Goal: Information Seeking & Learning: Learn about a topic

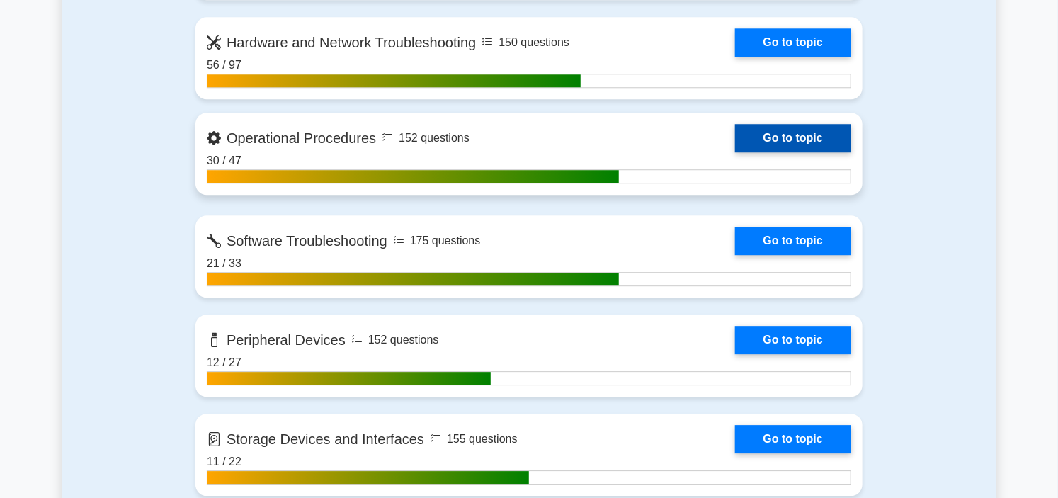
drag, startPoint x: 0, startPoint y: 0, endPoint x: 456, endPoint y: 131, distance: 474.6
click at [735, 131] on link "Go to topic" at bounding box center [793, 138] width 116 height 28
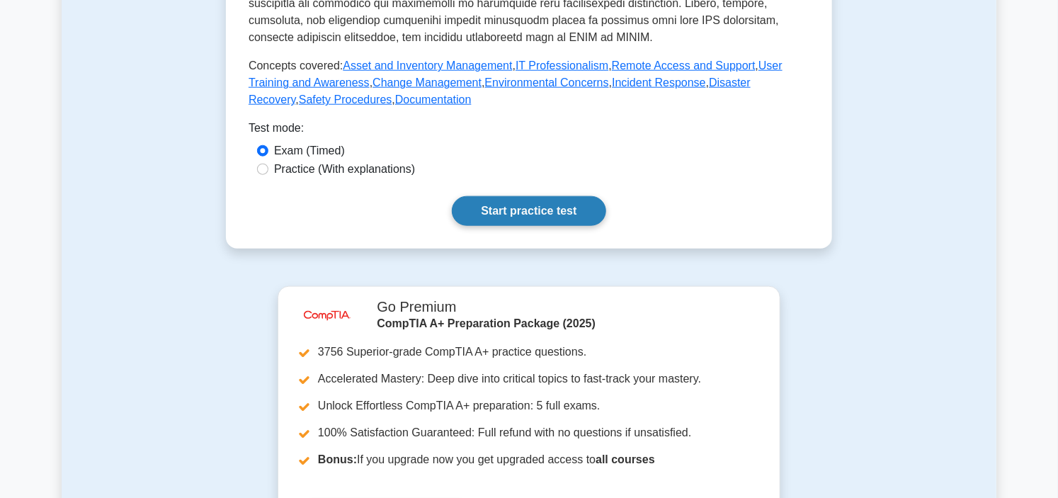
scroll to position [550, 0]
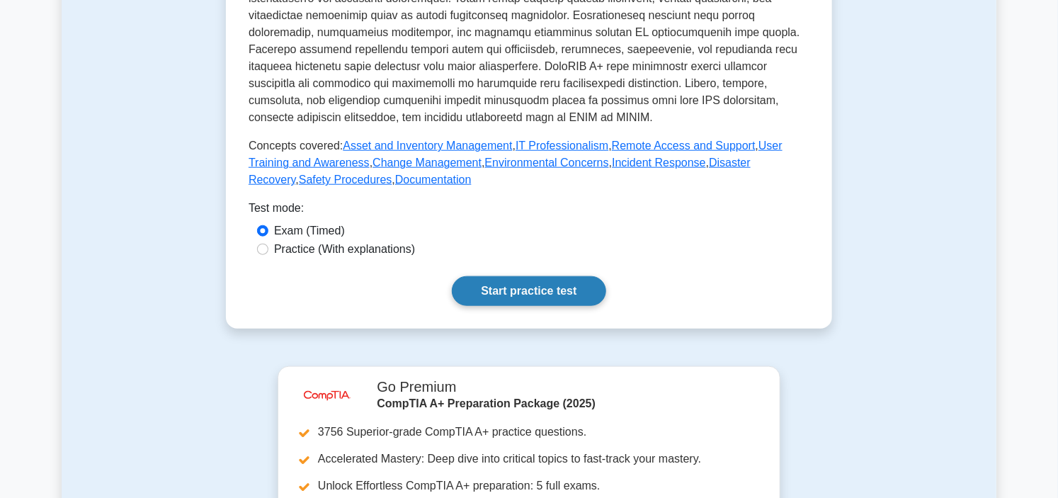
click at [557, 292] on link "Start practice test" at bounding box center [529, 291] width 154 height 30
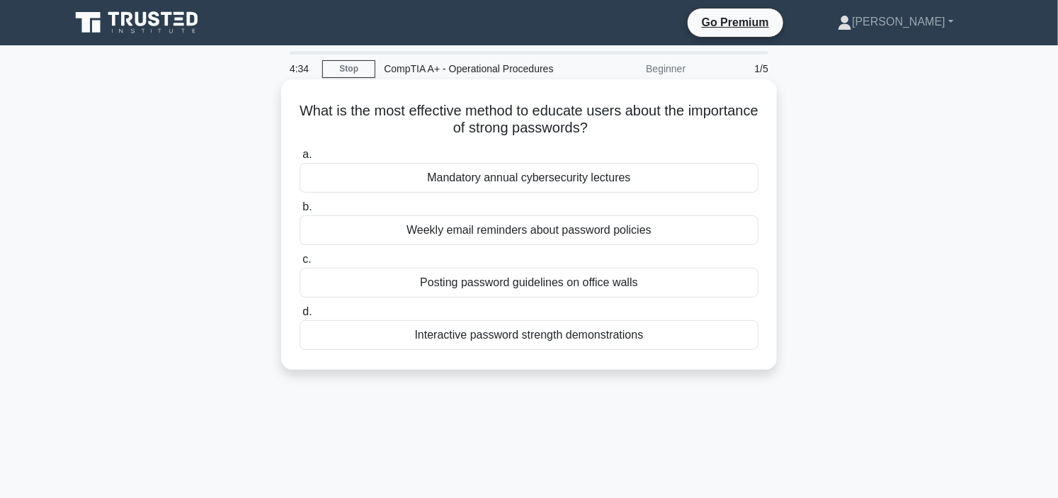
click at [526, 231] on div "Weekly email reminders about password policies" at bounding box center [529, 230] width 459 height 30
click at [300, 212] on input "b. Weekly email reminders about password policies" at bounding box center [300, 207] width 0 height 9
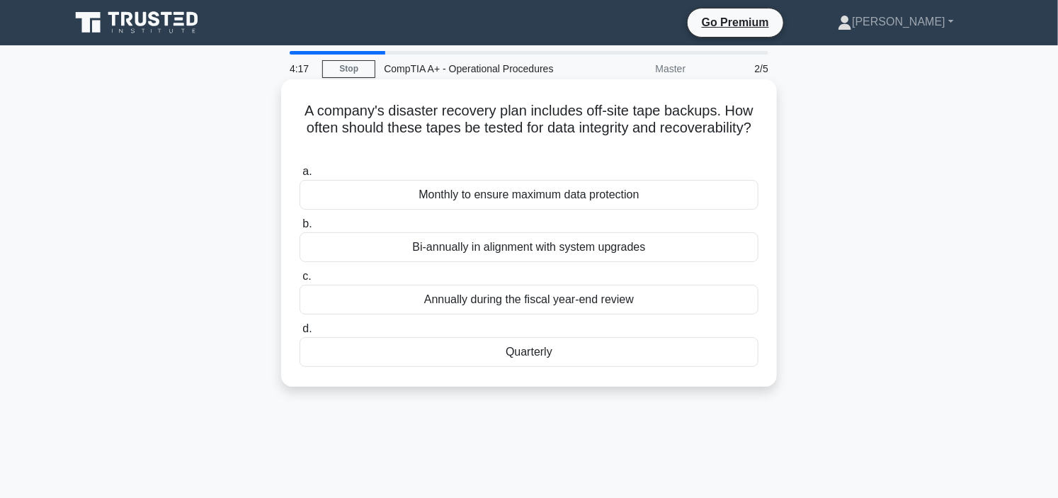
click at [543, 195] on div "Monthly to ensure maximum data protection" at bounding box center [529, 195] width 459 height 30
click at [300, 176] on input "a. Monthly to ensure maximum data protection" at bounding box center [300, 171] width 0 height 9
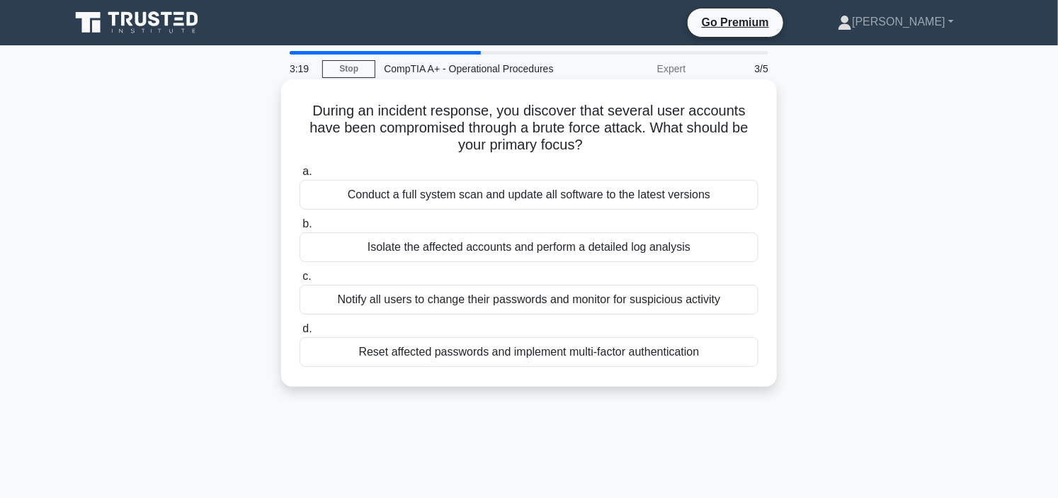
click at [579, 249] on div "Isolate the affected accounts and perform a detailed log analysis" at bounding box center [529, 247] width 459 height 30
click at [300, 229] on input "b. Isolate the affected accounts and perform a detailed log analysis" at bounding box center [300, 224] width 0 height 9
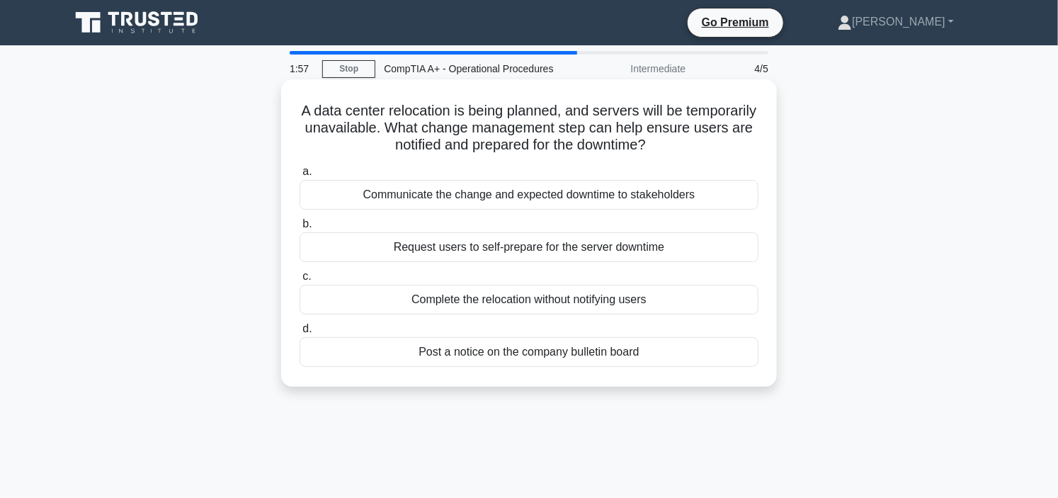
click at [513, 251] on div "Request users to self-prepare for the server downtime" at bounding box center [529, 247] width 459 height 30
click at [300, 229] on input "b. Request users to self-prepare for the server downtime" at bounding box center [300, 224] width 0 height 9
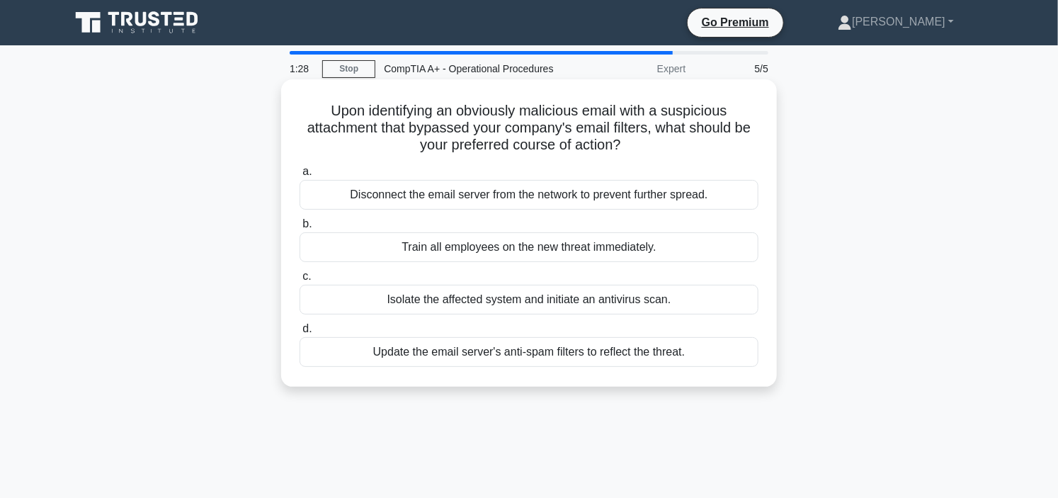
click at [517, 202] on div "Disconnect the email server from the network to prevent further spread." at bounding box center [529, 195] width 459 height 30
click at [300, 176] on input "a. Disconnect the email server from the network to prevent further spread." at bounding box center [300, 171] width 0 height 9
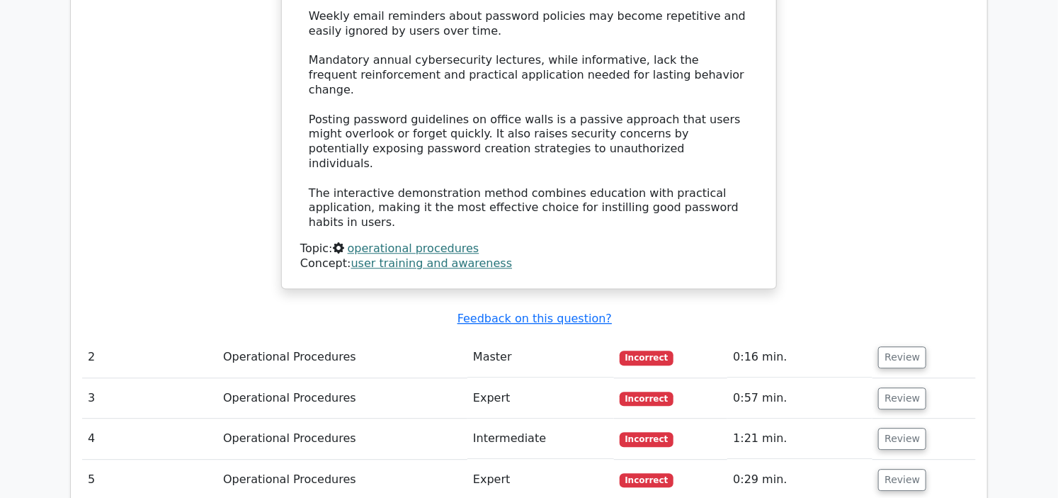
scroll to position [1810, 0]
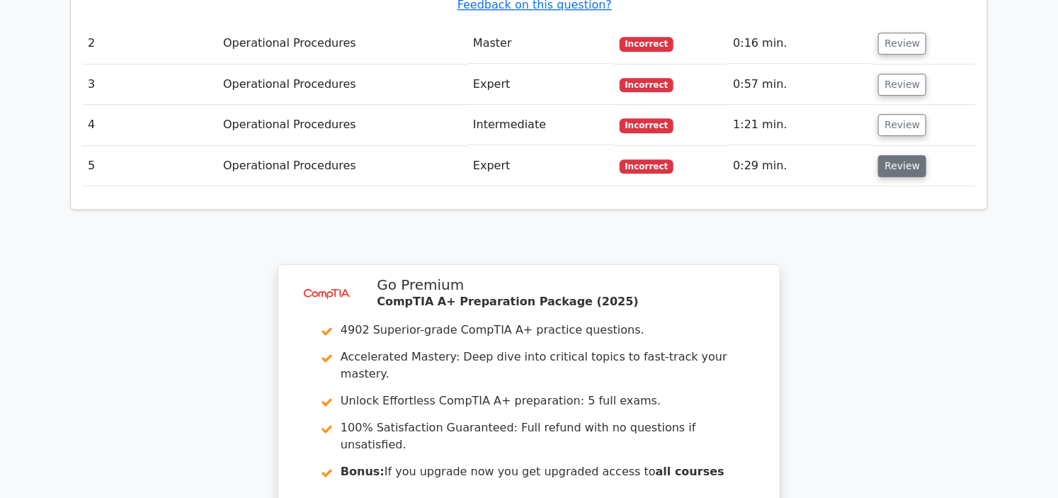
click at [896, 155] on button "Review" at bounding box center [902, 166] width 48 height 22
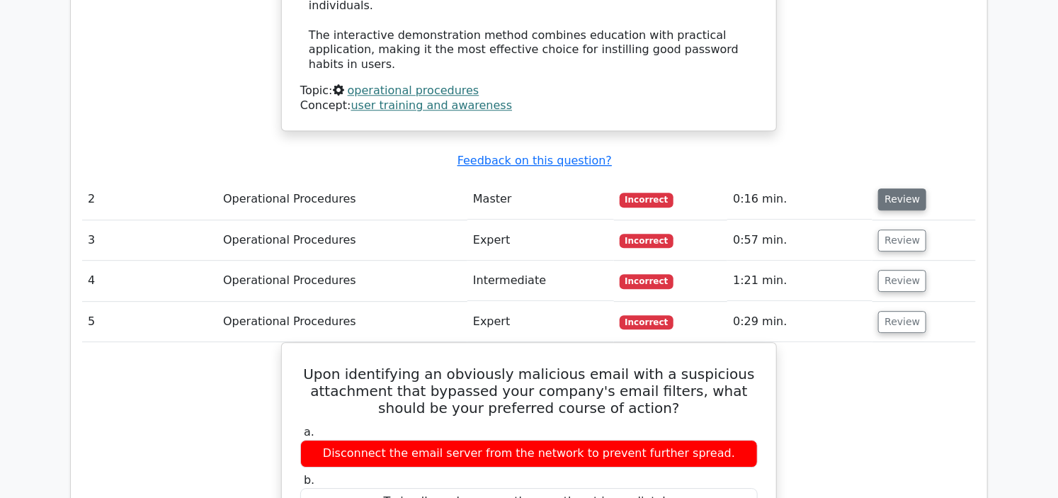
scroll to position [1652, 0]
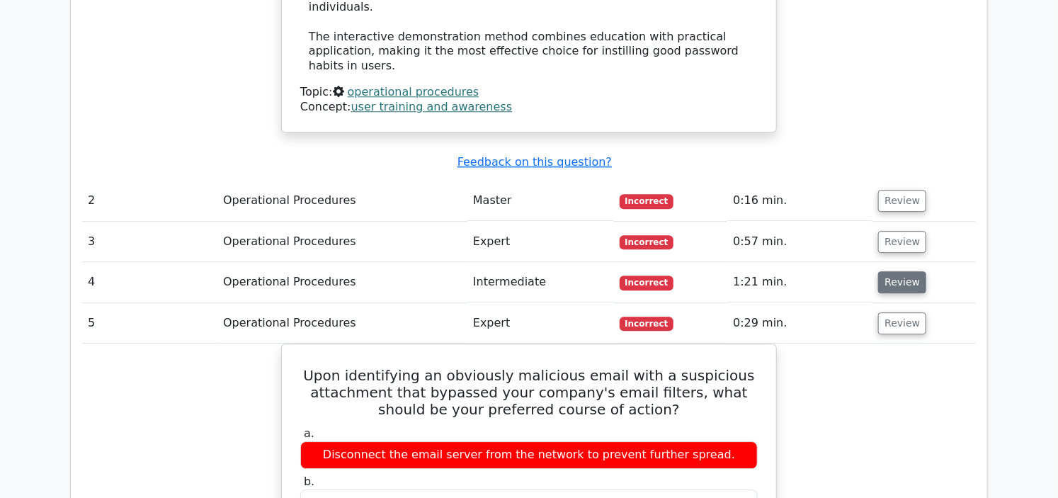
click at [888, 271] on button "Review" at bounding box center [902, 282] width 48 height 22
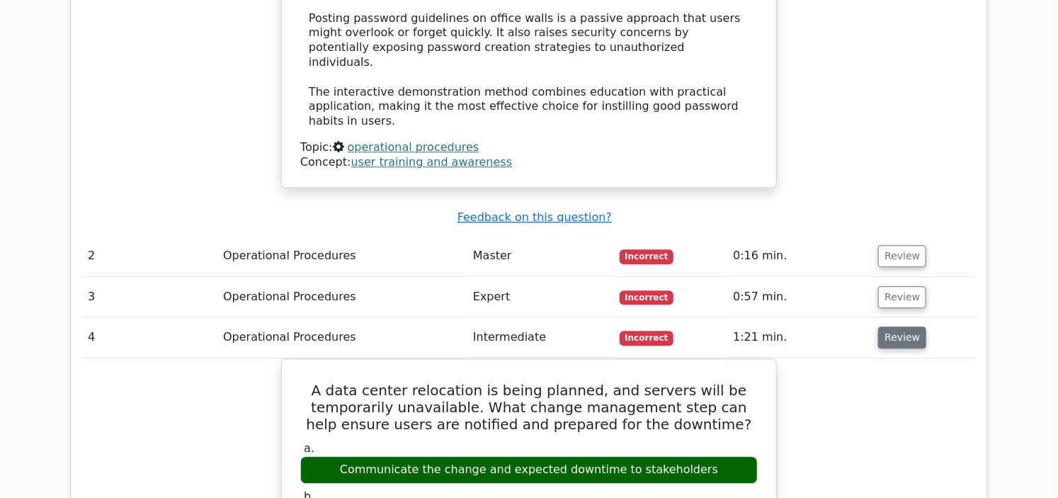
scroll to position [1574, 0]
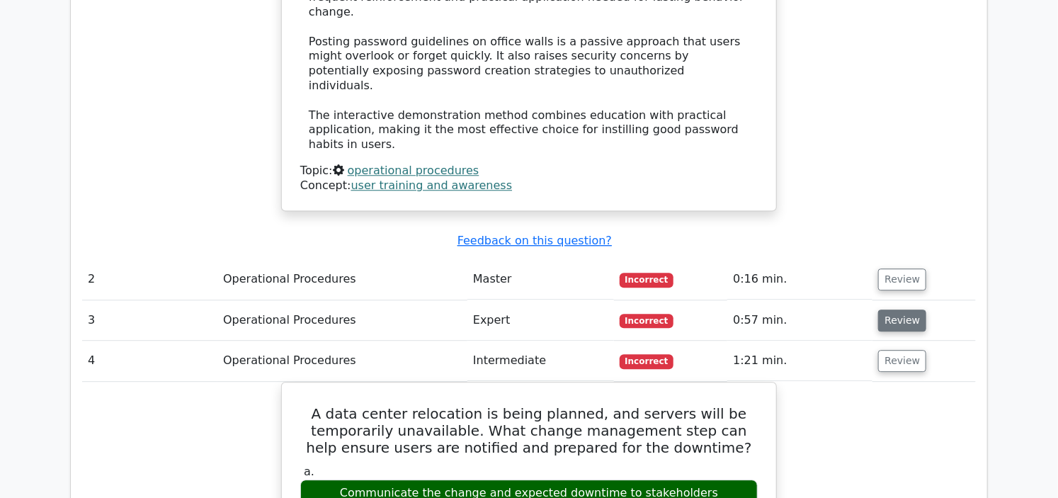
click at [901, 310] on button "Review" at bounding box center [902, 321] width 48 height 22
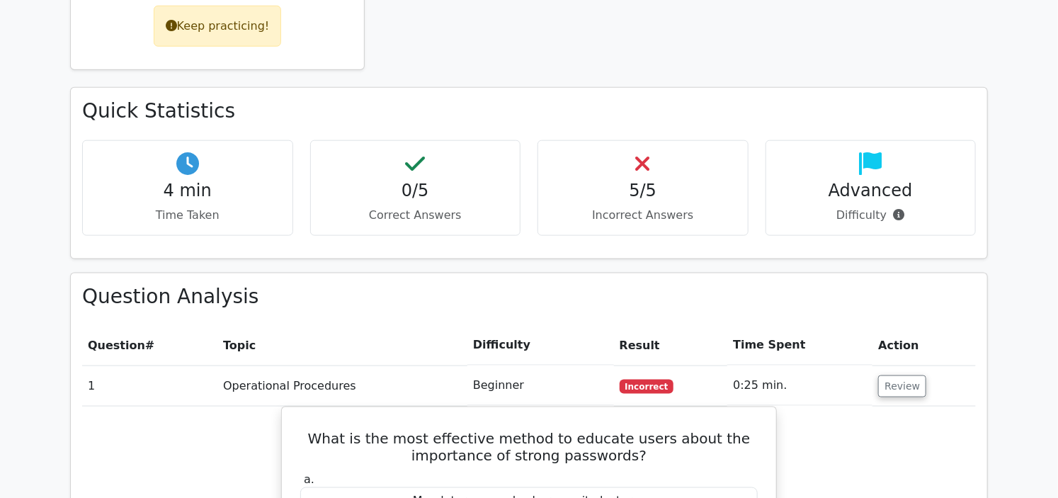
scroll to position [629, 0]
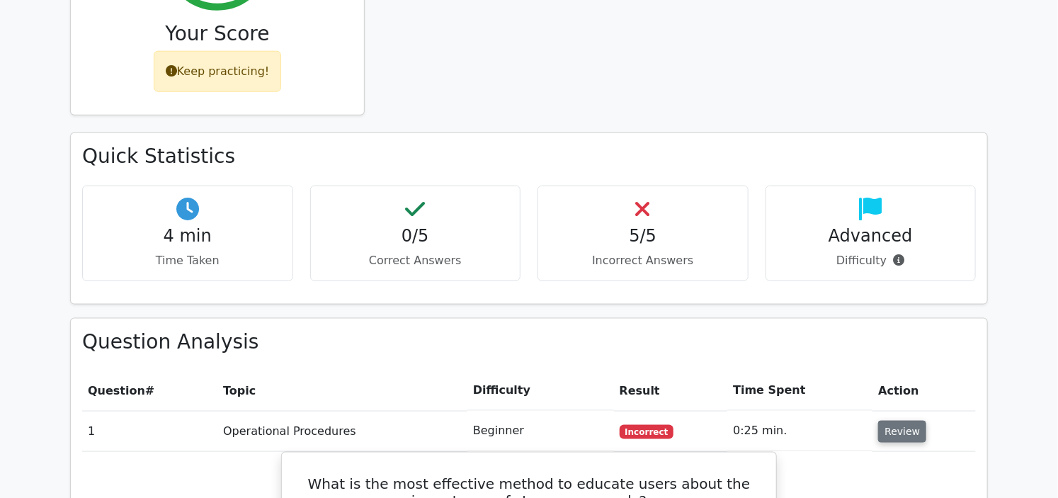
click at [894, 421] on button "Review" at bounding box center [902, 432] width 48 height 22
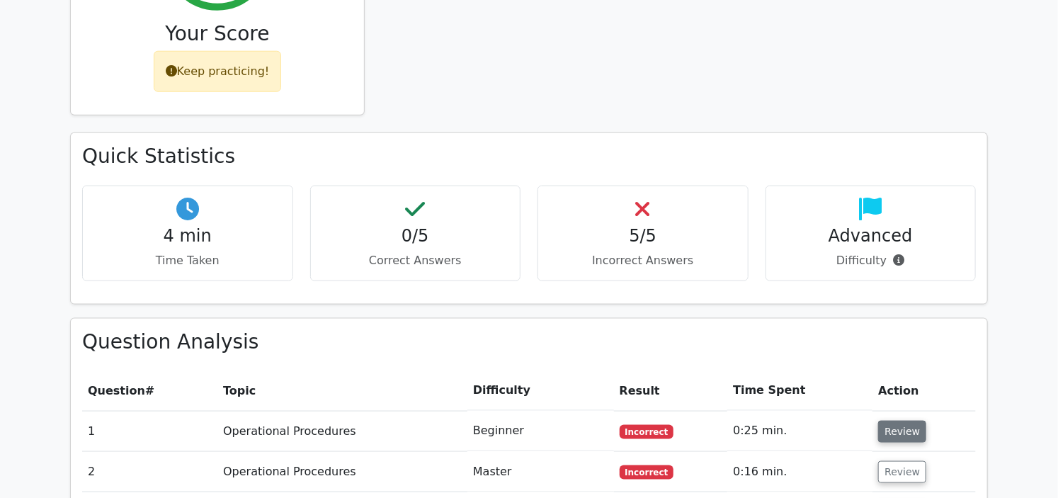
click at [894, 421] on button "Review" at bounding box center [902, 432] width 48 height 22
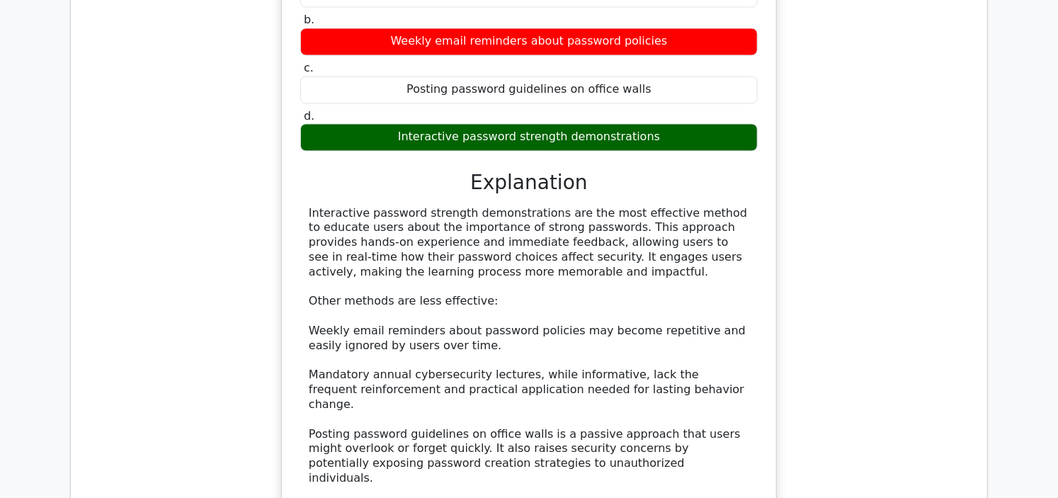
scroll to position [1574, 0]
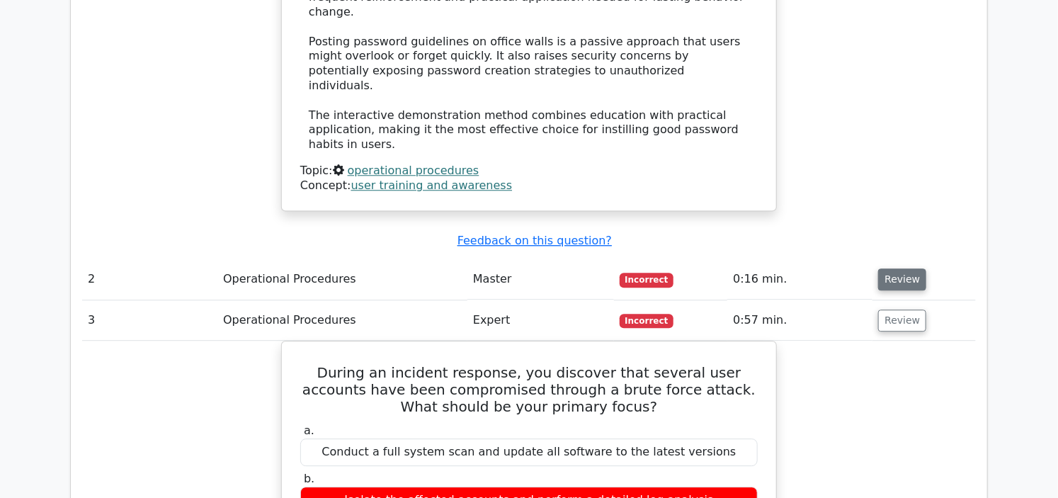
click at [897, 268] on button "Review" at bounding box center [902, 279] width 48 height 22
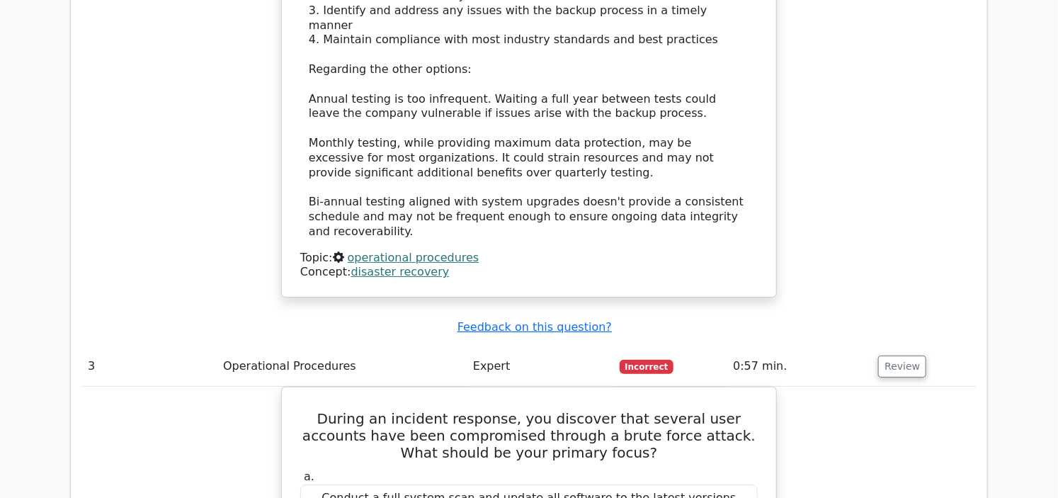
scroll to position [2361, 0]
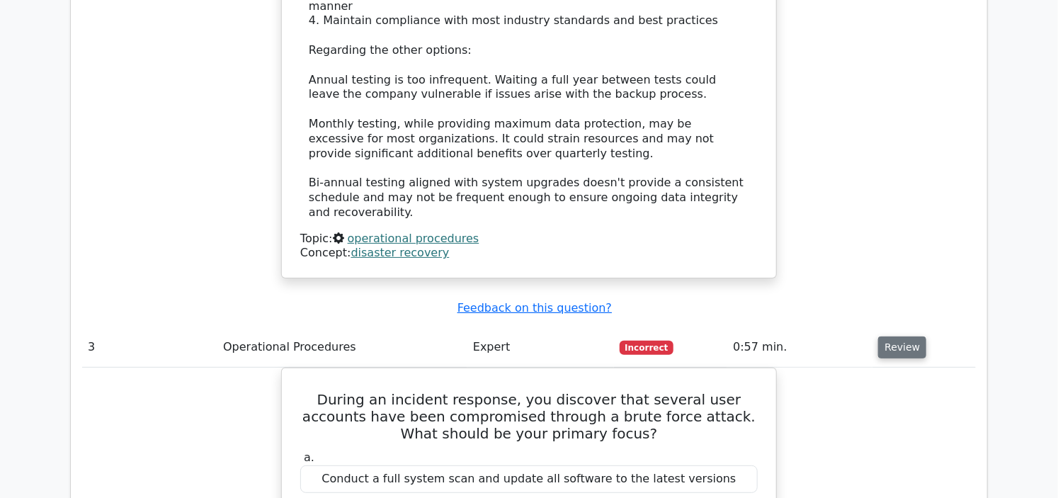
click at [900, 336] on button "Review" at bounding box center [902, 347] width 48 height 22
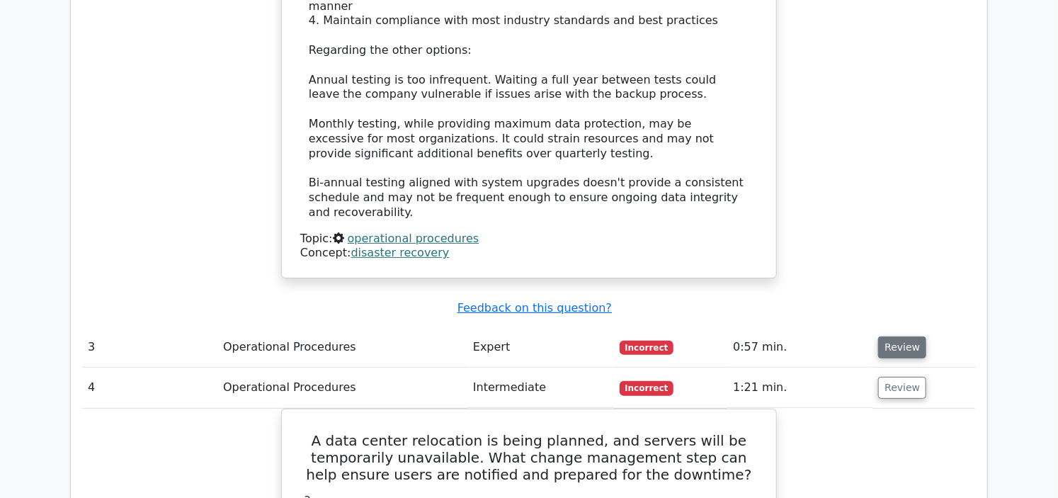
click at [900, 336] on button "Review" at bounding box center [902, 347] width 48 height 22
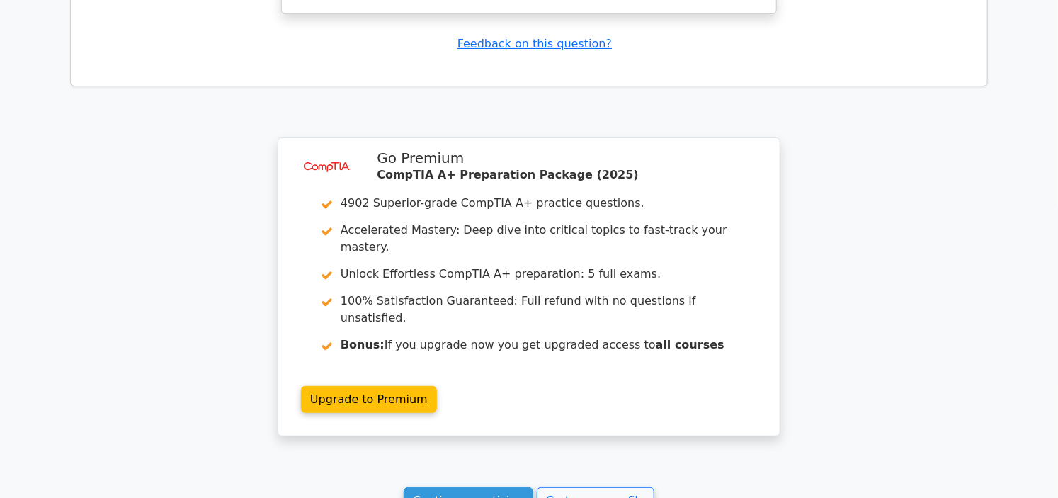
scroll to position [4836, 0]
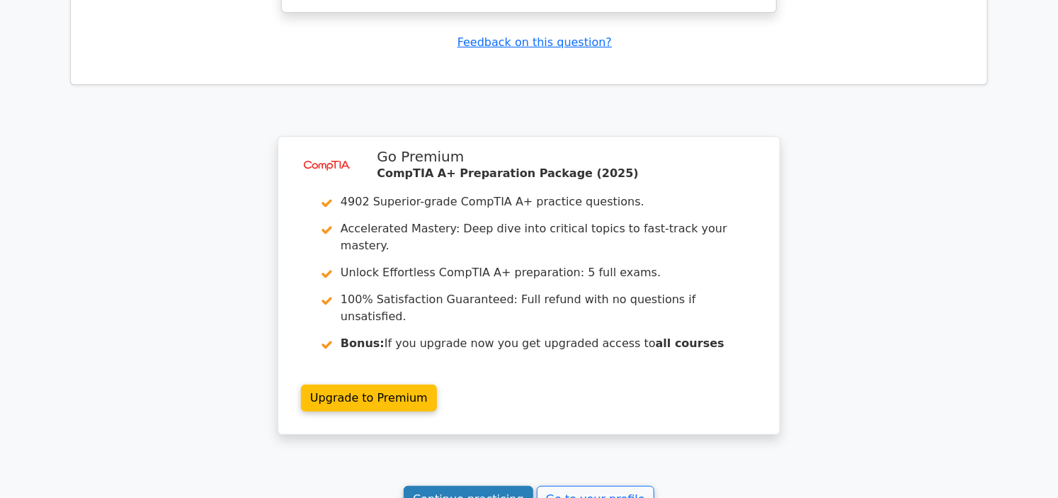
click at [455, 486] on link "Continue practicing" at bounding box center [469, 499] width 130 height 27
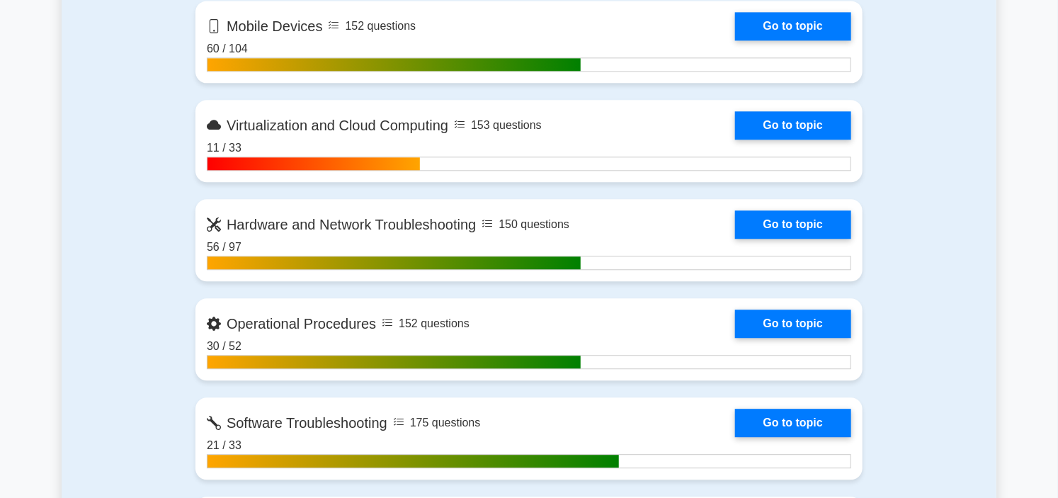
scroll to position [1495, 0]
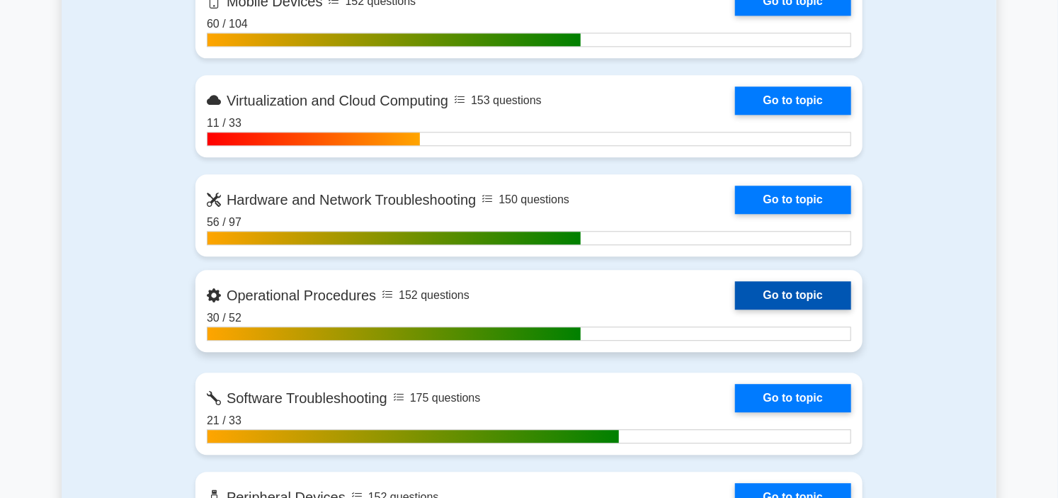
drag, startPoint x: 0, startPoint y: 0, endPoint x: 455, endPoint y: 283, distance: 535.8
click at [735, 283] on link "Go to topic" at bounding box center [793, 295] width 116 height 28
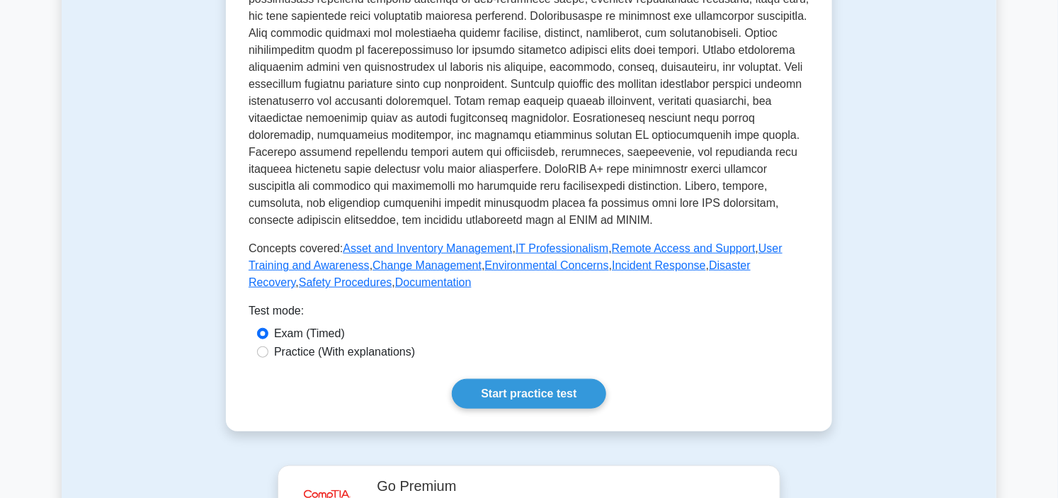
scroll to position [472, 0]
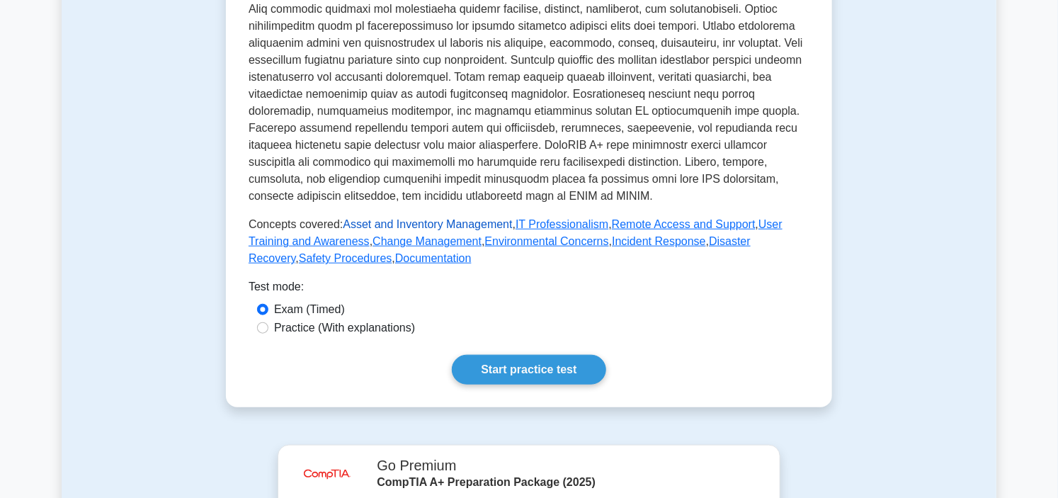
click at [418, 222] on link "Asset and Inventory Management" at bounding box center [427, 224] width 169 height 12
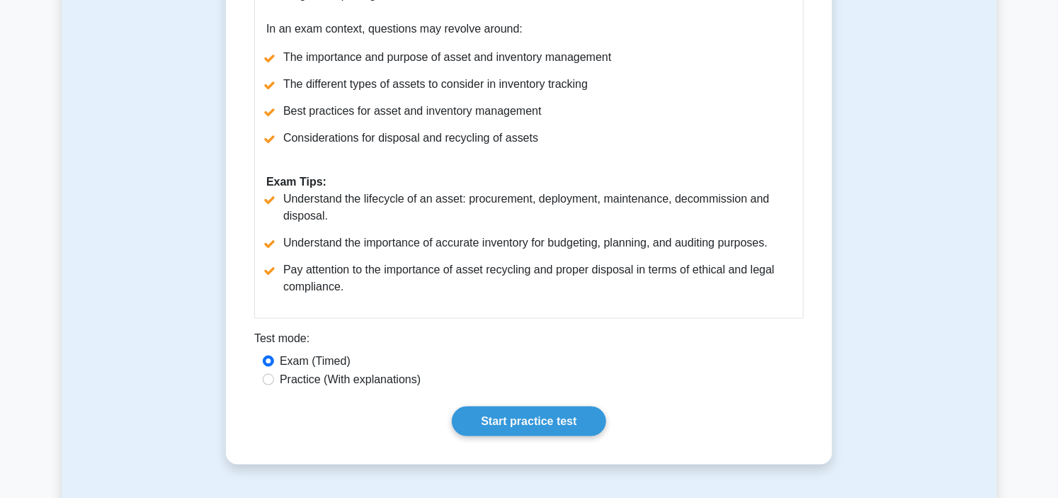
scroll to position [787, 0]
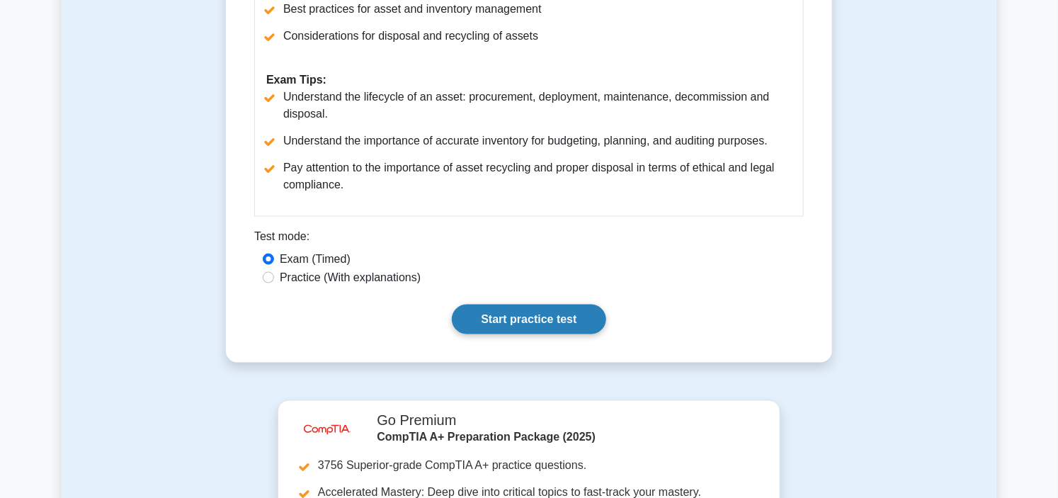
click at [533, 324] on link "Start practice test" at bounding box center [529, 320] width 154 height 30
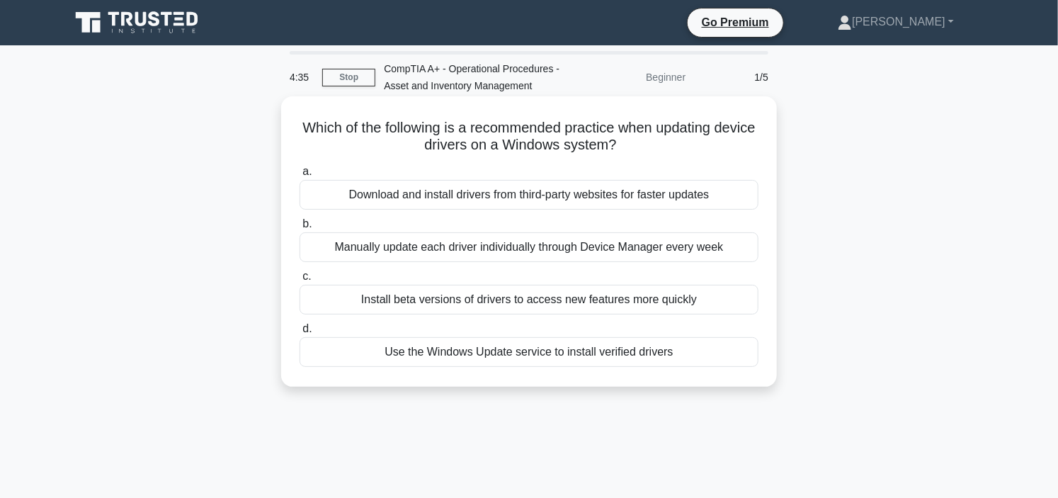
click at [510, 352] on div "Use the Windows Update service to install verified drivers" at bounding box center [529, 352] width 459 height 30
click at [300, 334] on input "d. Use the Windows Update service to install verified drivers" at bounding box center [300, 328] width 0 height 9
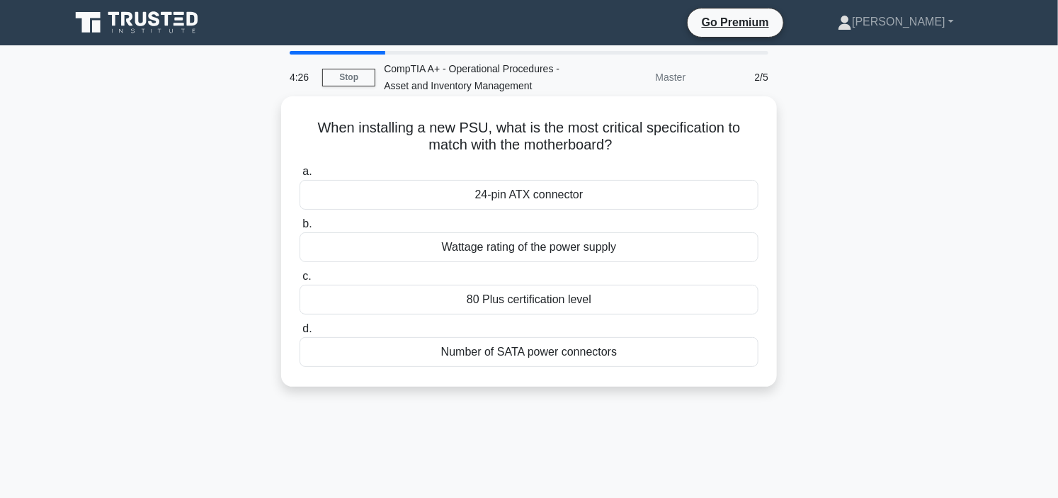
click at [567, 249] on div "Wattage rating of the power supply" at bounding box center [529, 247] width 459 height 30
click at [300, 229] on input "b. Wattage rating of the power supply" at bounding box center [300, 224] width 0 height 9
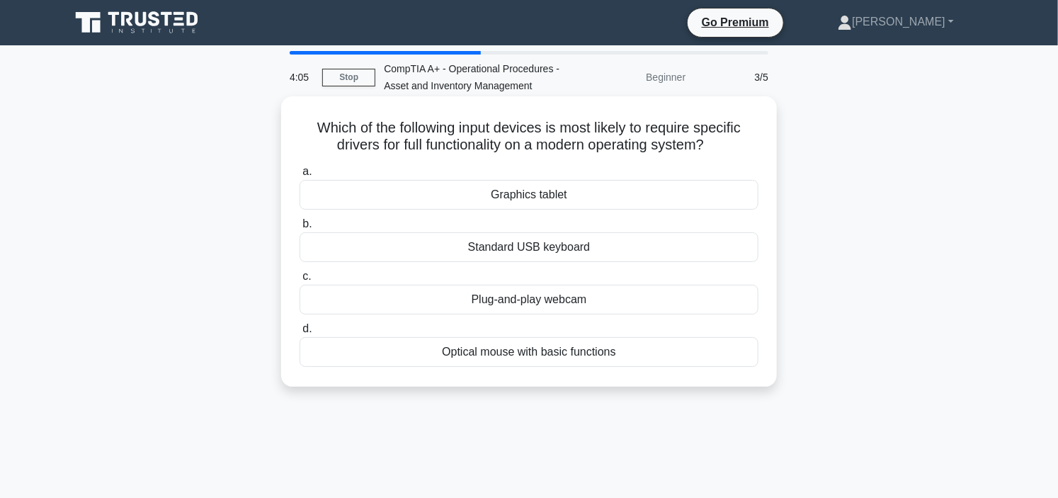
click at [533, 249] on div "Standard USB keyboard" at bounding box center [529, 247] width 459 height 30
click at [300, 229] on input "b. Standard USB keyboard" at bounding box center [300, 224] width 0 height 9
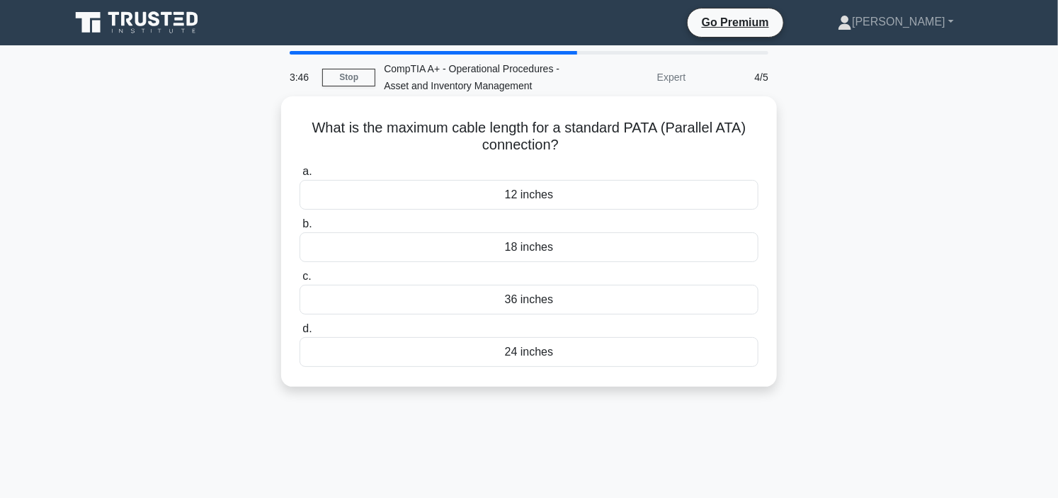
click at [547, 307] on div "36 inches" at bounding box center [529, 300] width 459 height 30
click at [300, 281] on input "c. 36 inches" at bounding box center [300, 276] width 0 height 9
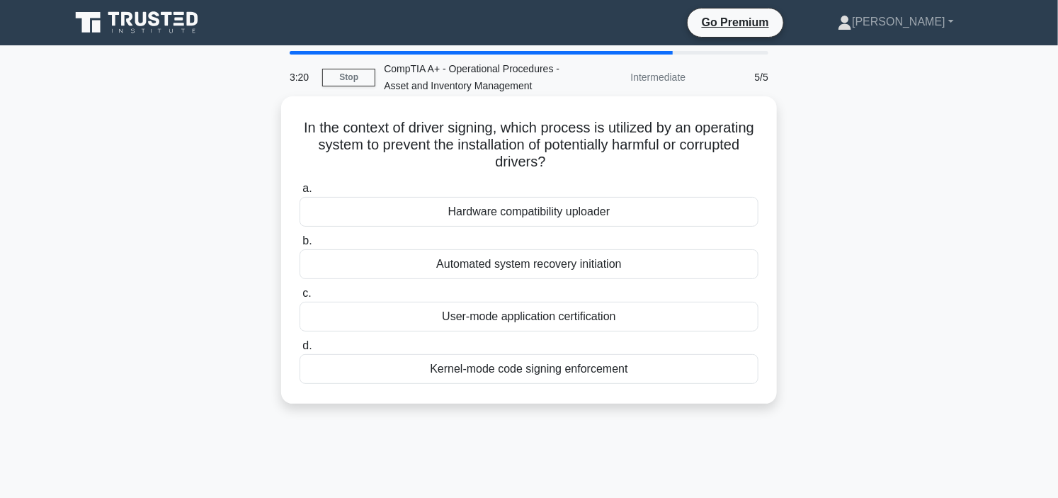
click at [637, 368] on div "Kernel-mode code signing enforcement" at bounding box center [529, 369] width 459 height 30
click at [300, 351] on input "d. Kernel-mode code signing enforcement" at bounding box center [300, 345] width 0 height 9
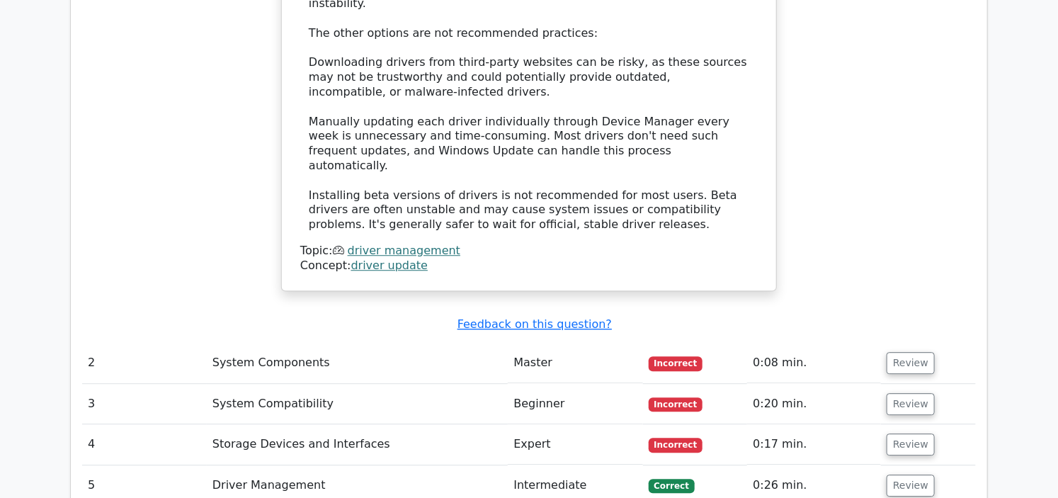
scroll to position [1810, 0]
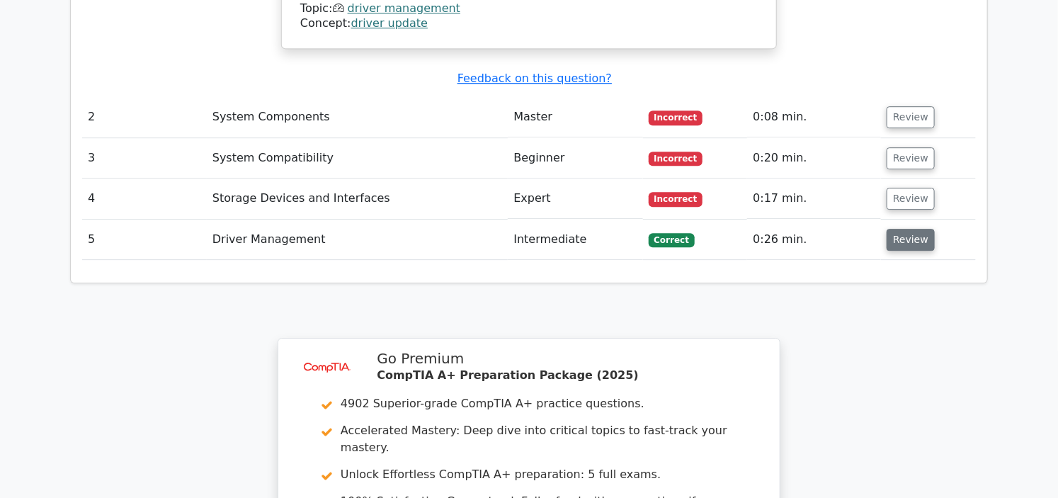
click at [904, 229] on button "Review" at bounding box center [911, 240] width 48 height 22
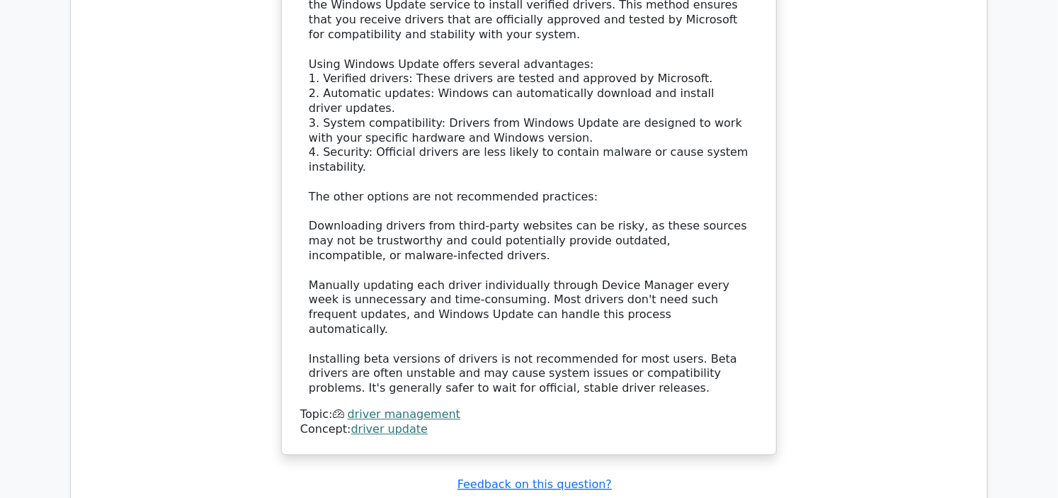
scroll to position [1652, 0]
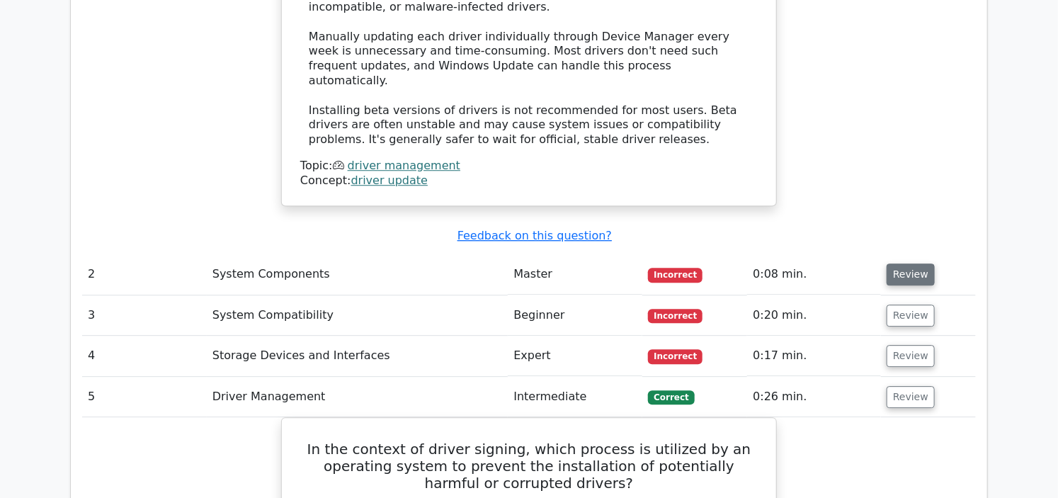
click at [897, 263] on button "Review" at bounding box center [911, 274] width 48 height 22
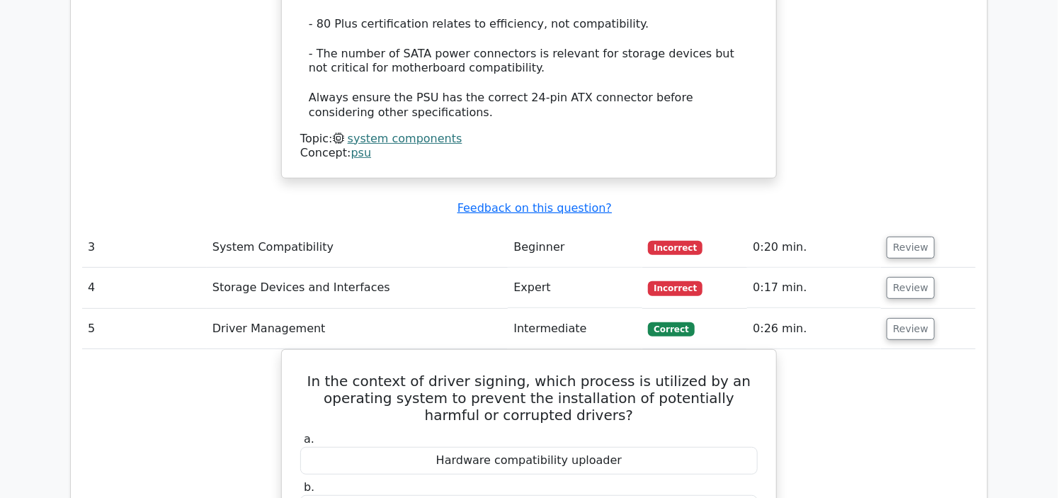
scroll to position [2518, 0]
click at [888, 236] on button "Review" at bounding box center [911, 247] width 48 height 22
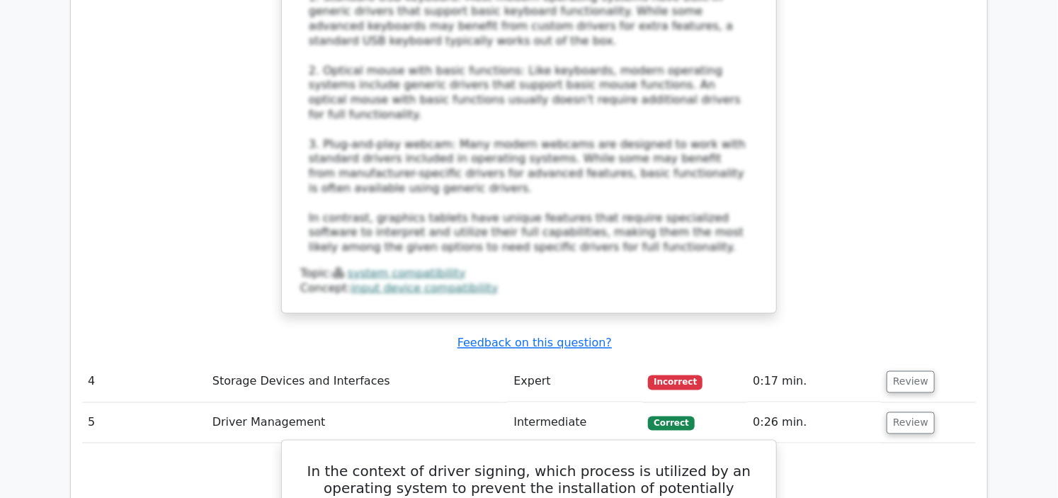
scroll to position [3384, 0]
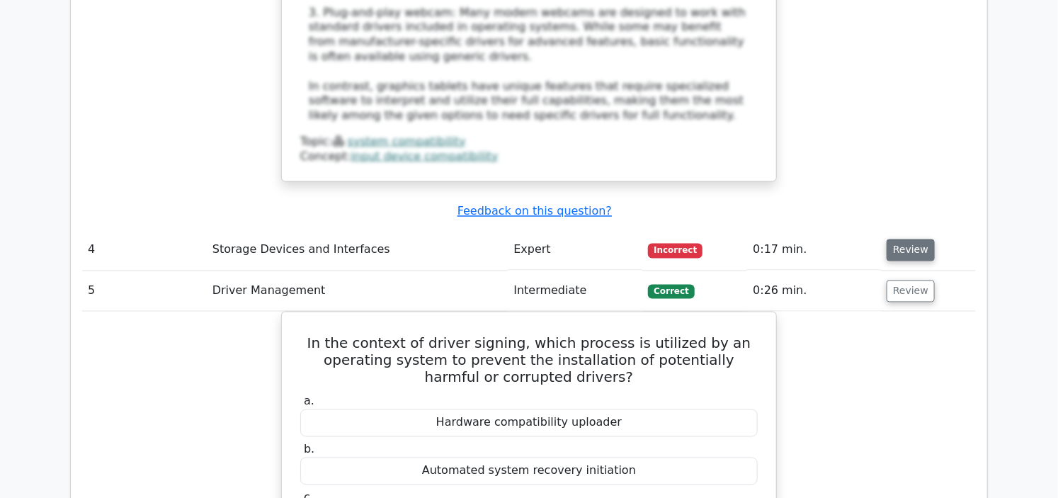
click at [900, 239] on button "Review" at bounding box center [911, 250] width 48 height 22
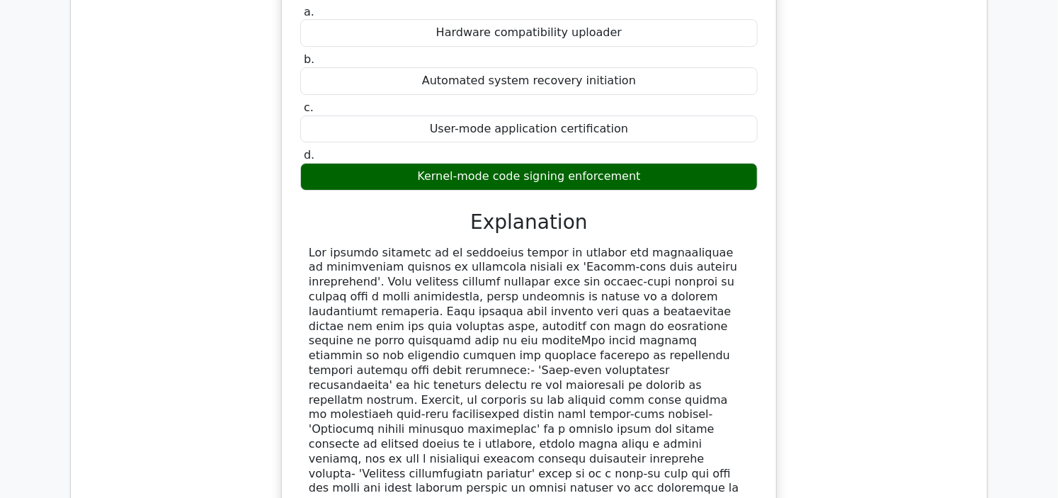
scroll to position [4879, 0]
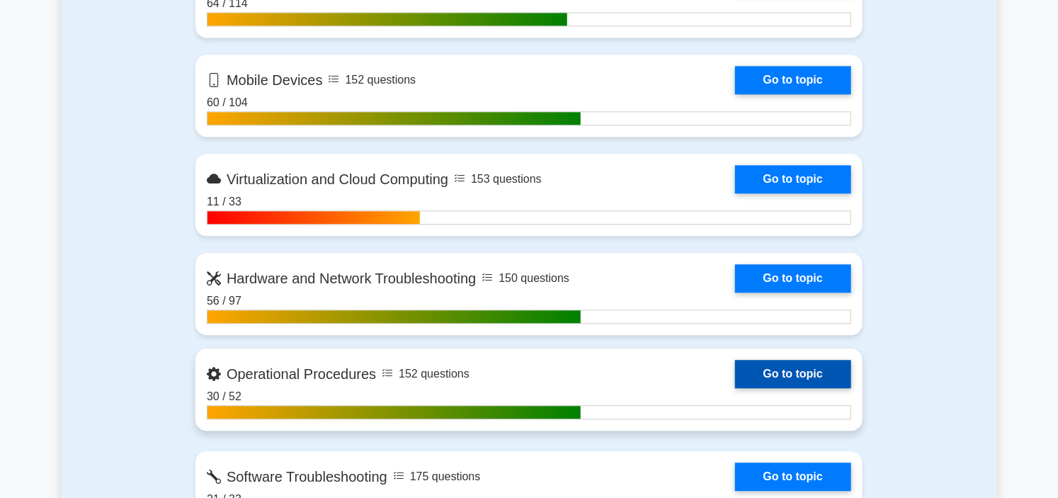
click at [735, 363] on link "Go to topic" at bounding box center [793, 374] width 116 height 28
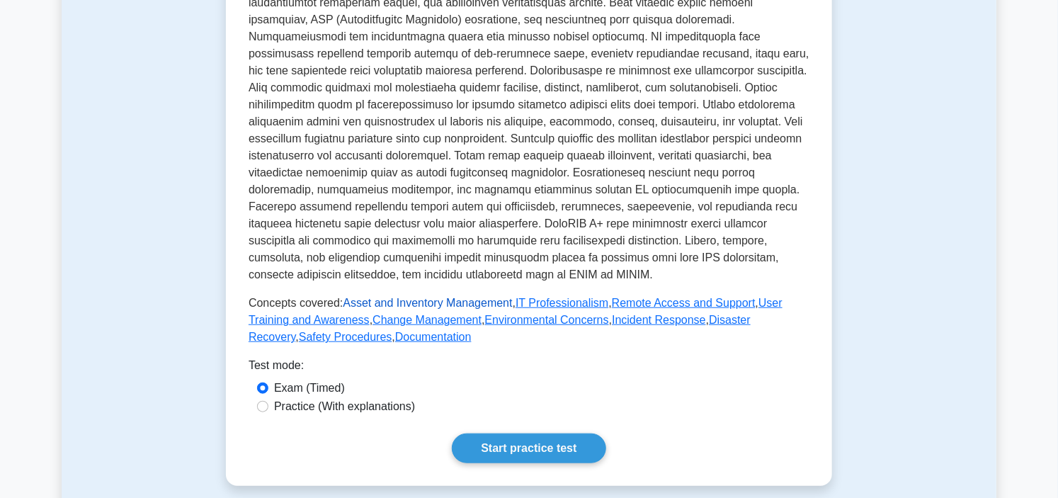
click at [424, 302] on link "Asset and Inventory Management" at bounding box center [427, 303] width 169 height 12
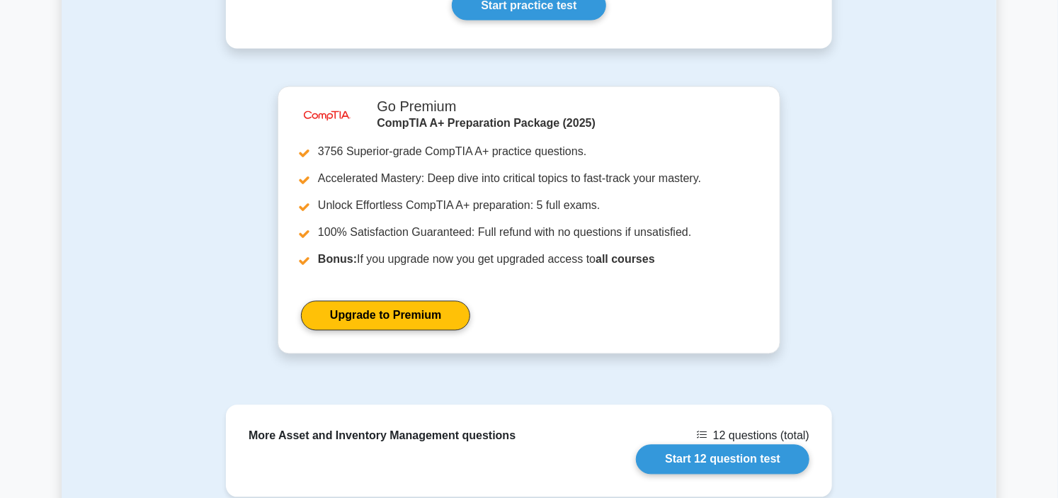
scroll to position [1101, 0]
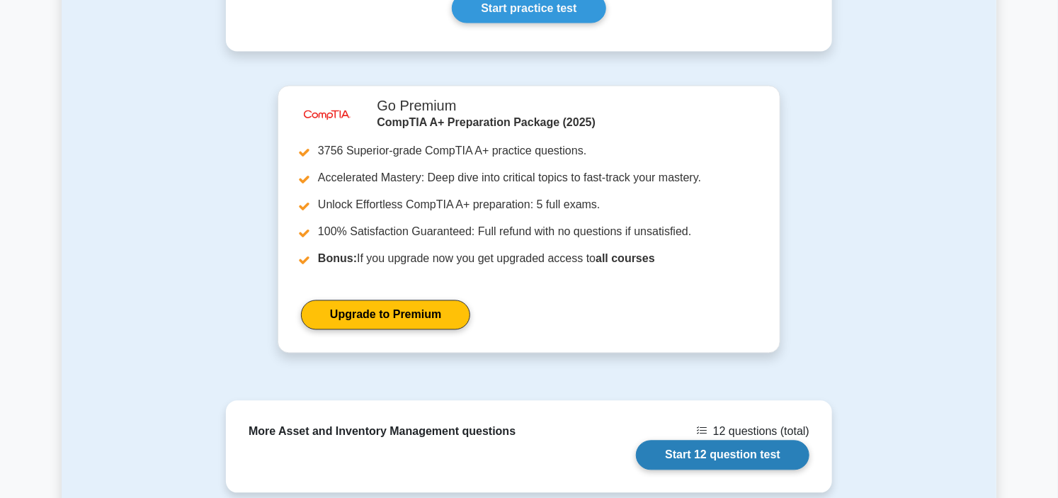
click at [725, 465] on link "Start 12 question test" at bounding box center [723, 456] width 174 height 30
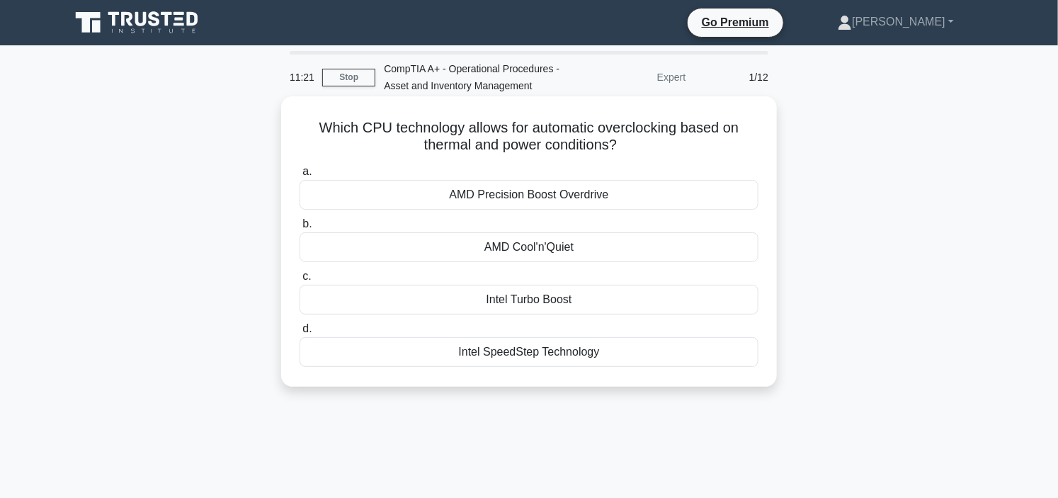
click at [569, 251] on div "AMD Cool'n'Quiet" at bounding box center [529, 247] width 459 height 30
click at [300, 229] on input "b. AMD Cool'n'Quiet" at bounding box center [300, 224] width 0 height 9
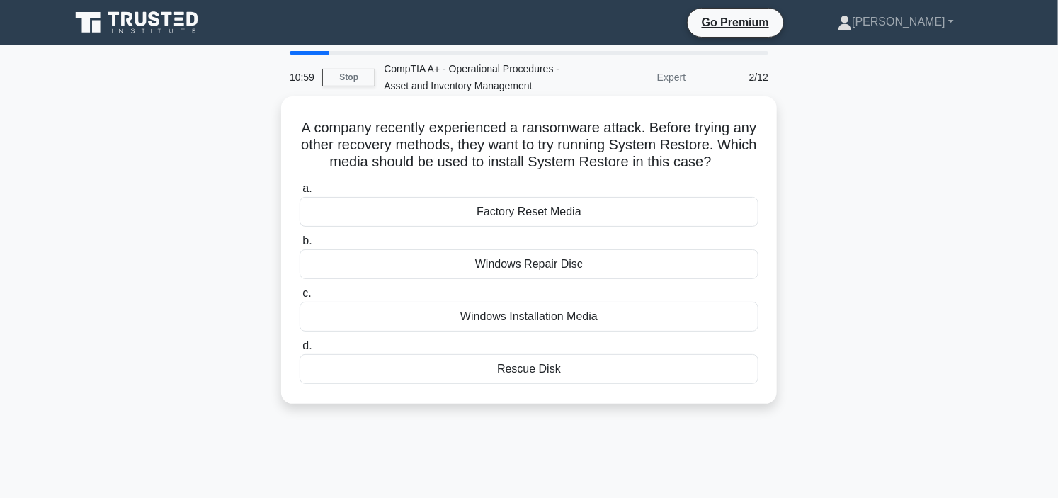
click at [592, 265] on div "Windows Repair Disc" at bounding box center [529, 264] width 459 height 30
click at [300, 246] on input "b. Windows Repair Disc" at bounding box center [300, 241] width 0 height 9
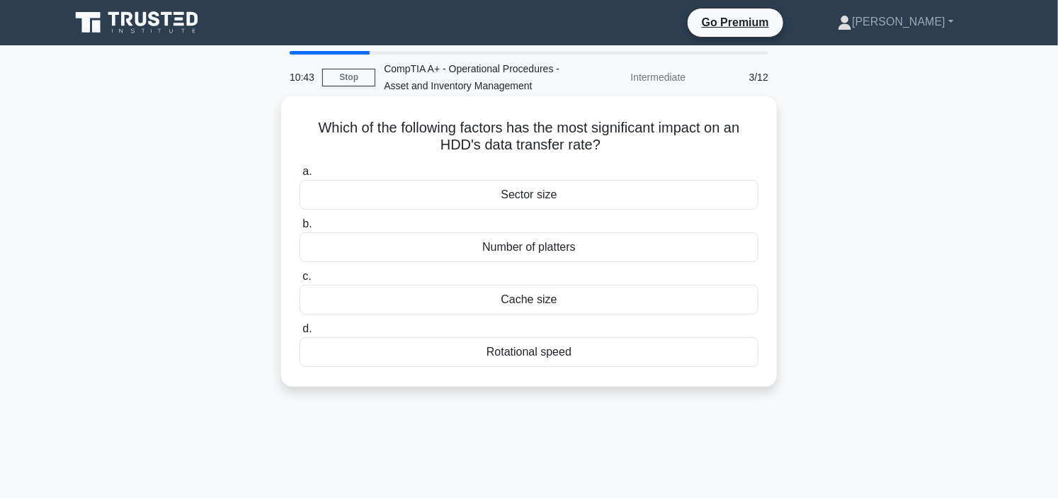
click at [643, 244] on div "Number of platters" at bounding box center [529, 247] width 459 height 30
click at [300, 229] on input "b. Number of platters" at bounding box center [300, 224] width 0 height 9
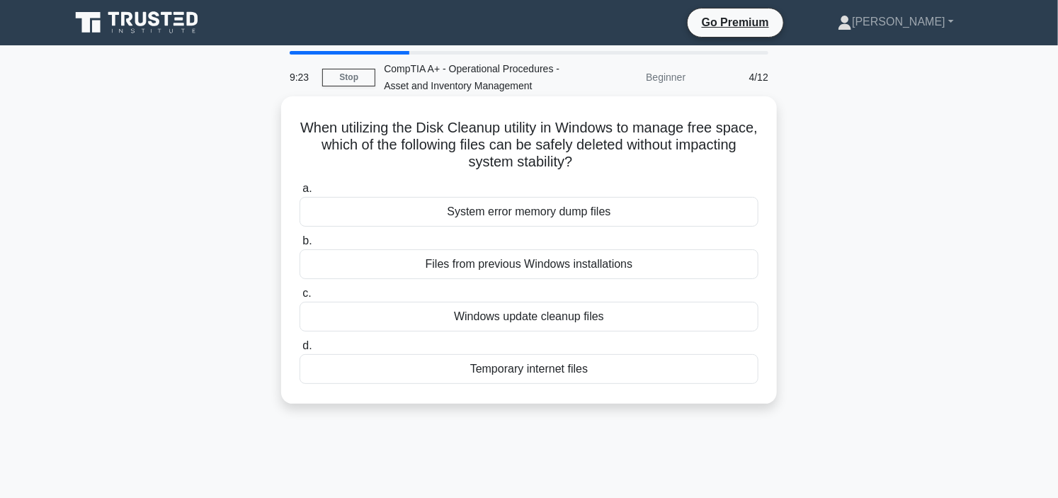
click at [627, 317] on div "Windows update cleanup files" at bounding box center [529, 317] width 459 height 30
click at [300, 298] on input "c. Windows update cleanup files" at bounding box center [300, 293] width 0 height 9
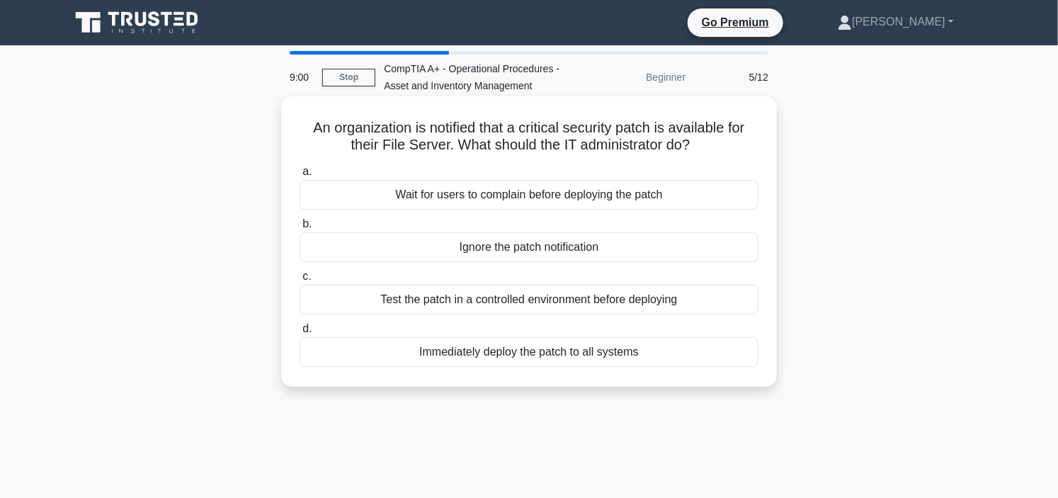
click at [563, 297] on div "Test the patch in a controlled environment before deploying" at bounding box center [529, 300] width 459 height 30
click at [300, 281] on input "c. Test the patch in a controlled environment before deploying" at bounding box center [300, 276] width 0 height 9
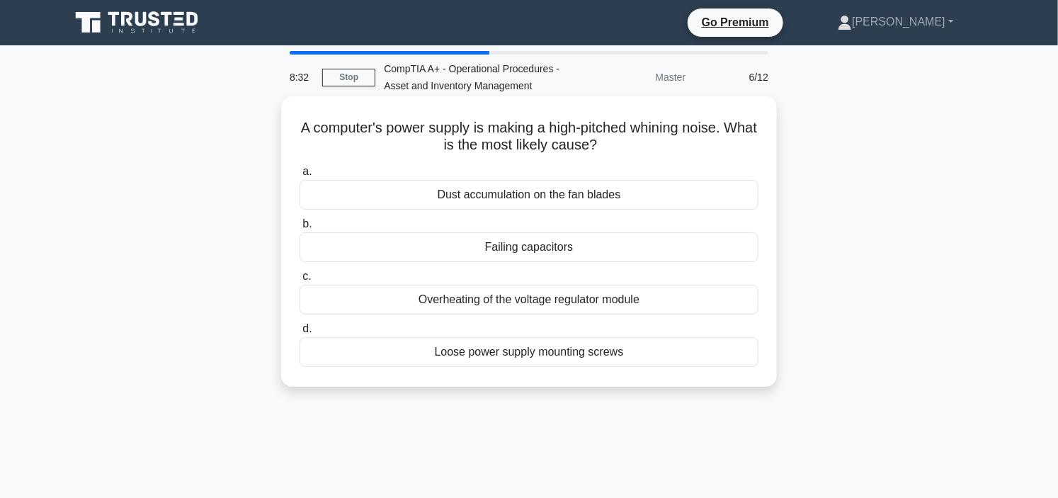
click at [524, 249] on div "Failing capacitors" at bounding box center [529, 247] width 459 height 30
click at [300, 229] on input "b. Failing capacitors" at bounding box center [300, 224] width 0 height 9
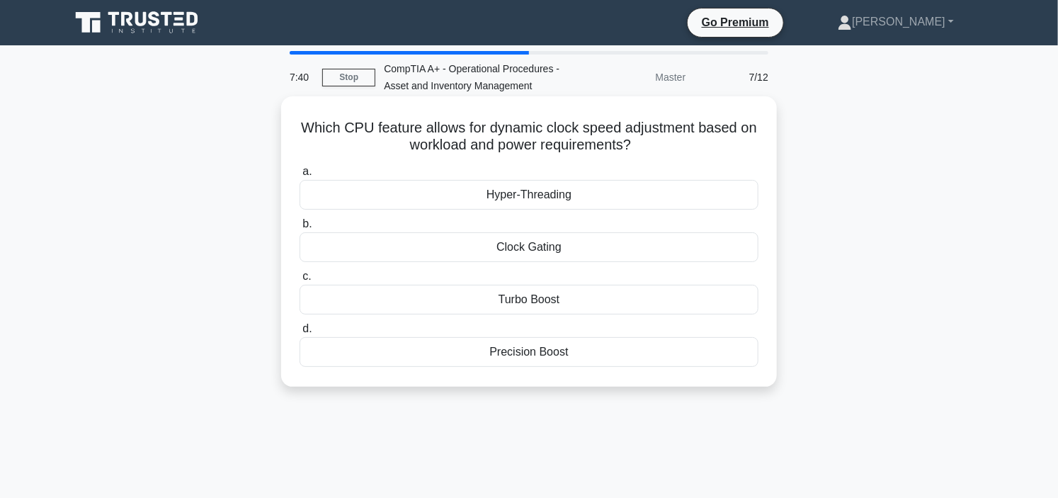
click at [574, 295] on div "Turbo Boost" at bounding box center [529, 300] width 459 height 30
click at [300, 281] on input "c. Turbo Boost" at bounding box center [300, 276] width 0 height 9
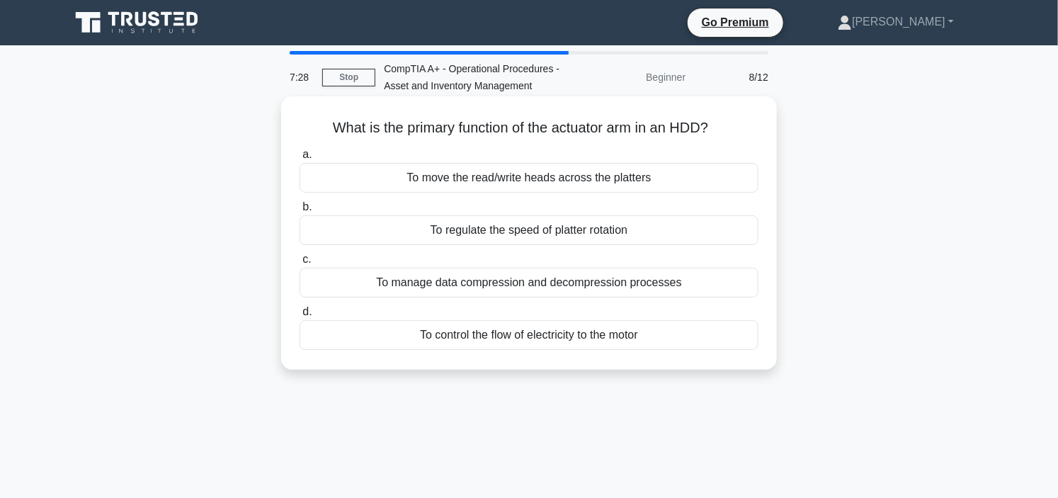
click at [528, 228] on div "To regulate the speed of platter rotation" at bounding box center [529, 230] width 459 height 30
click at [300, 212] on input "b. To regulate the speed of platter rotation" at bounding box center [300, 207] width 0 height 9
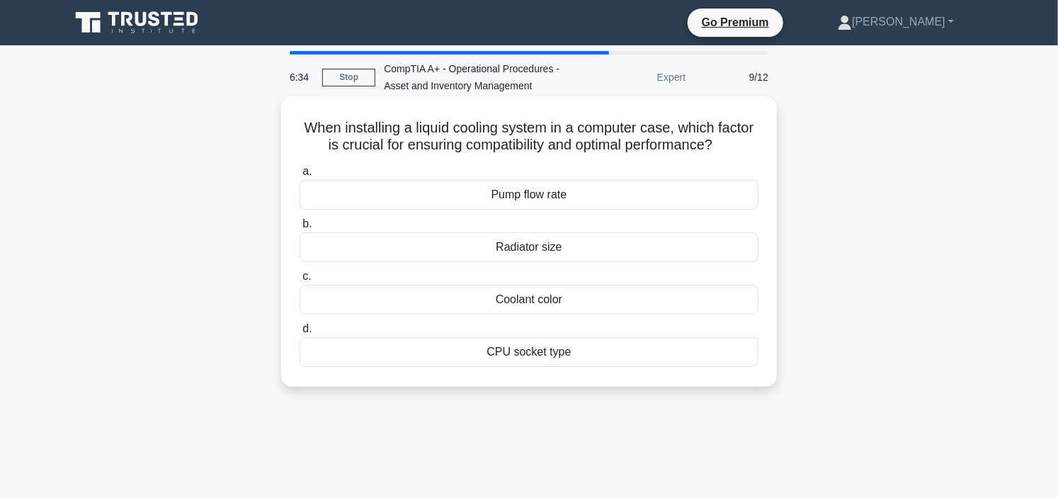
click at [584, 314] on div "Coolant color" at bounding box center [529, 300] width 459 height 30
click at [300, 281] on input "c. Coolant color" at bounding box center [300, 276] width 0 height 9
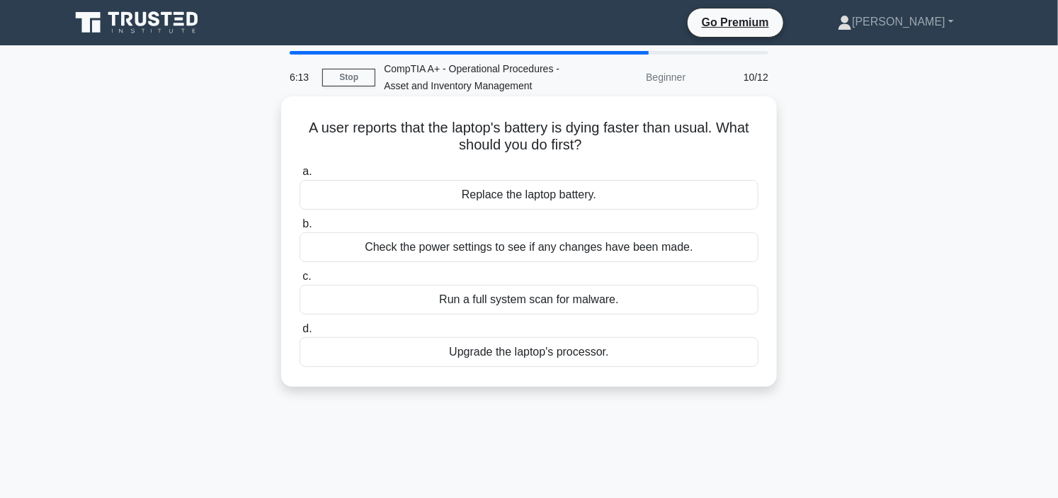
click at [542, 251] on div "Check the power settings to see if any changes have been made." at bounding box center [529, 247] width 459 height 30
click at [300, 229] on input "b. Check the power settings to see if any changes have been made." at bounding box center [300, 224] width 0 height 9
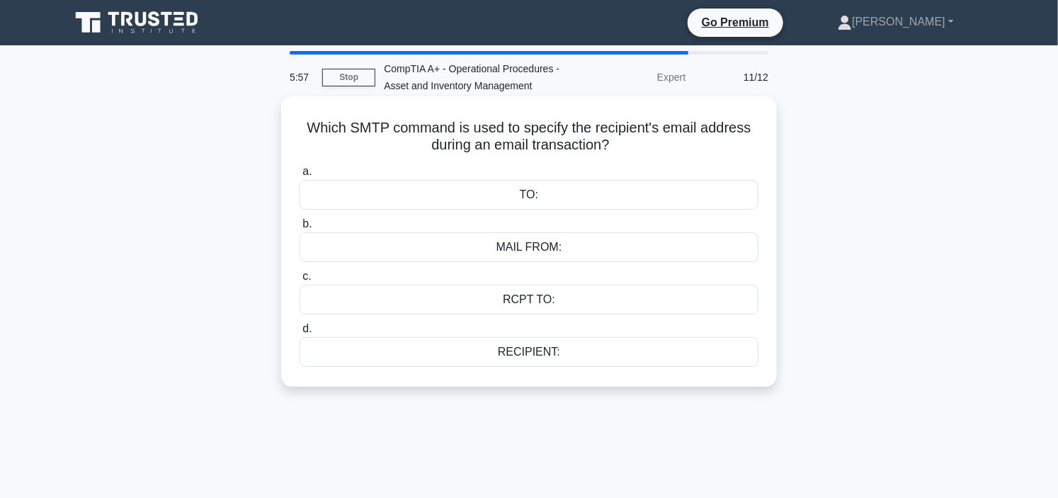
click at [547, 245] on div "MAIL FROM:" at bounding box center [529, 247] width 459 height 30
click at [300, 229] on input "b. MAIL FROM:" at bounding box center [300, 224] width 0 height 9
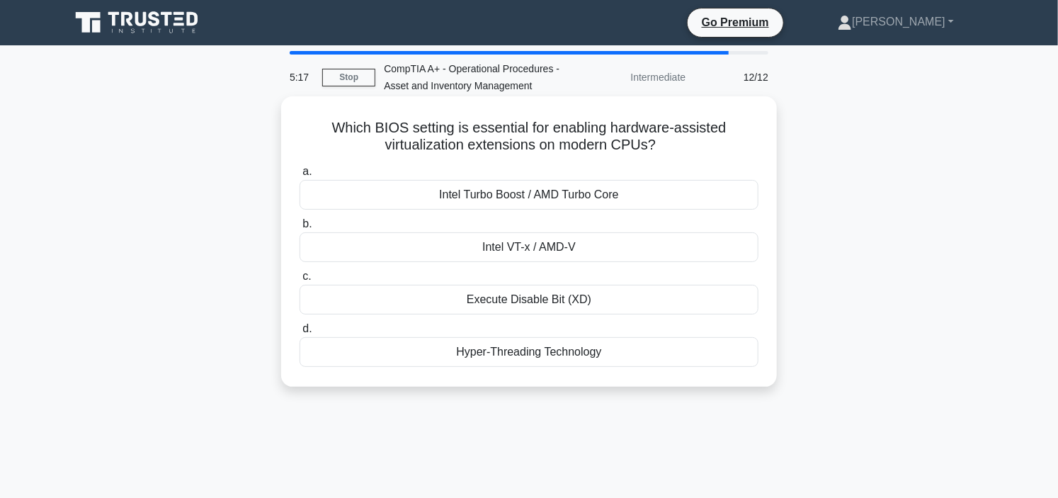
click at [554, 347] on div "Hyper-Threading Technology" at bounding box center [529, 352] width 459 height 30
click at [300, 334] on input "d. Hyper-Threading Technology" at bounding box center [300, 328] width 0 height 9
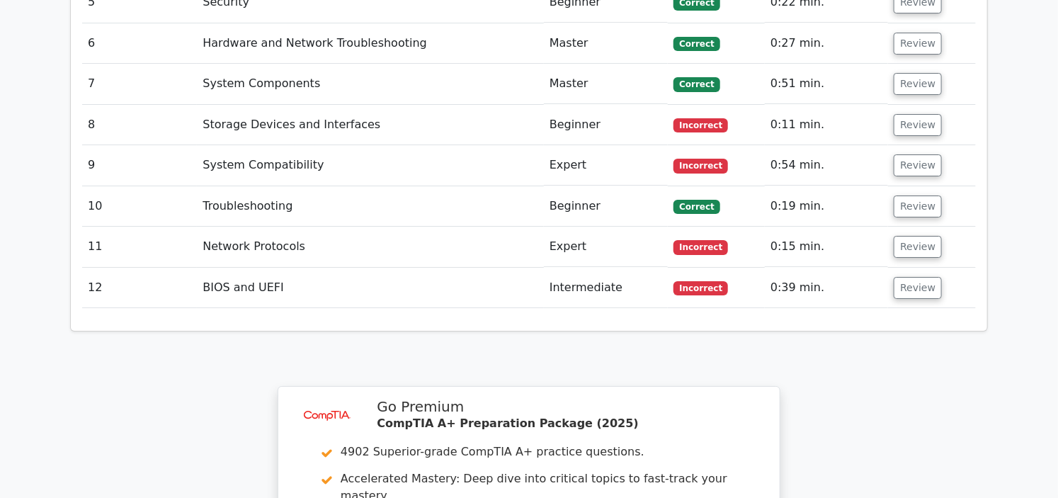
scroll to position [2204, 0]
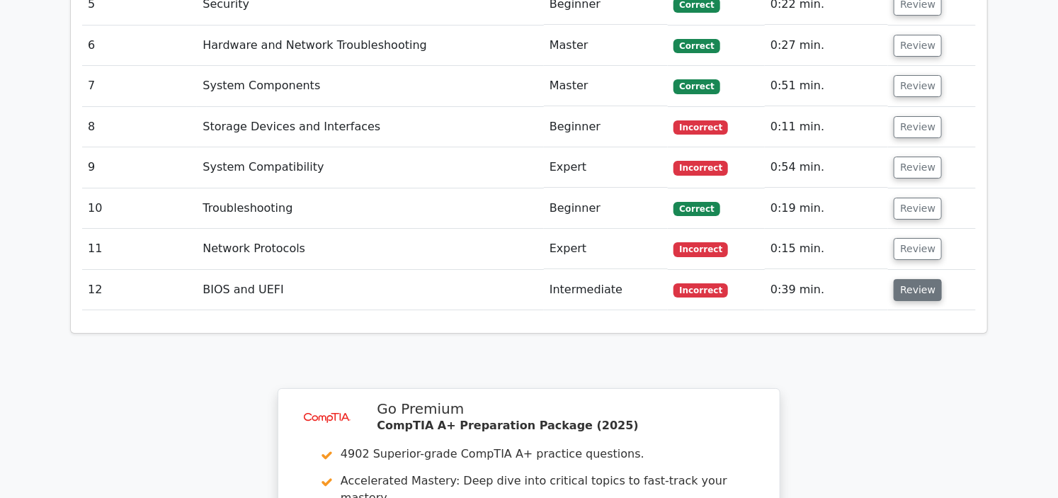
click at [921, 279] on button "Review" at bounding box center [918, 290] width 48 height 22
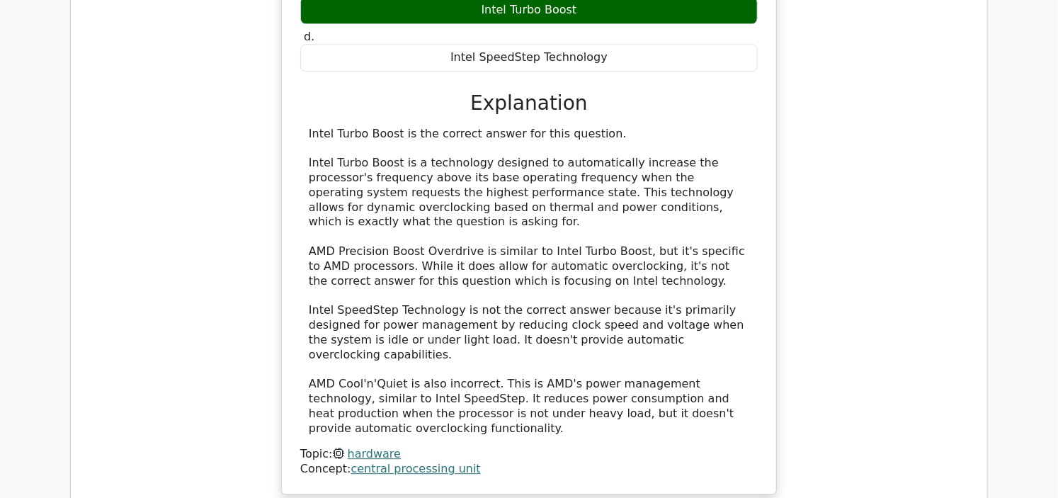
scroll to position [1731, 0]
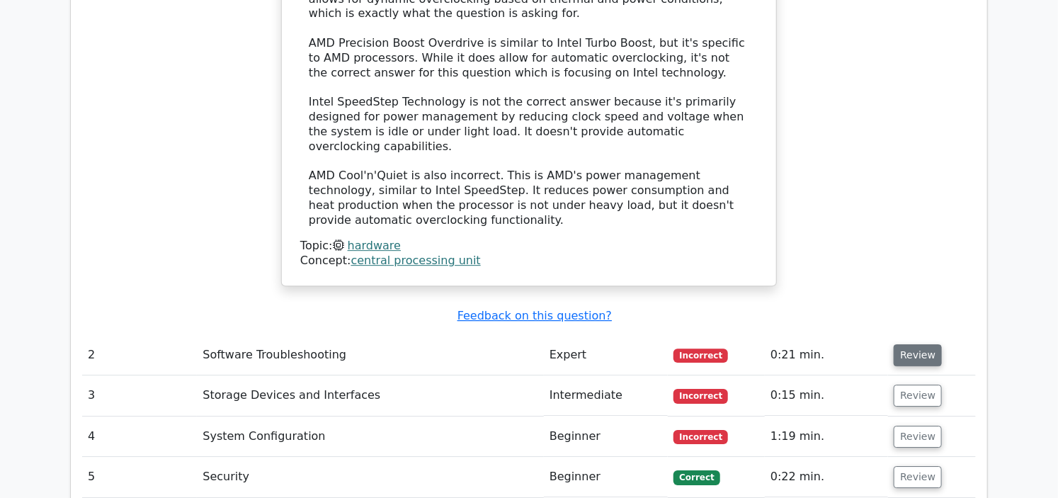
click at [925, 344] on button "Review" at bounding box center [918, 355] width 48 height 22
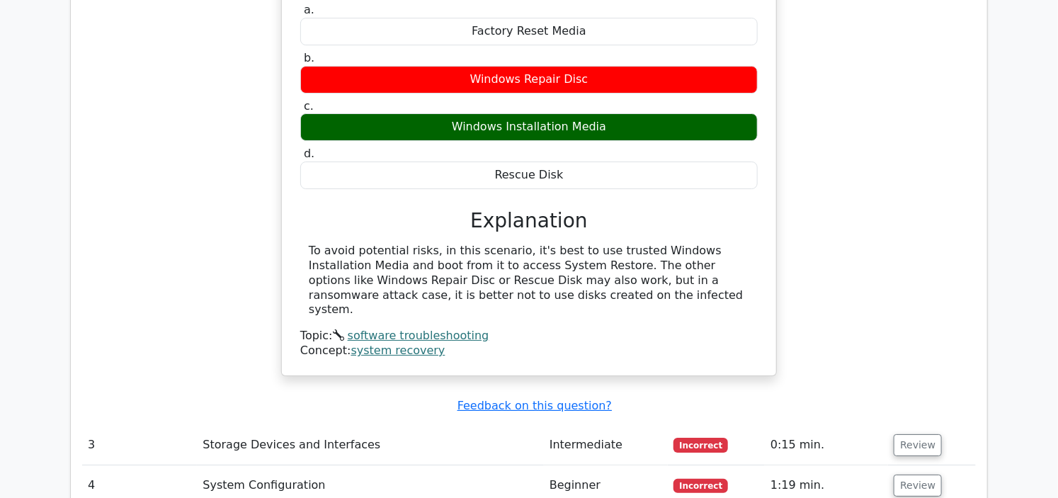
scroll to position [2361, 0]
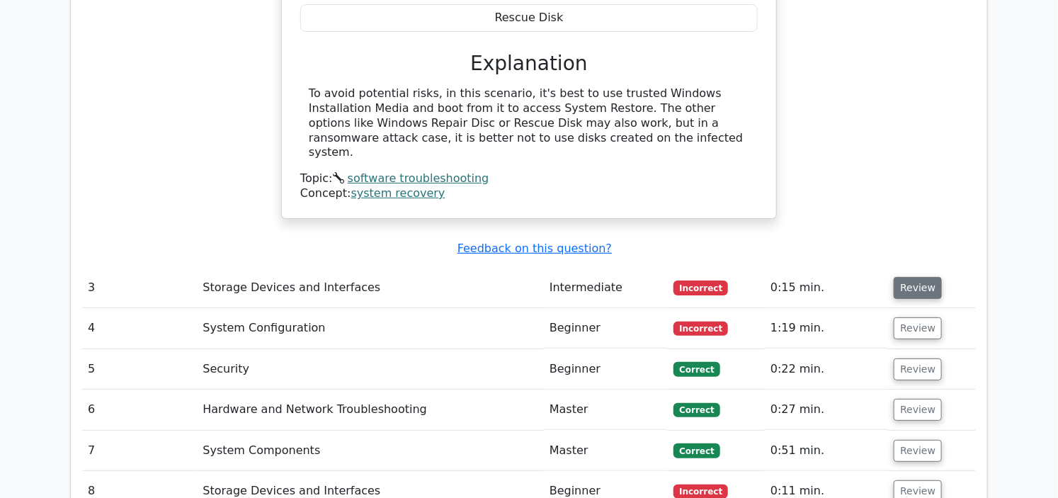
click at [924, 277] on button "Review" at bounding box center [918, 288] width 48 height 22
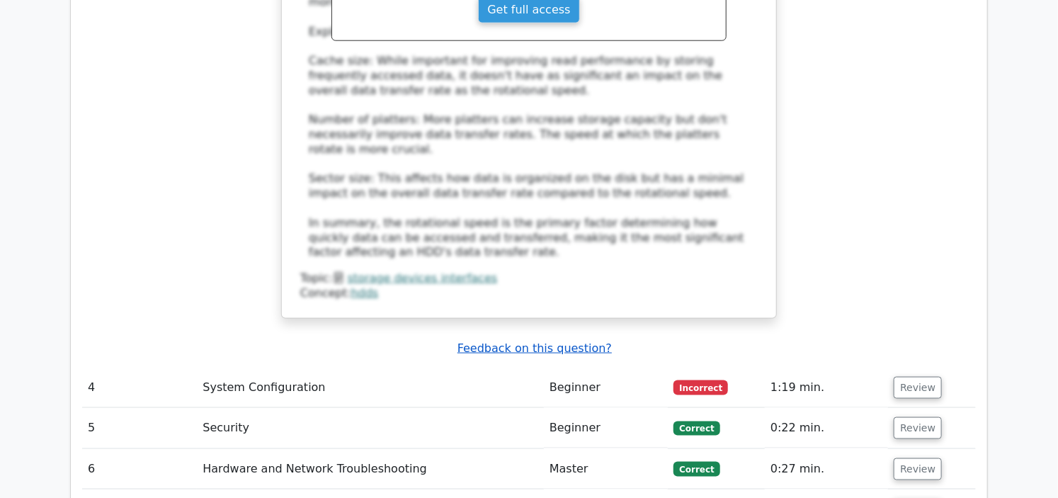
scroll to position [3148, 0]
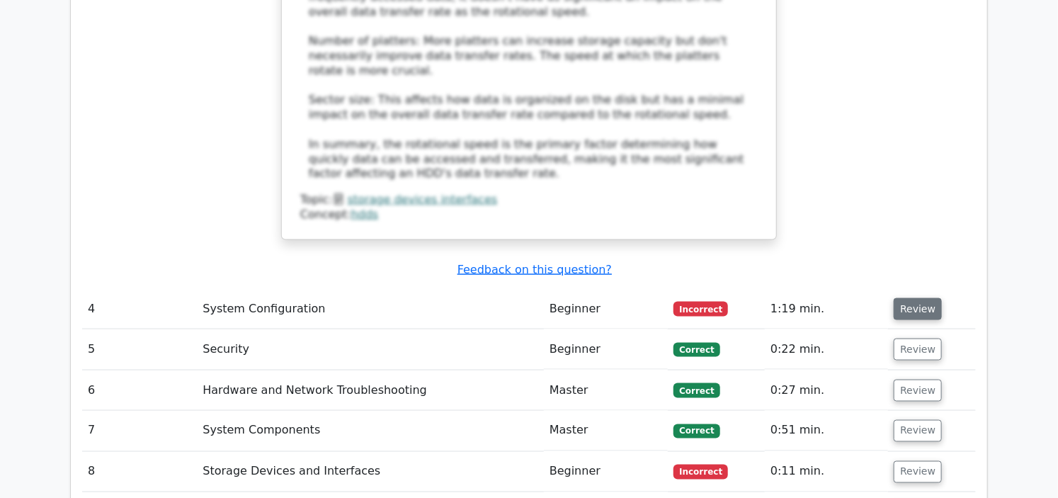
click at [914, 298] on button "Review" at bounding box center [918, 309] width 48 height 22
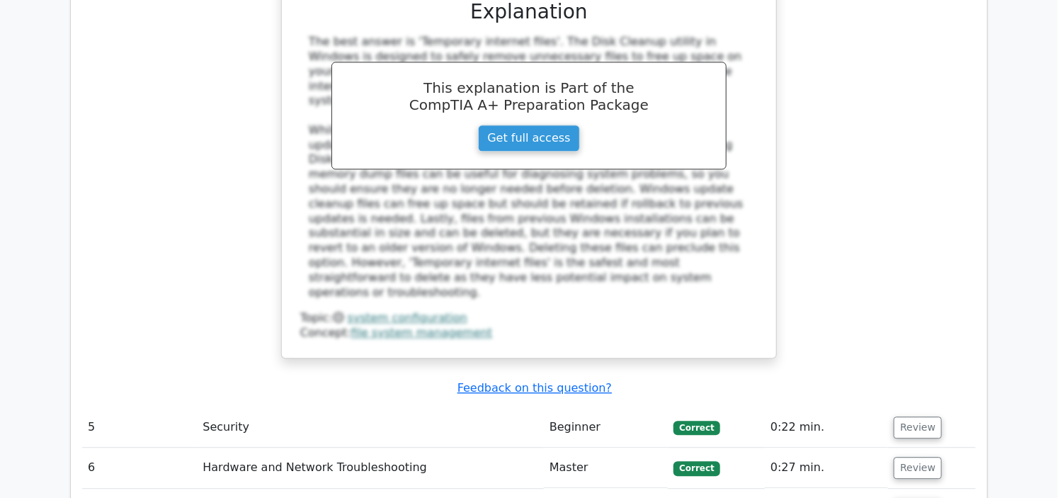
scroll to position [3935, 0]
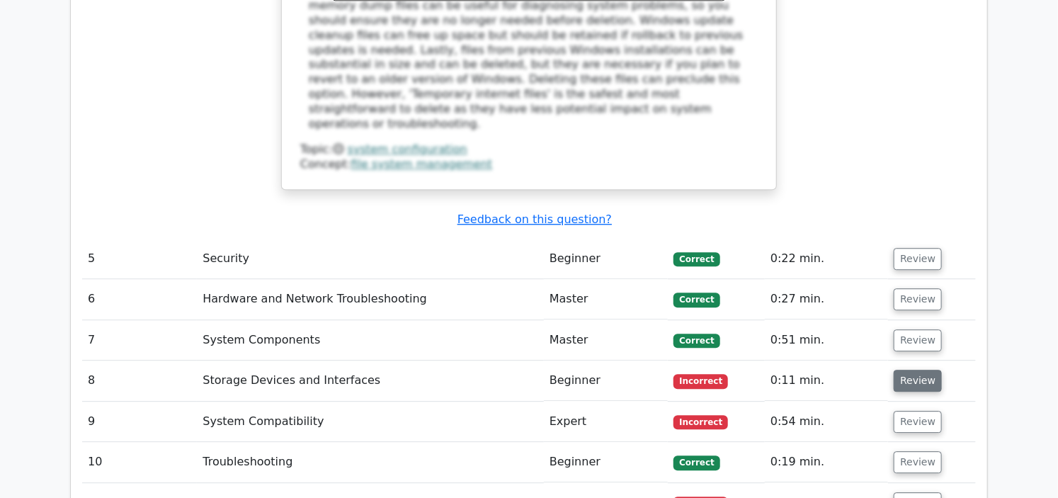
click at [915, 370] on button "Review" at bounding box center [918, 381] width 48 height 22
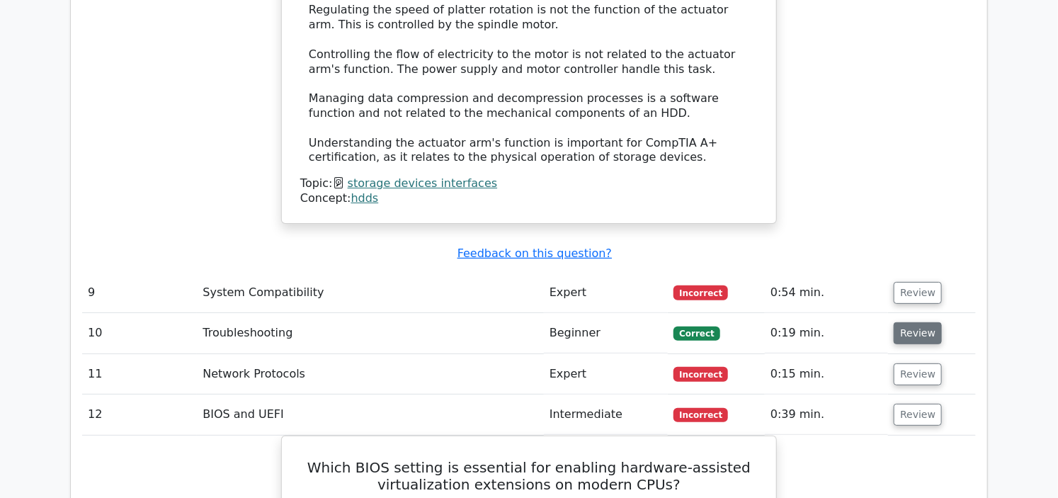
scroll to position [4800, 0]
click at [917, 281] on button "Review" at bounding box center [918, 292] width 48 height 22
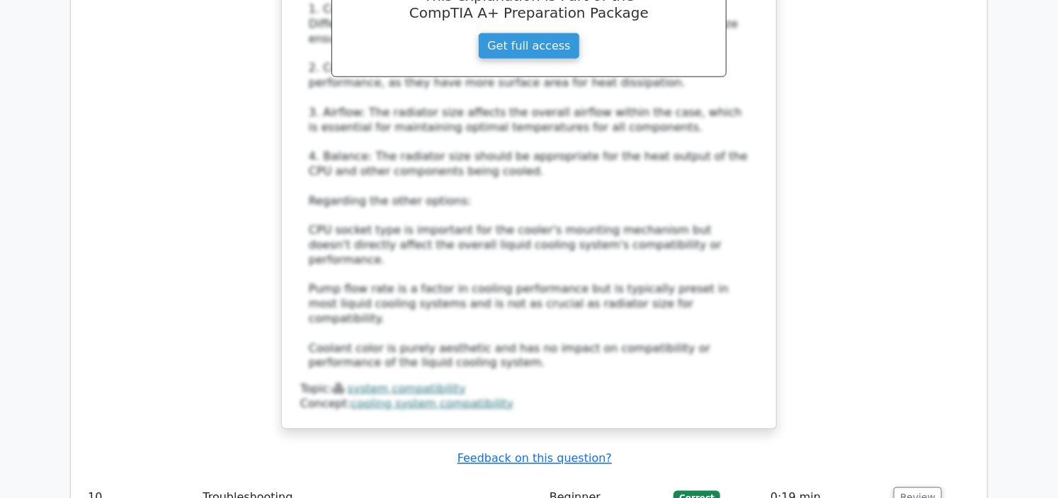
scroll to position [5587, 0]
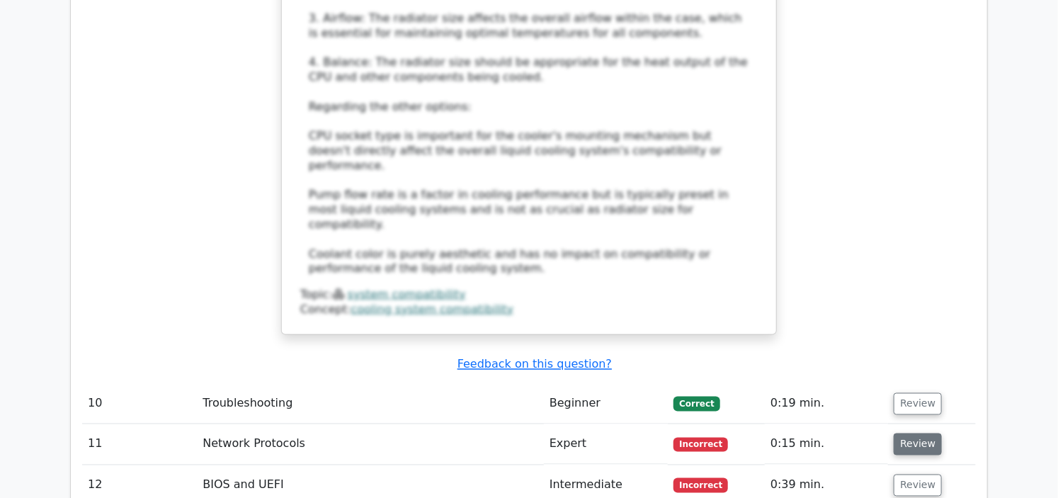
click at [916, 433] on button "Review" at bounding box center [918, 444] width 48 height 22
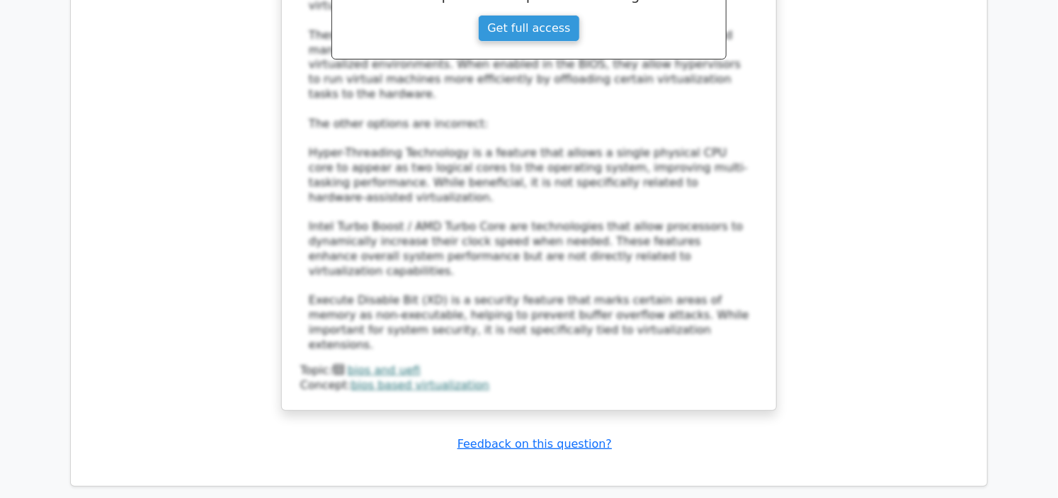
scroll to position [7397, 0]
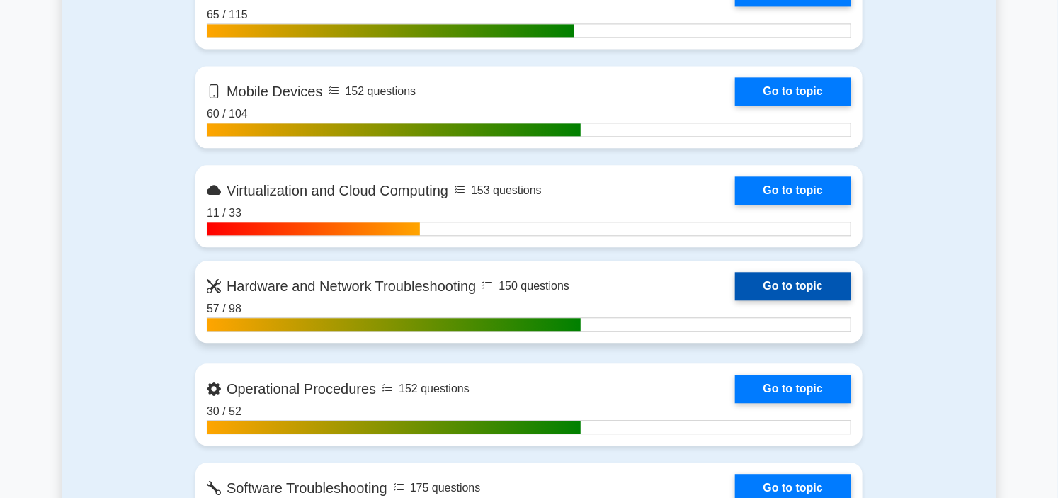
scroll to position [1495, 0]
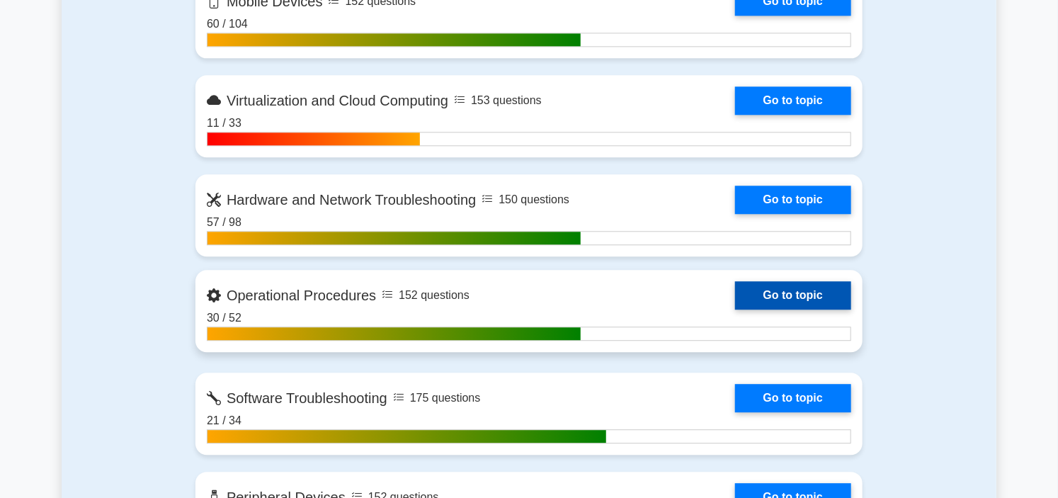
click at [735, 291] on link "Go to topic" at bounding box center [793, 295] width 116 height 28
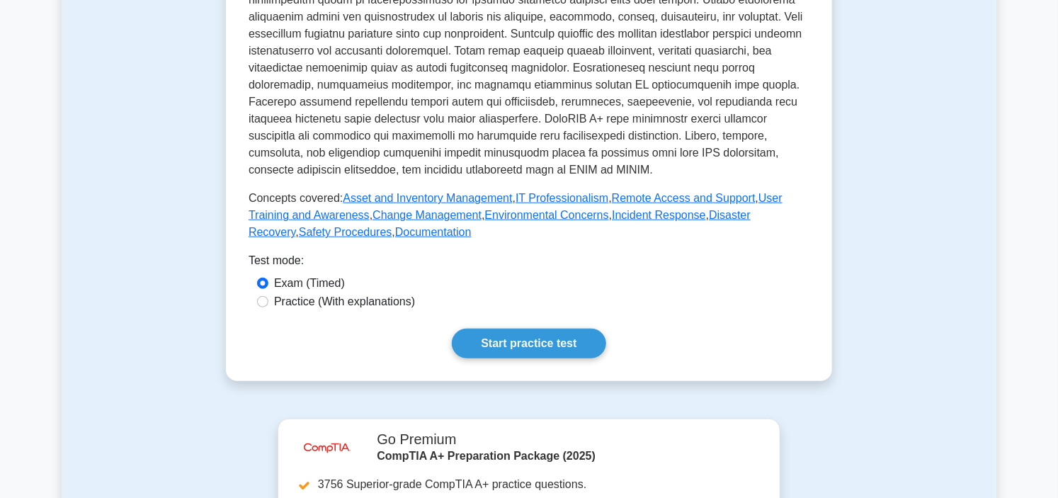
scroll to position [393, 0]
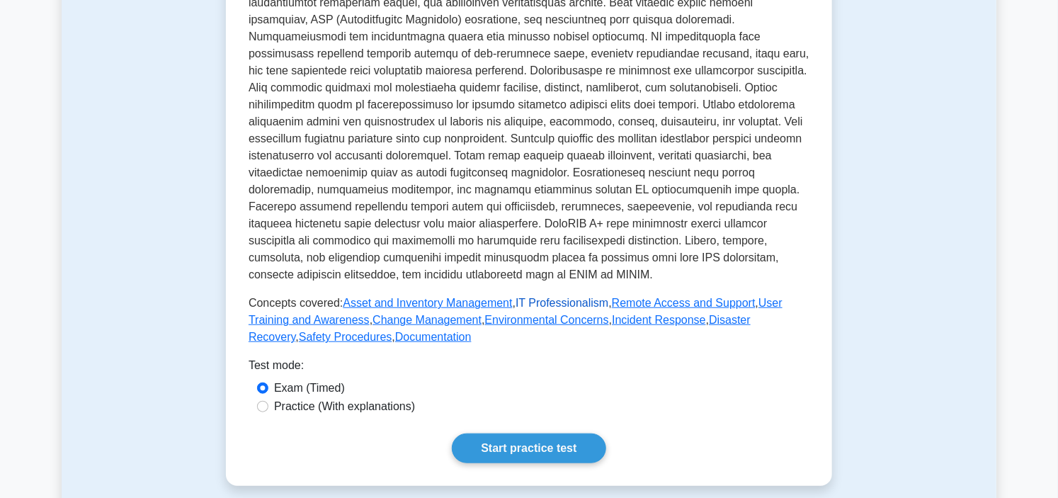
click at [553, 302] on link "IT Professionalism" at bounding box center [562, 303] width 93 height 12
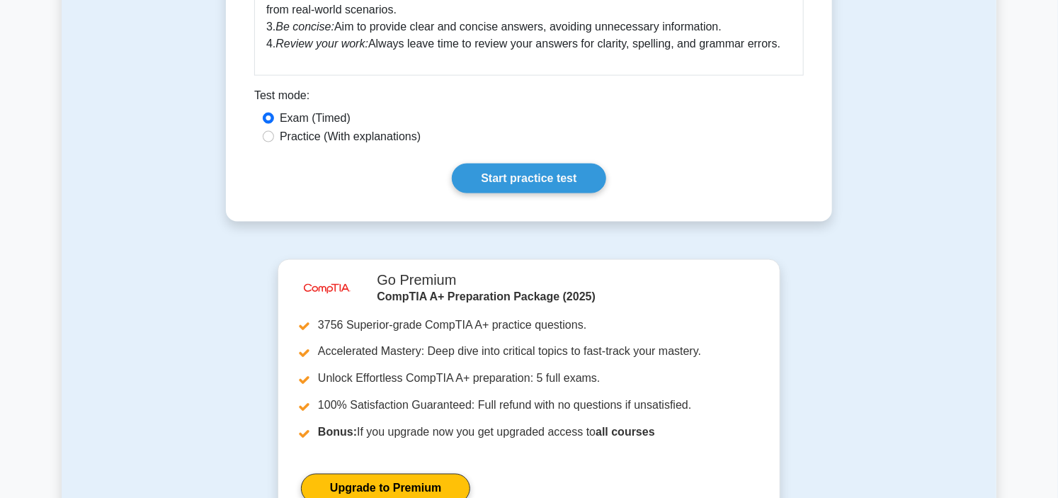
scroll to position [866, 0]
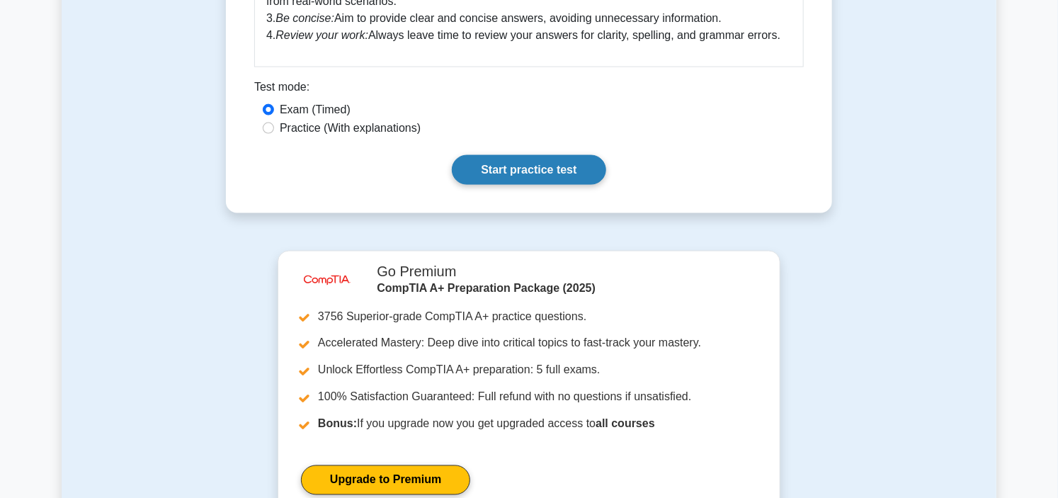
click at [574, 167] on link "Start practice test" at bounding box center [529, 170] width 154 height 30
click at [574, 172] on link "Start practice test" at bounding box center [529, 170] width 154 height 30
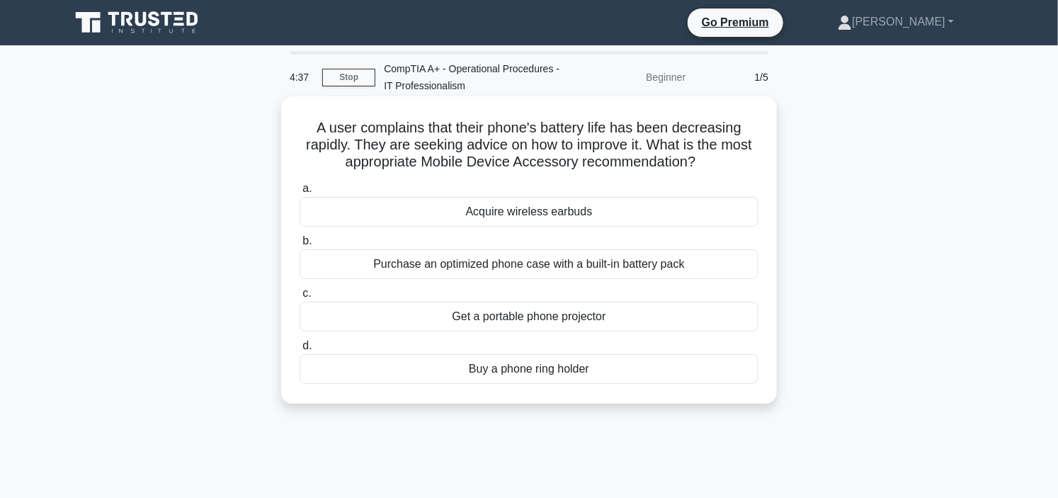
click at [562, 262] on div "Purchase an optimized phone case with a built-in battery pack" at bounding box center [529, 264] width 459 height 30
click at [300, 246] on input "b. Purchase an optimized phone case with a built-in battery pack" at bounding box center [300, 241] width 0 height 9
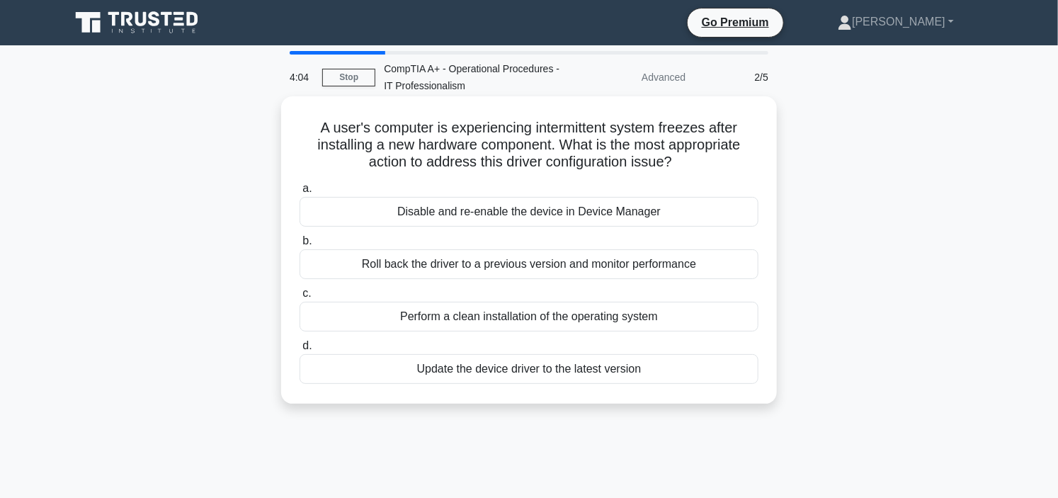
click at [503, 370] on div "Update the device driver to the latest version" at bounding box center [529, 369] width 459 height 30
click at [300, 351] on input "d. Update the device driver to the latest version" at bounding box center [300, 345] width 0 height 9
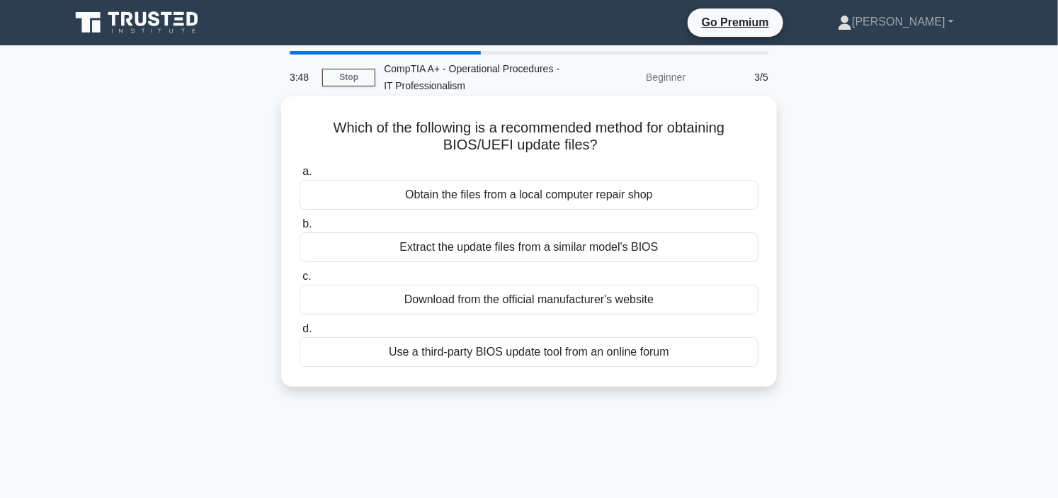
click at [499, 303] on div "Download from the official manufacturer's website" at bounding box center [529, 300] width 459 height 30
click at [300, 281] on input "c. Download from the official manufacturer's website" at bounding box center [300, 276] width 0 height 9
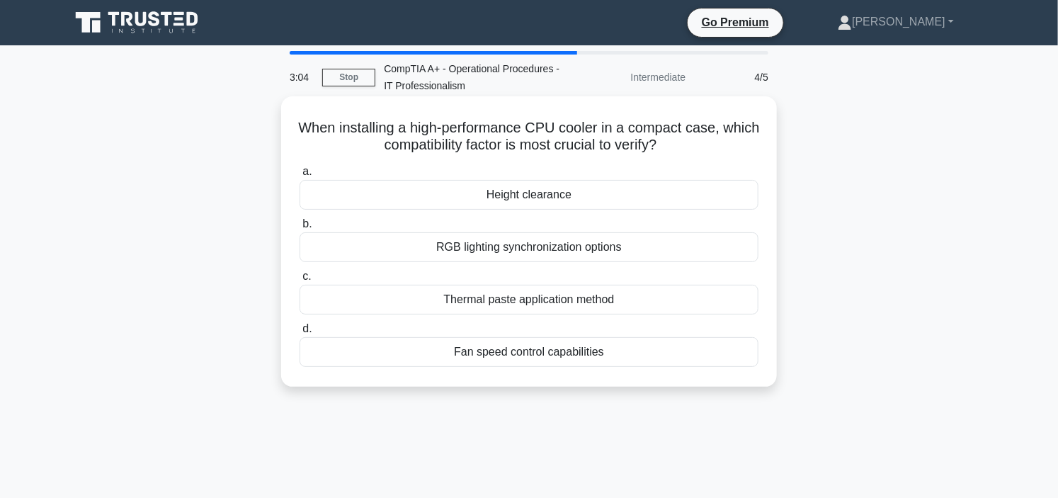
click at [527, 299] on div "Thermal paste application method" at bounding box center [529, 300] width 459 height 30
click at [300, 281] on input "c. Thermal paste application method" at bounding box center [300, 276] width 0 height 9
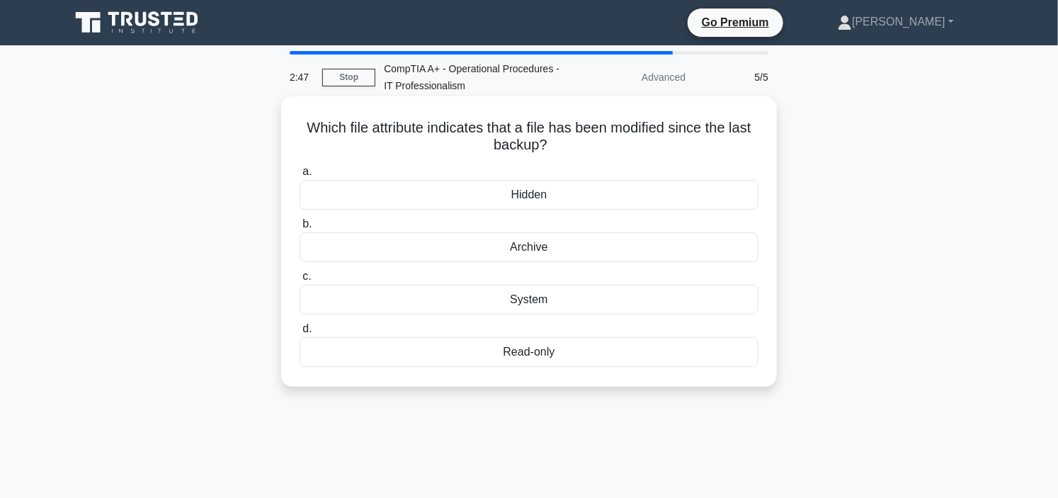
click at [560, 246] on div "Archive" at bounding box center [529, 247] width 459 height 30
click at [300, 229] on input "b. Archive" at bounding box center [300, 224] width 0 height 9
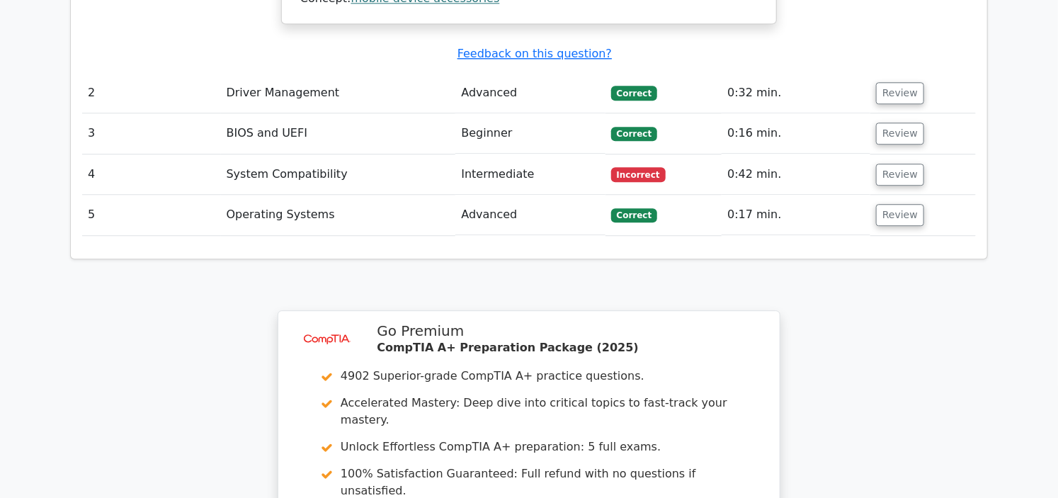
scroll to position [1427, 0]
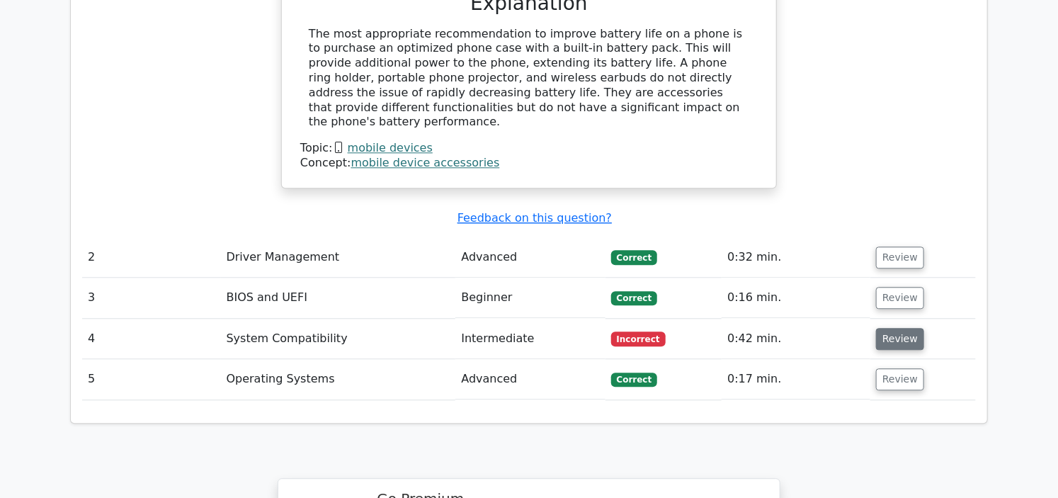
click at [886, 328] on button "Review" at bounding box center [900, 339] width 48 height 22
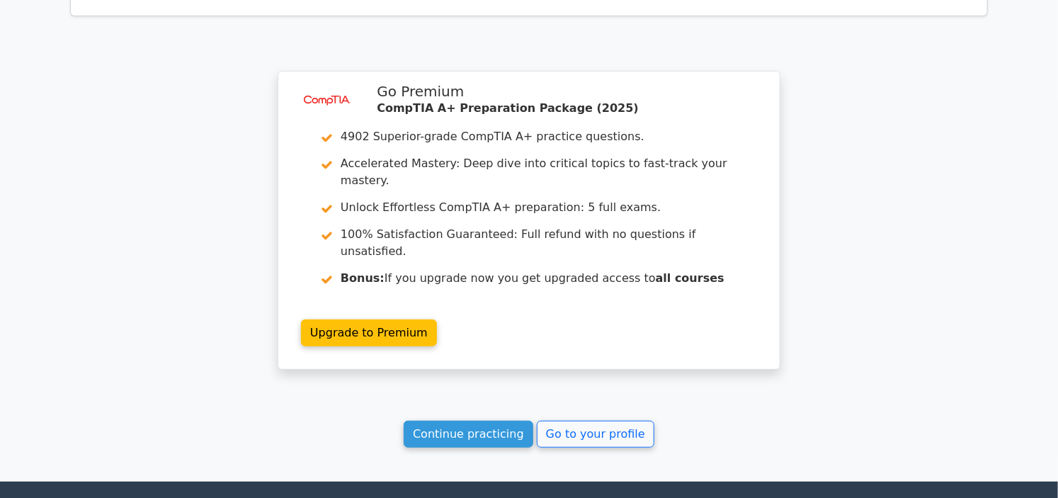
scroll to position [2624, 0]
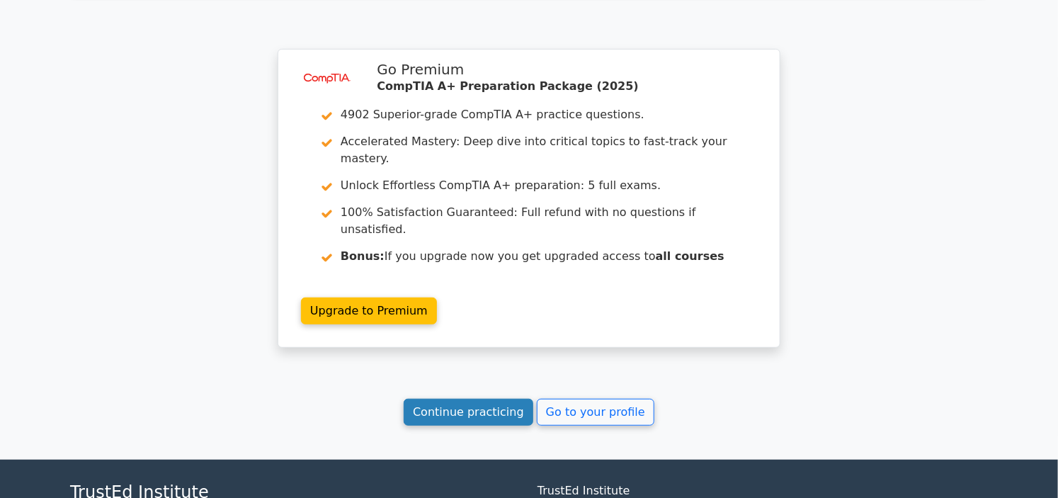
click at [459, 399] on link "Continue practicing" at bounding box center [469, 412] width 130 height 27
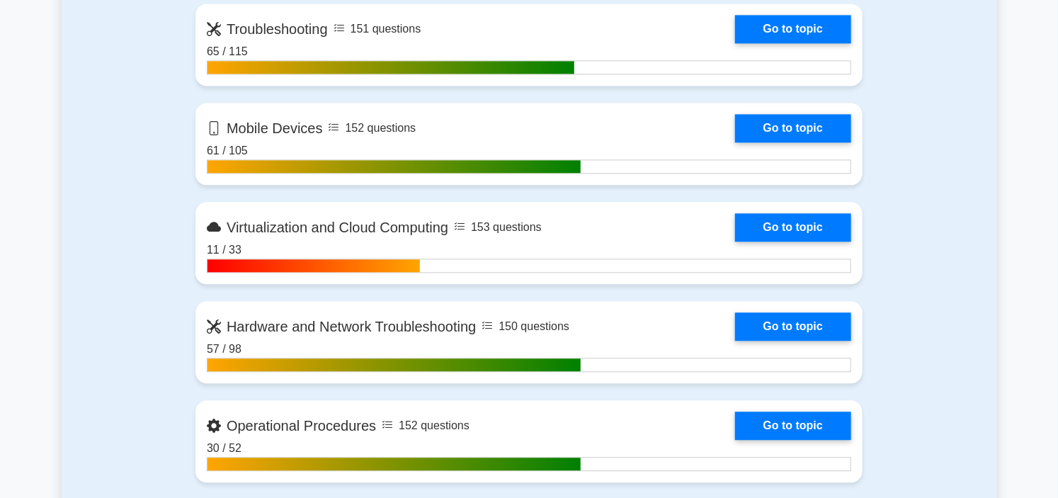
scroll to position [1495, 0]
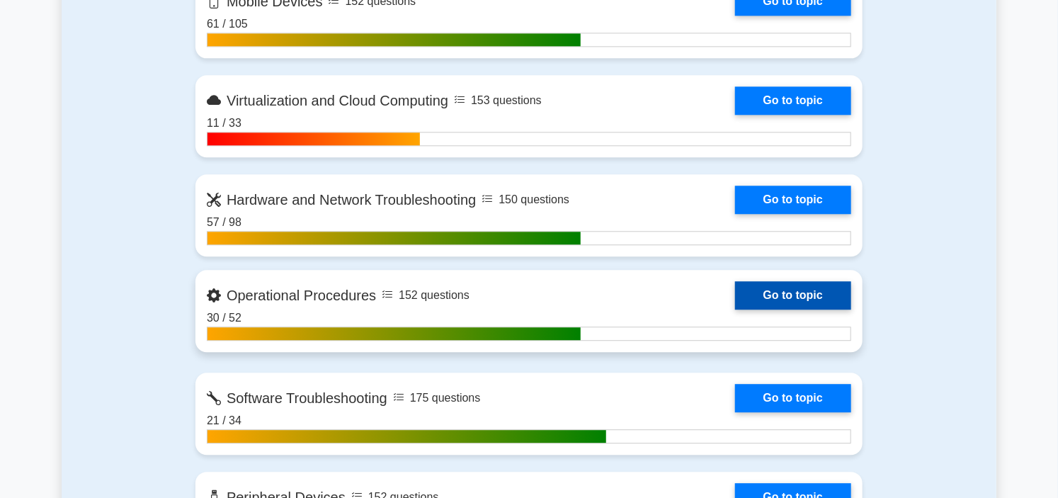
click at [735, 283] on link "Go to topic" at bounding box center [793, 295] width 116 height 28
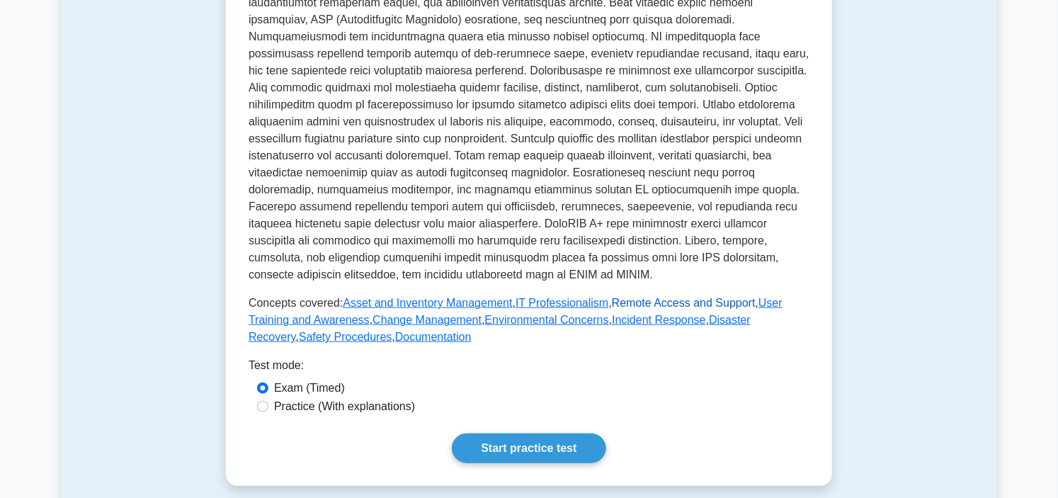
click at [668, 302] on link "Remote Access and Support" at bounding box center [684, 303] width 144 height 12
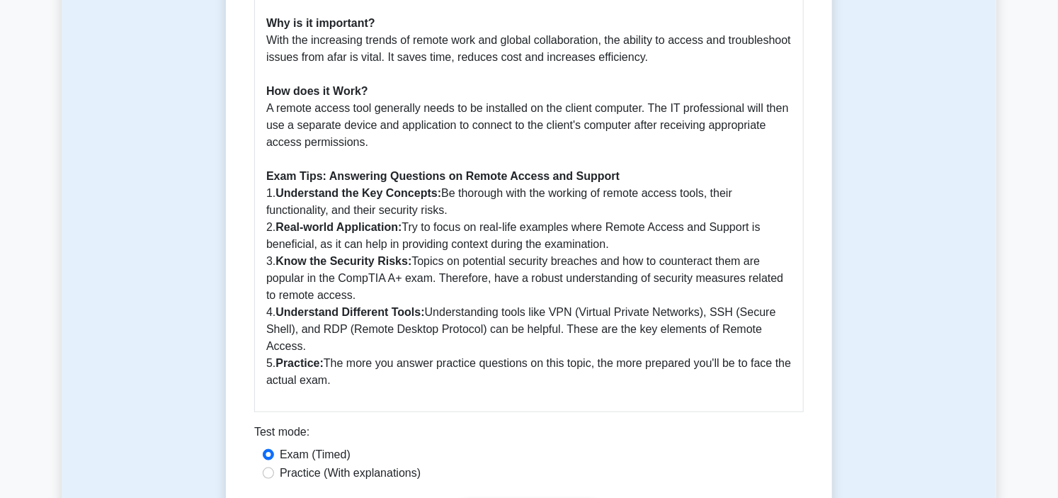
scroll to position [708, 0]
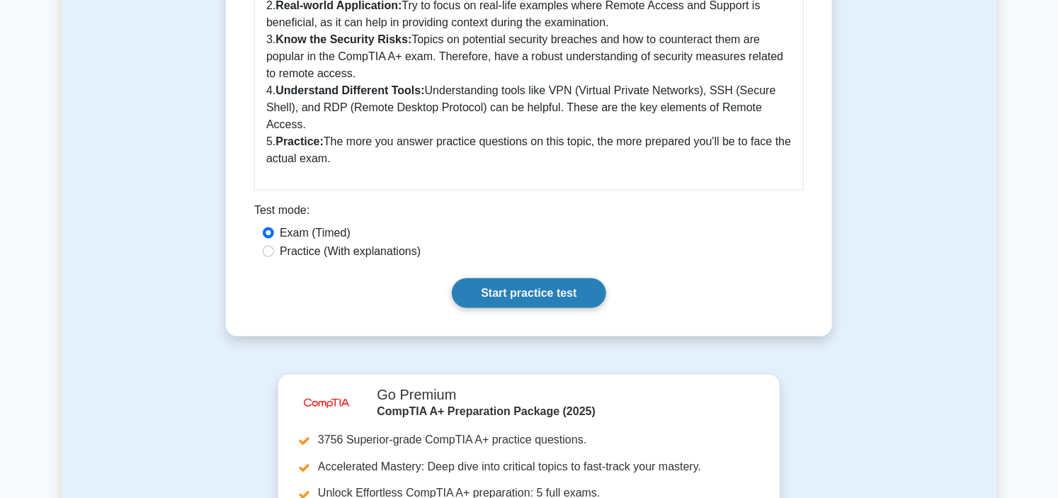
click at [525, 278] on link "Start practice test" at bounding box center [529, 293] width 154 height 30
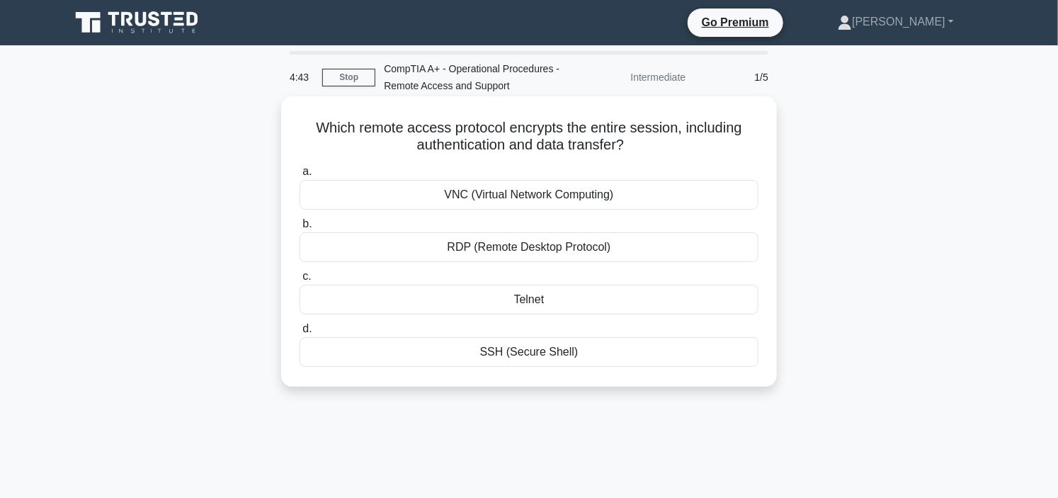
click at [547, 246] on div "RDP (Remote Desktop Protocol)" at bounding box center [529, 247] width 459 height 30
click at [300, 229] on input "b. RDP (Remote Desktop Protocol)" at bounding box center [300, 224] width 0 height 9
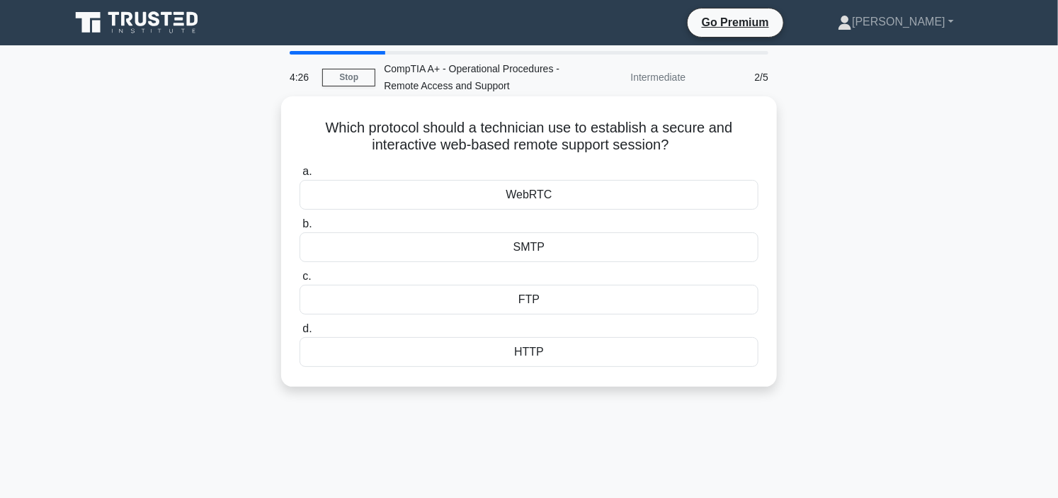
click at [541, 197] on div "WebRTC" at bounding box center [529, 195] width 459 height 30
click at [300, 176] on input "a. WebRTC" at bounding box center [300, 171] width 0 height 9
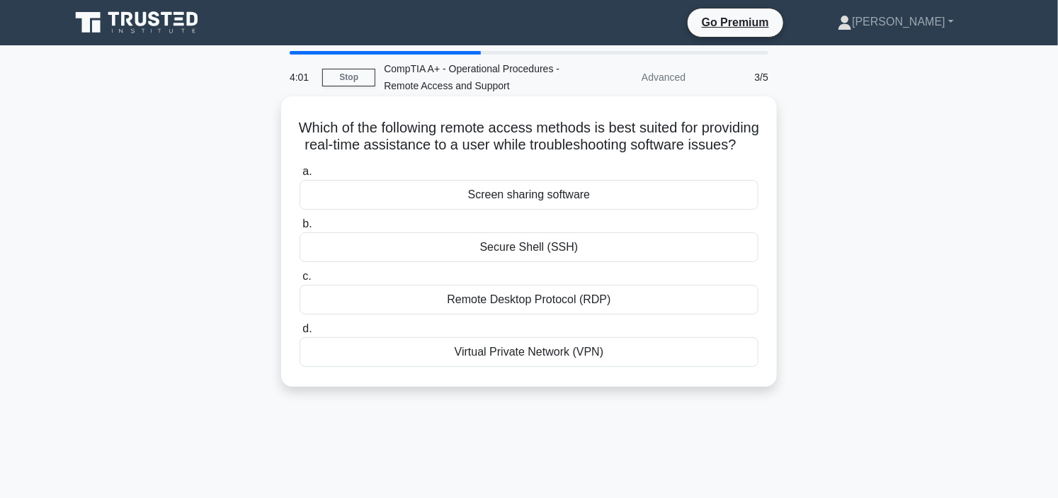
click at [543, 210] on div "Screen sharing software" at bounding box center [529, 195] width 459 height 30
click at [300, 176] on input "a. Screen sharing software" at bounding box center [300, 171] width 0 height 9
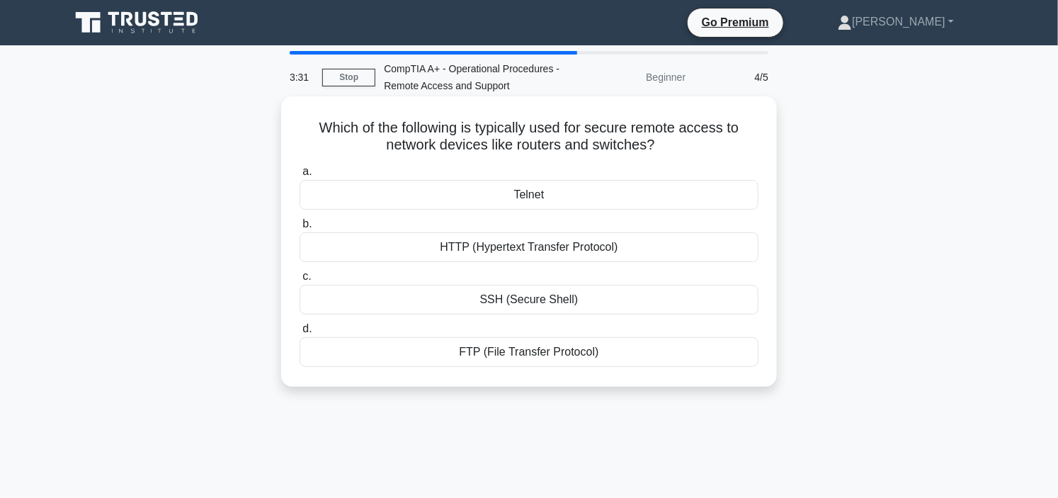
click at [535, 194] on div "Telnet" at bounding box center [529, 195] width 459 height 30
click at [300, 176] on input "a. Telnet" at bounding box center [300, 171] width 0 height 9
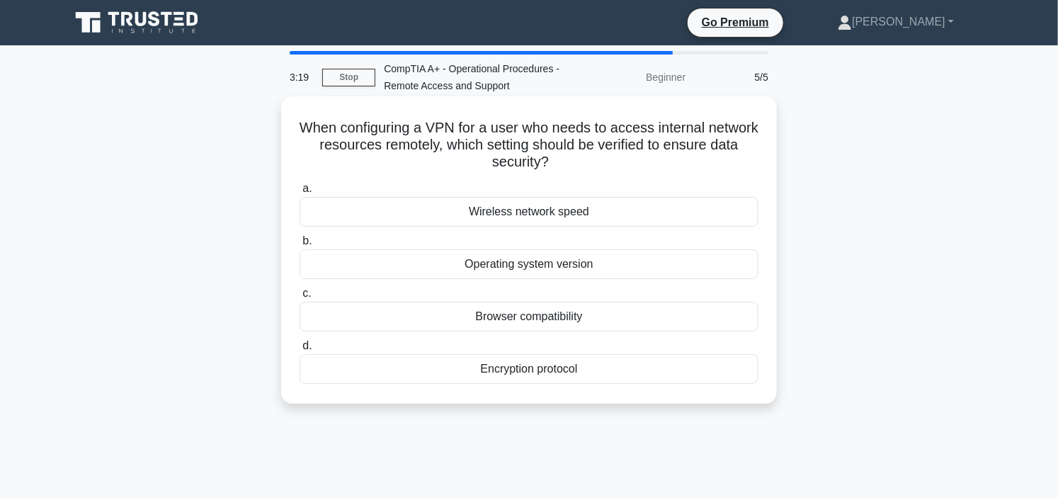
click at [521, 368] on div "Encryption protocol" at bounding box center [529, 369] width 459 height 30
click at [300, 351] on input "d. Encryption protocol" at bounding box center [300, 345] width 0 height 9
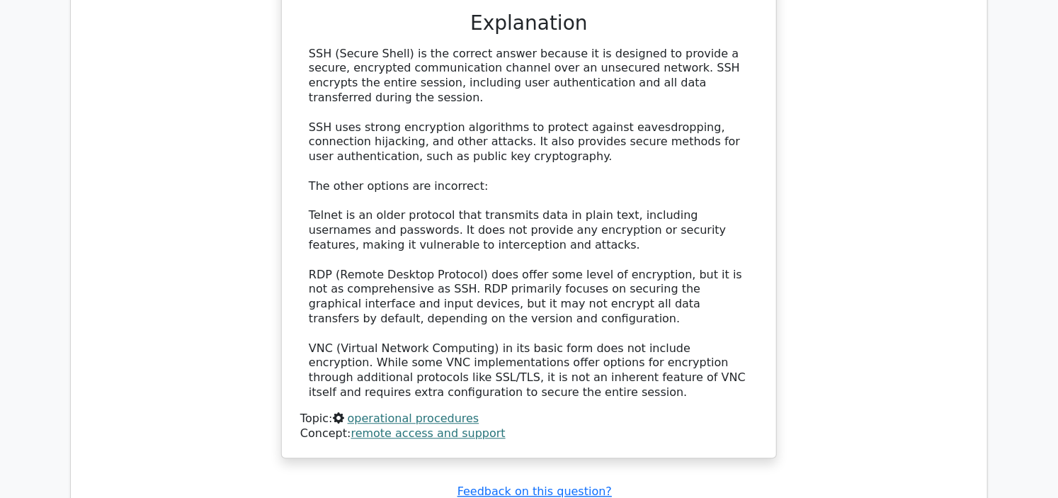
scroll to position [1652, 0]
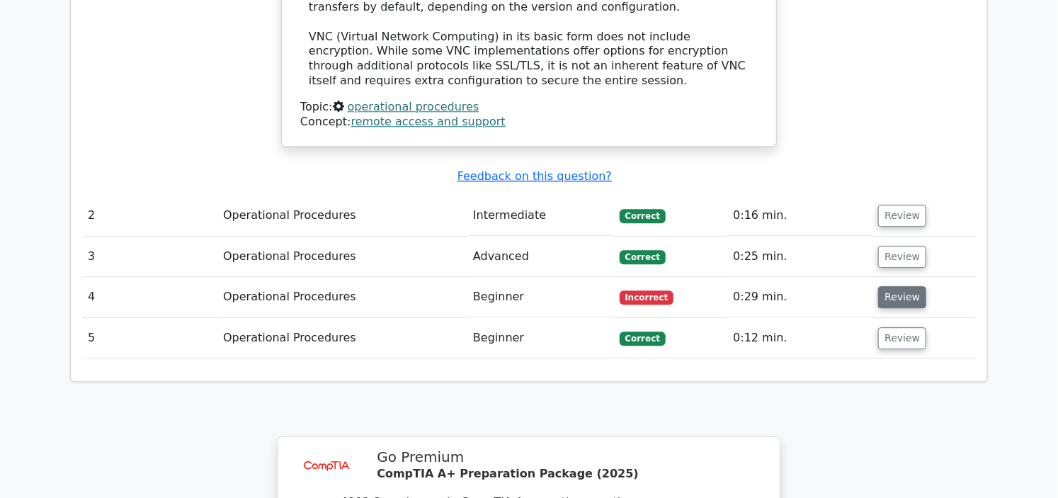
click at [882, 286] on button "Review" at bounding box center [902, 297] width 48 height 22
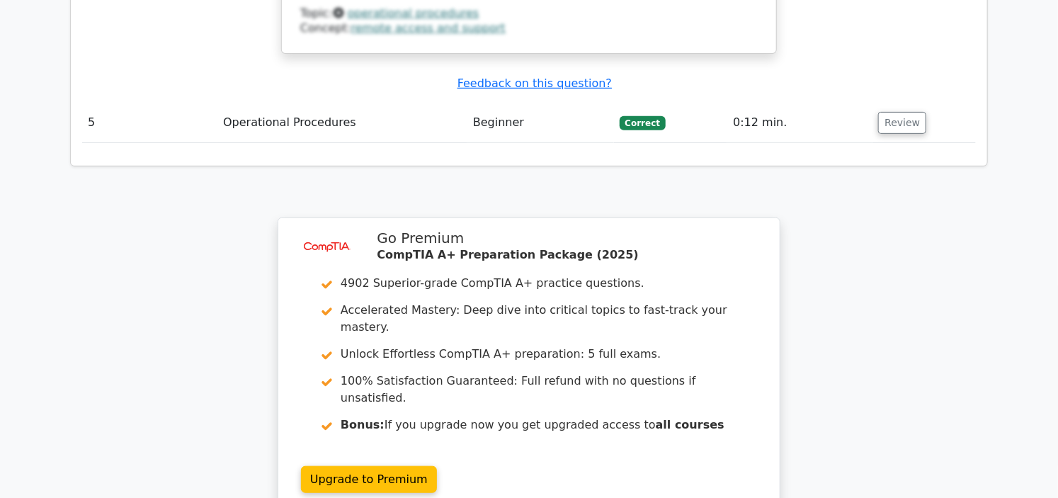
scroll to position [2675, 0]
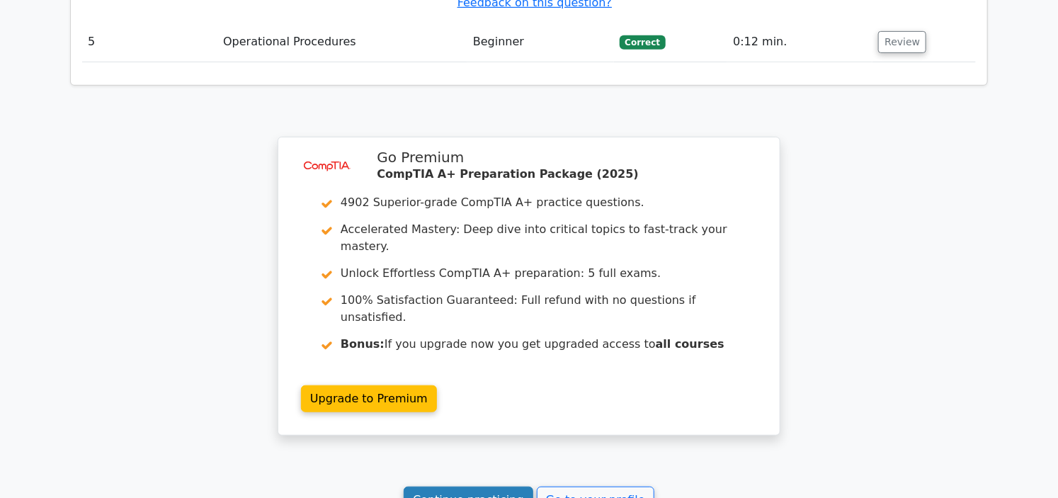
click at [465, 487] on link "Continue practicing" at bounding box center [469, 500] width 130 height 27
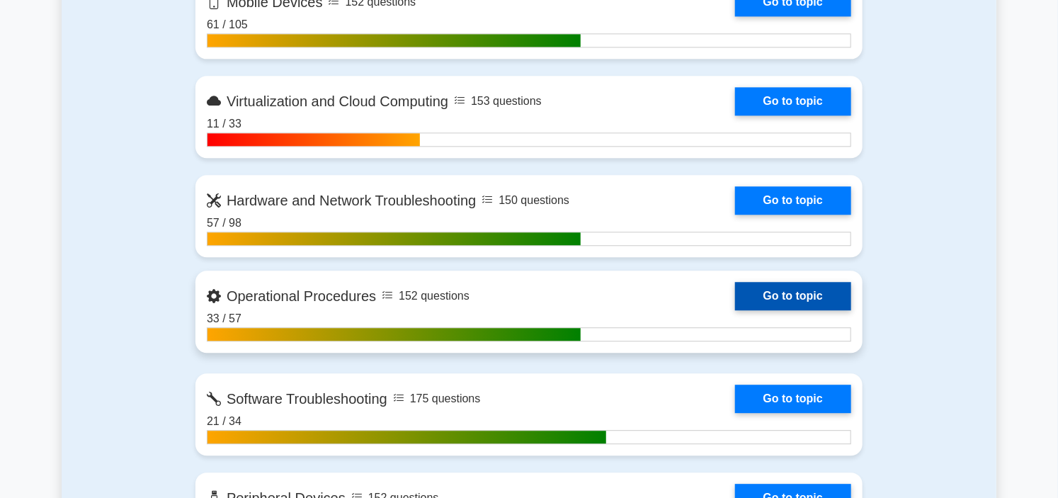
scroll to position [1495, 0]
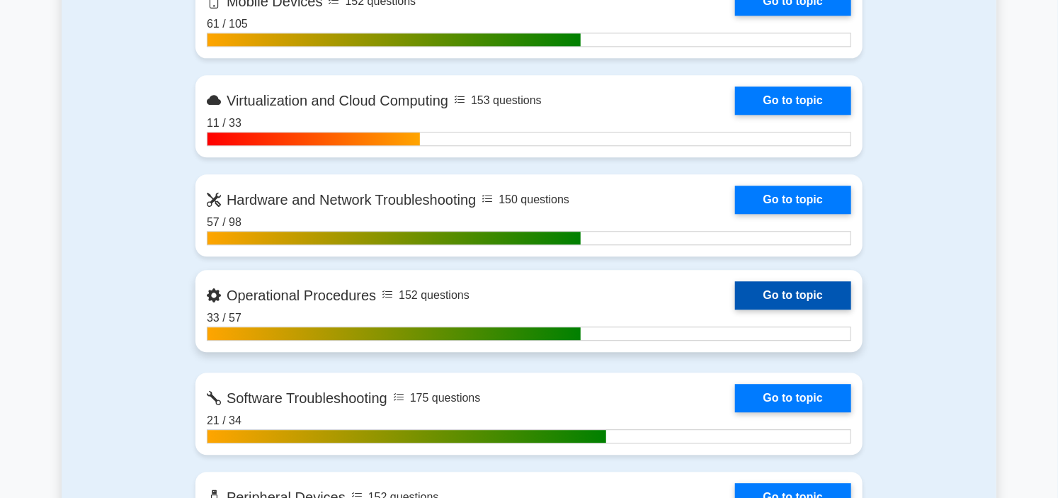
click at [735, 297] on link "Go to topic" at bounding box center [793, 295] width 116 height 28
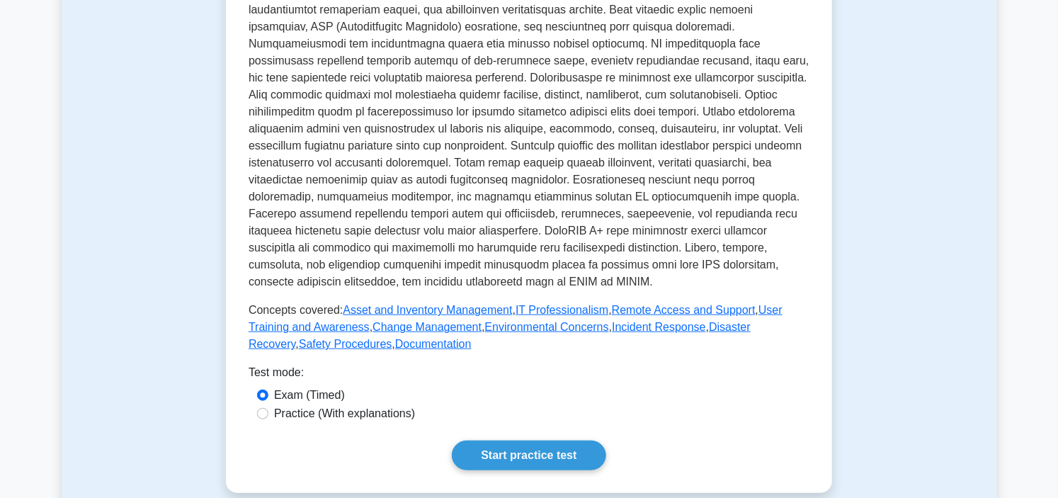
scroll to position [393, 0]
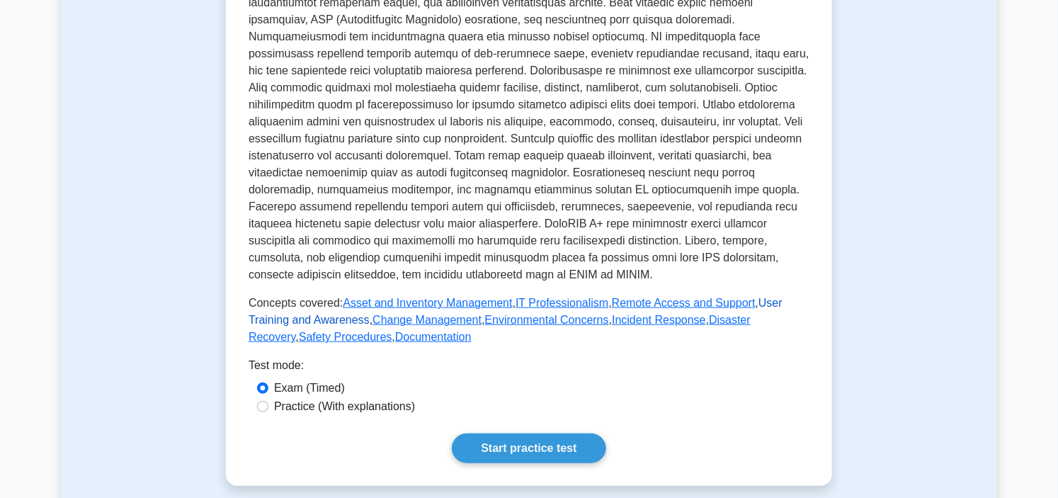
click at [783, 302] on link "User Training and Awareness" at bounding box center [516, 311] width 534 height 29
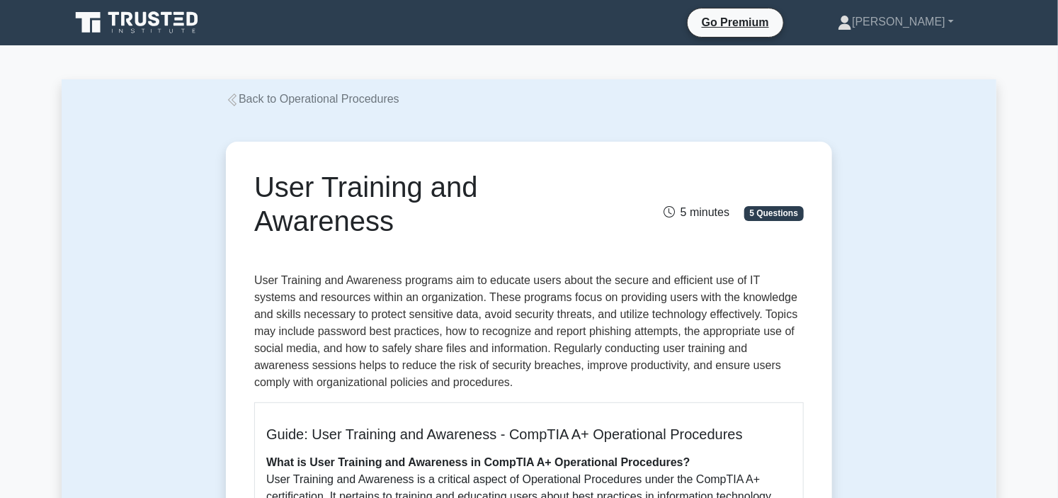
drag, startPoint x: 27, startPoint y: 0, endPoint x: 0, endPoint y: 8, distance: 28.0
click at [27, 0] on nav "Go Premium Dan Profile" at bounding box center [529, 22] width 1058 height 45
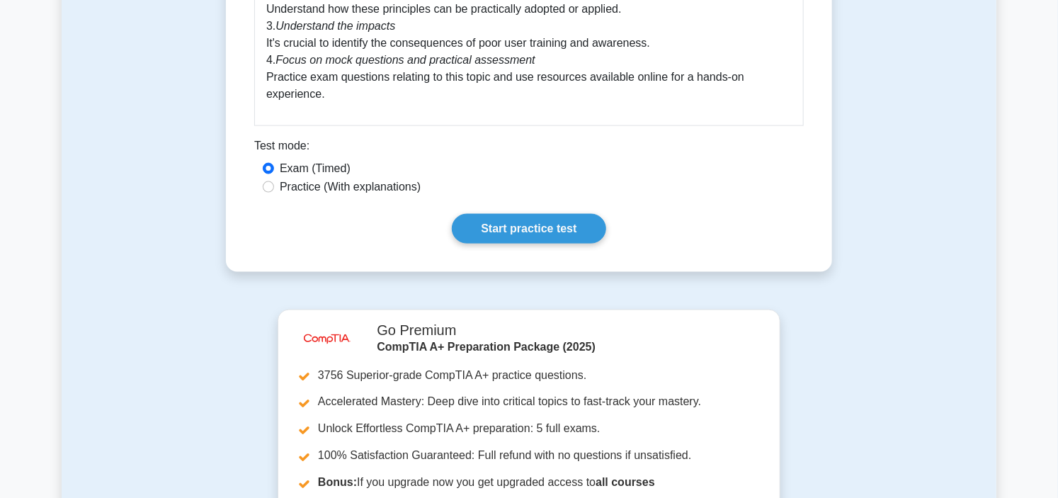
scroll to position [866, 0]
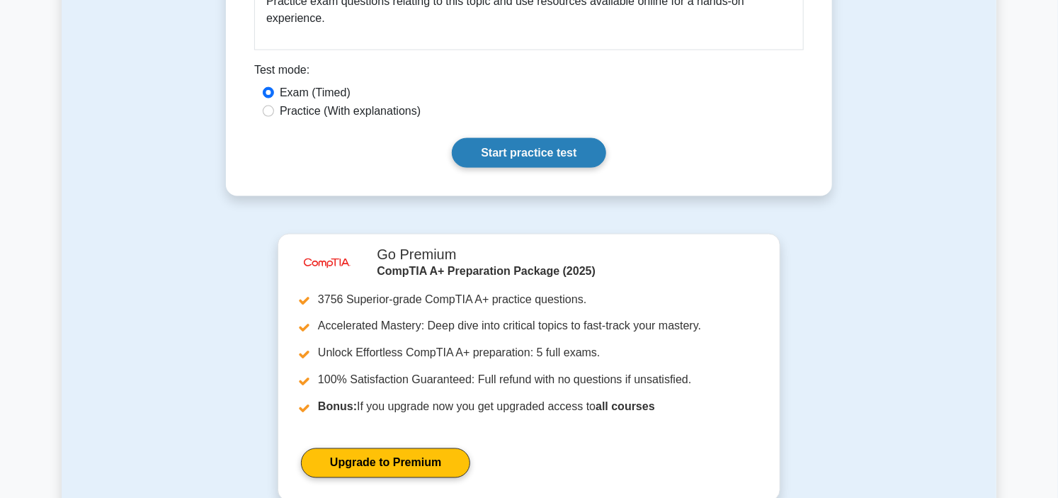
click at [567, 145] on link "Start practice test" at bounding box center [529, 153] width 154 height 30
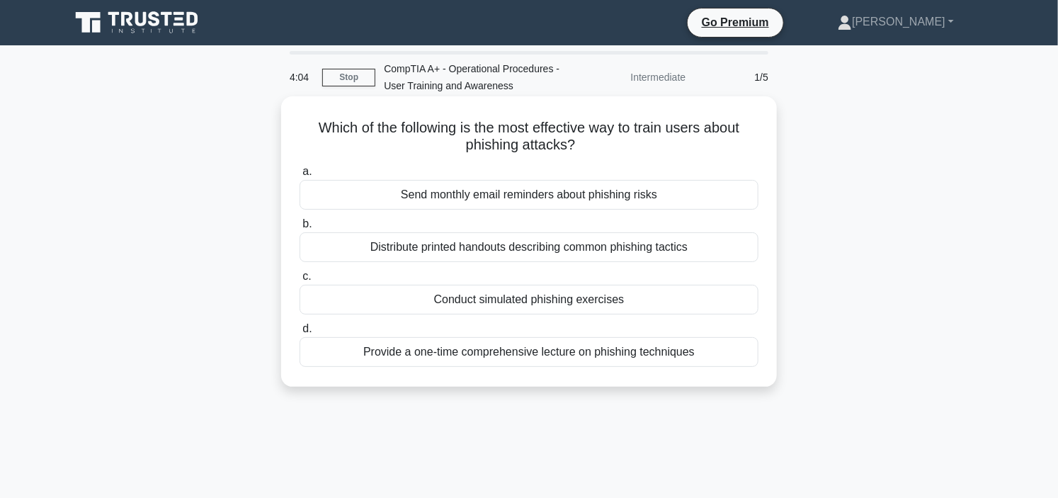
click at [507, 195] on div "Send monthly email reminders about phishing risks" at bounding box center [529, 195] width 459 height 30
click at [300, 176] on input "a. Send monthly email reminders about phishing risks" at bounding box center [300, 171] width 0 height 9
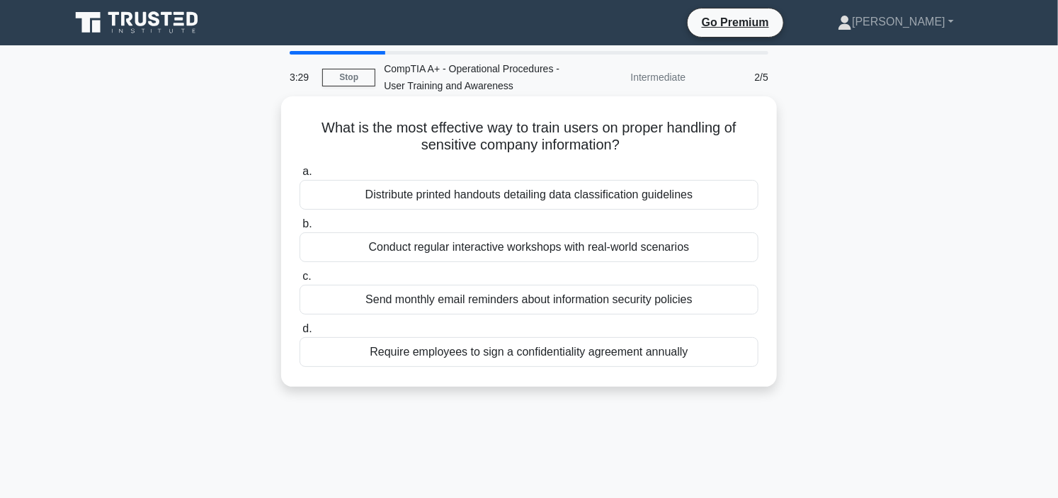
click at [484, 251] on div "Conduct regular interactive workshops with real-world scenarios" at bounding box center [529, 247] width 459 height 30
click at [300, 229] on input "b. Conduct regular interactive workshops with real-world scenarios" at bounding box center [300, 224] width 0 height 9
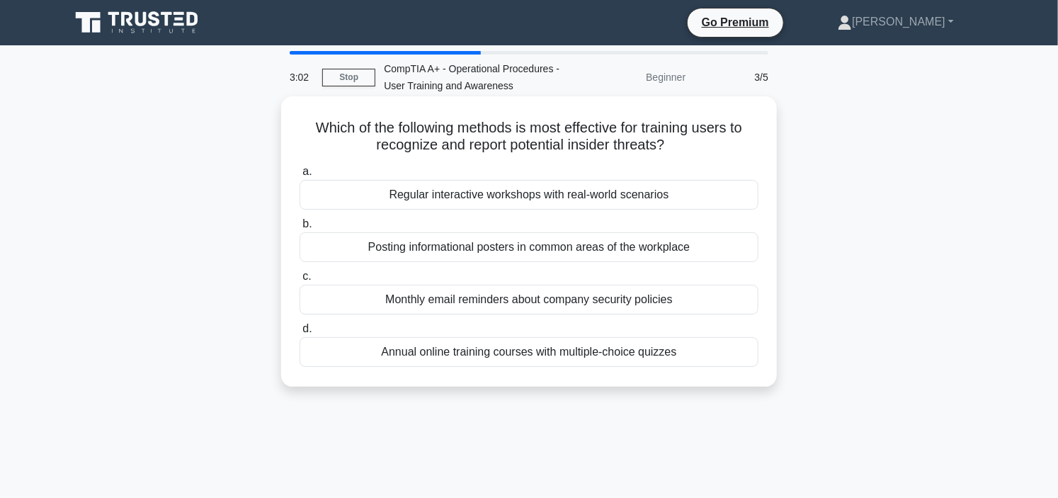
click at [494, 195] on div "Regular interactive workshops with real-world scenarios" at bounding box center [529, 195] width 459 height 30
click at [300, 176] on input "a. Regular interactive workshops with real-world scenarios" at bounding box center [300, 171] width 0 height 9
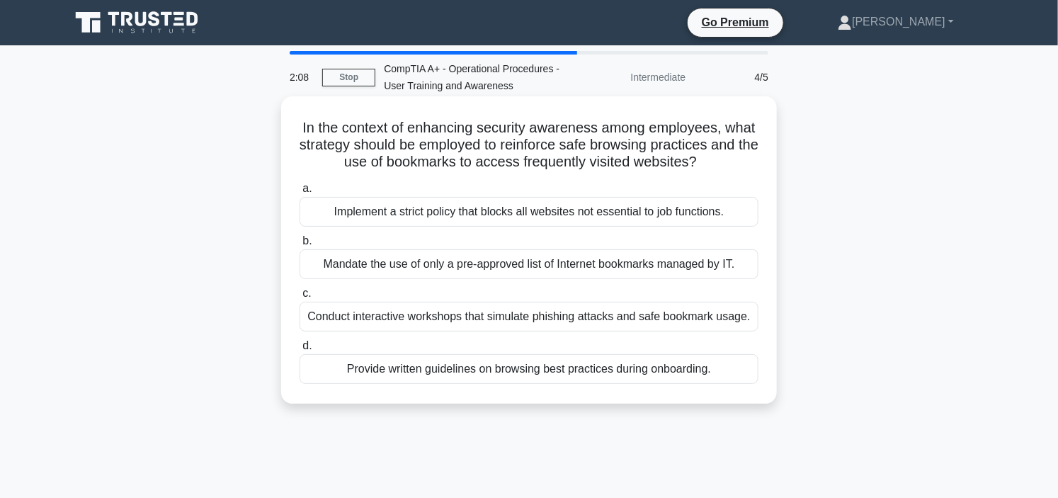
click at [475, 206] on div "Implement a strict policy that blocks all websites not essential to job functio…" at bounding box center [529, 212] width 459 height 30
click at [300, 193] on input "a. Implement a strict policy that blocks all websites not essential to job func…" at bounding box center [300, 188] width 0 height 9
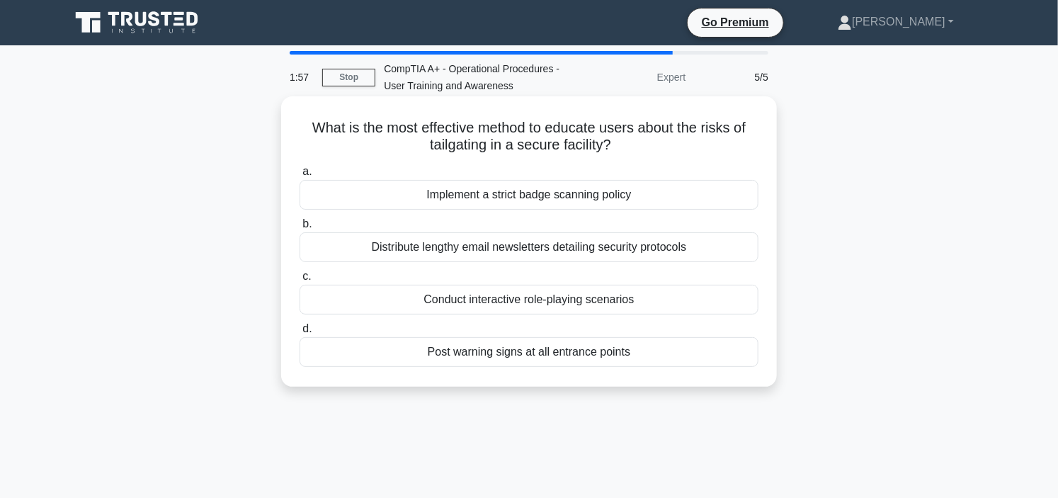
click at [527, 193] on div "Implement a strict badge scanning policy" at bounding box center [529, 195] width 459 height 30
click at [300, 176] on input "a. Implement a strict badge scanning policy" at bounding box center [300, 171] width 0 height 9
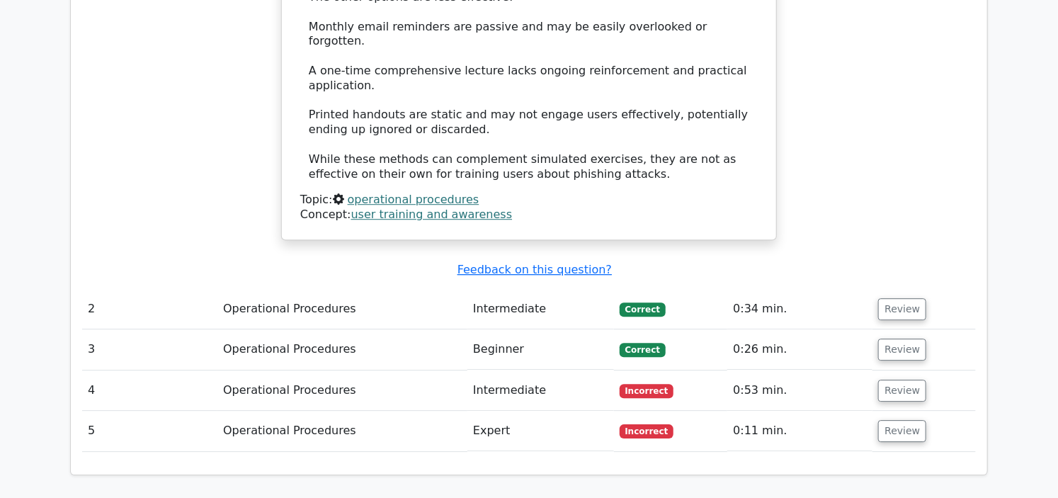
scroll to position [1652, 0]
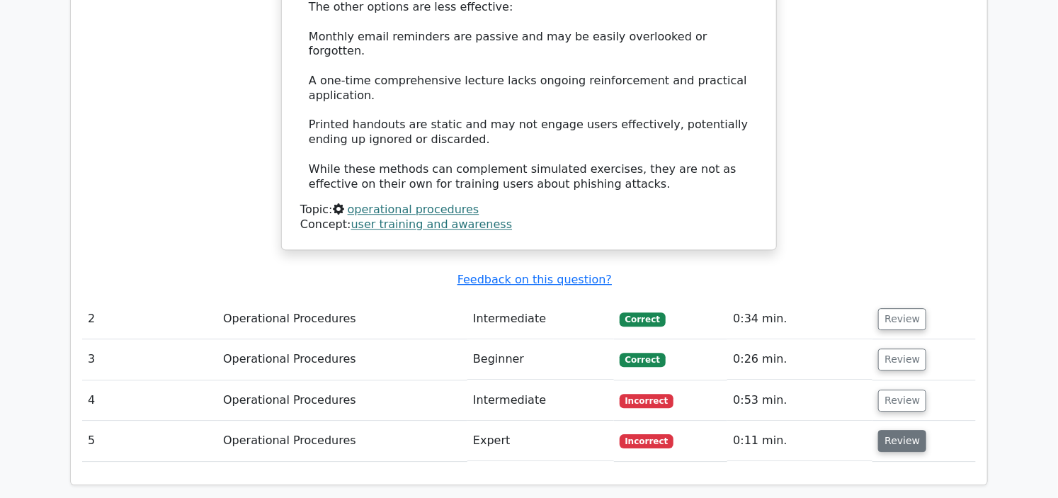
click at [891, 430] on button "Review" at bounding box center [902, 441] width 48 height 22
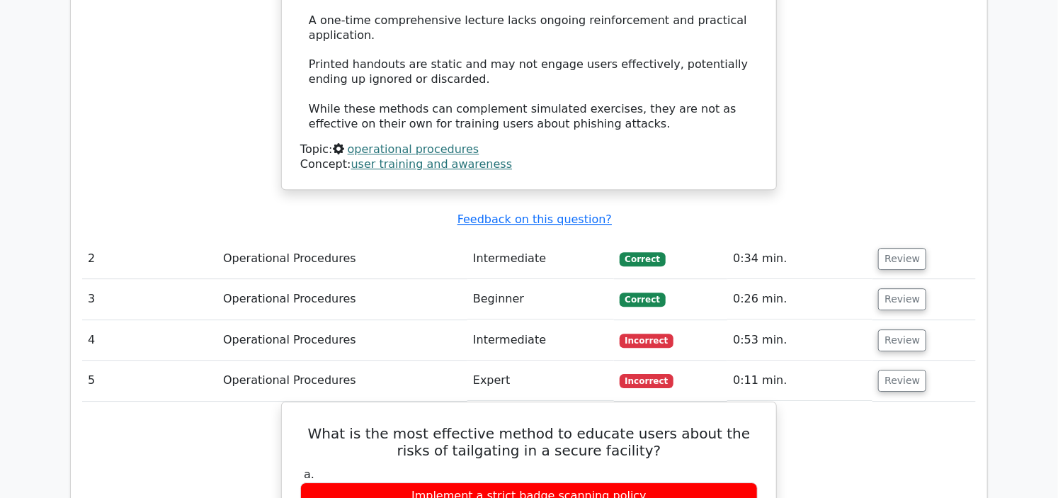
scroll to position [1731, 0]
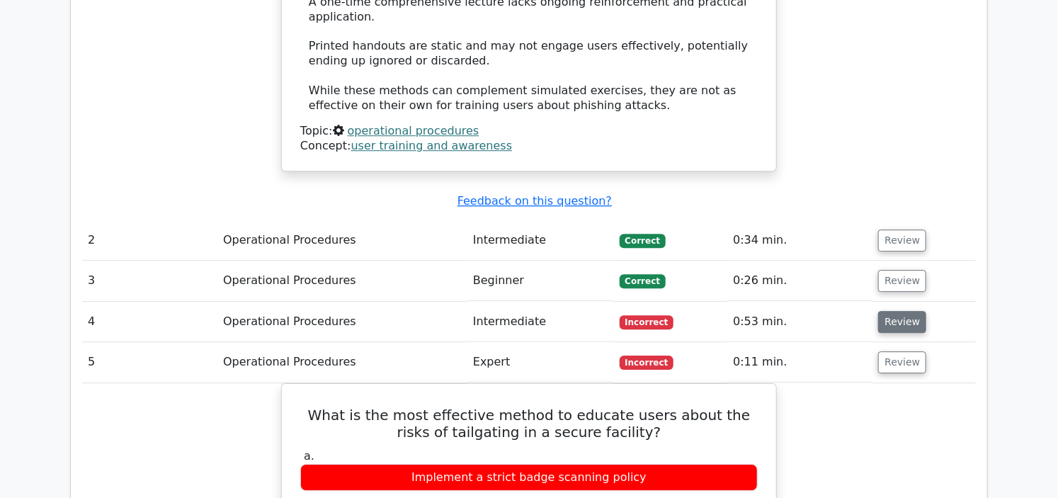
click at [902, 311] on button "Review" at bounding box center [902, 322] width 48 height 22
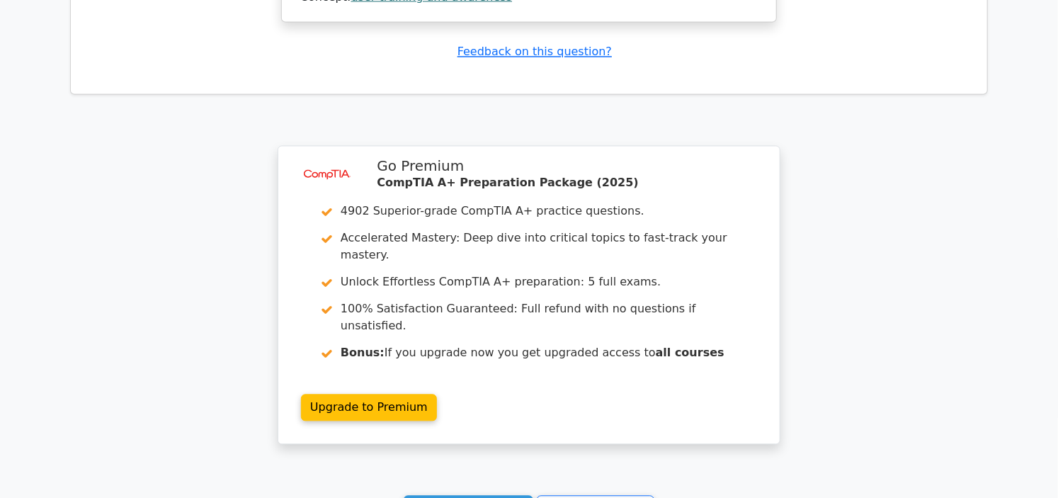
scroll to position [3565, 0]
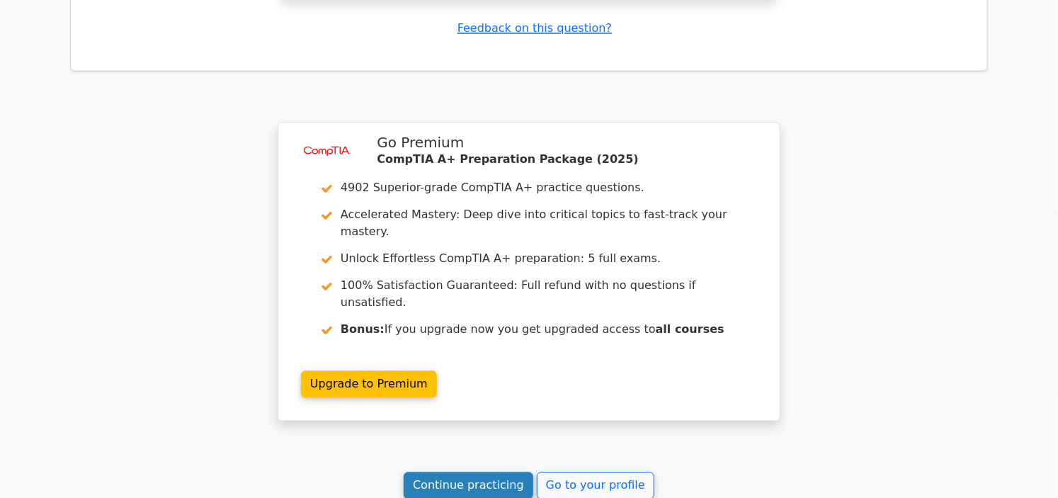
click at [484, 472] on link "Continue practicing" at bounding box center [469, 485] width 130 height 27
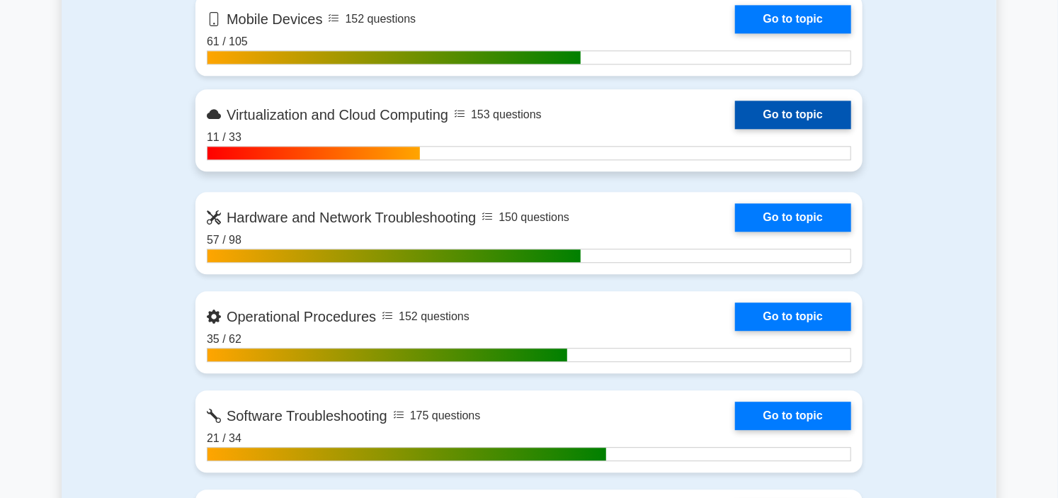
scroll to position [1495, 0]
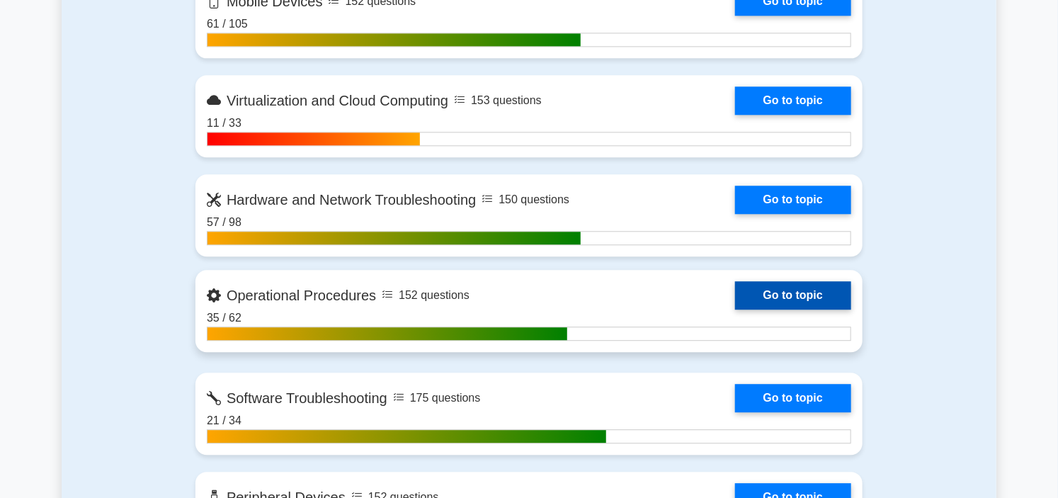
click at [735, 299] on link "Go to topic" at bounding box center [793, 295] width 116 height 28
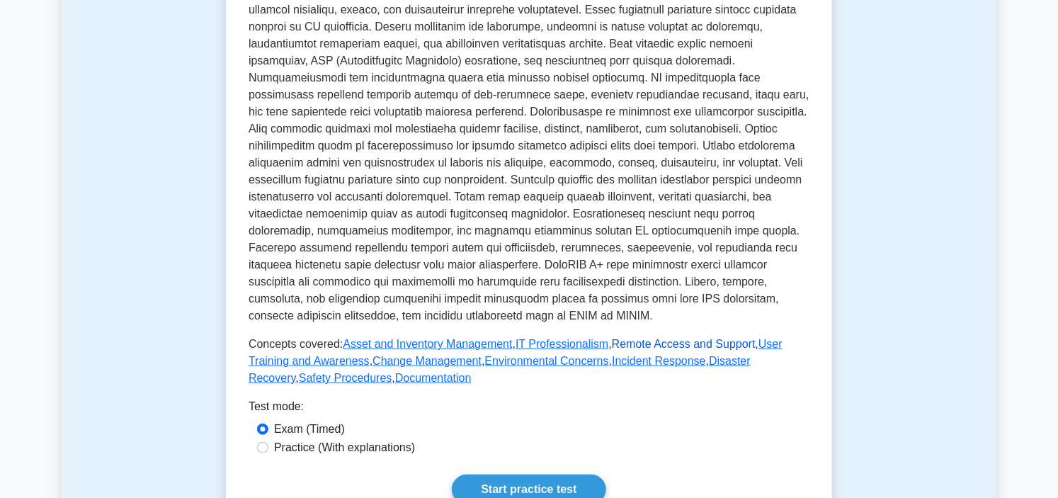
scroll to position [393, 0]
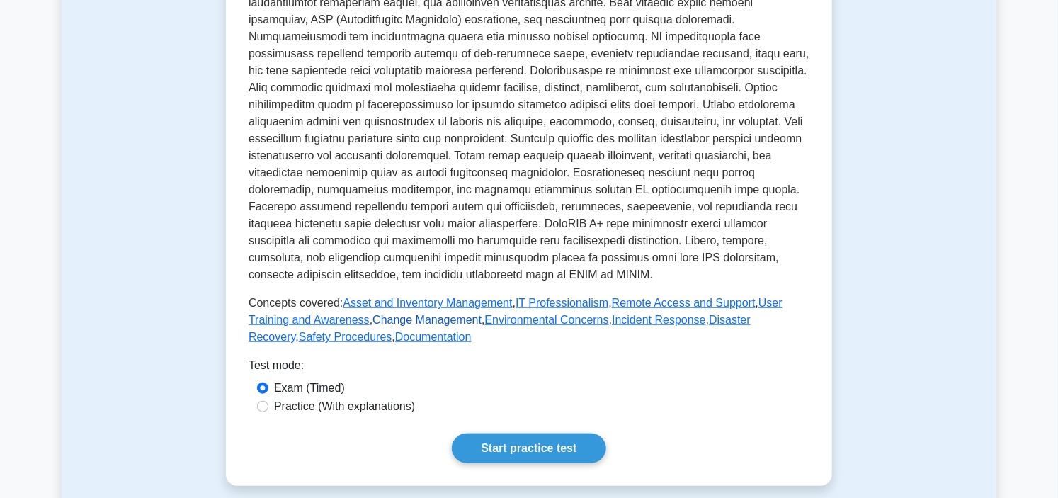
click at [385, 319] on link "Change Management" at bounding box center [427, 320] width 109 height 12
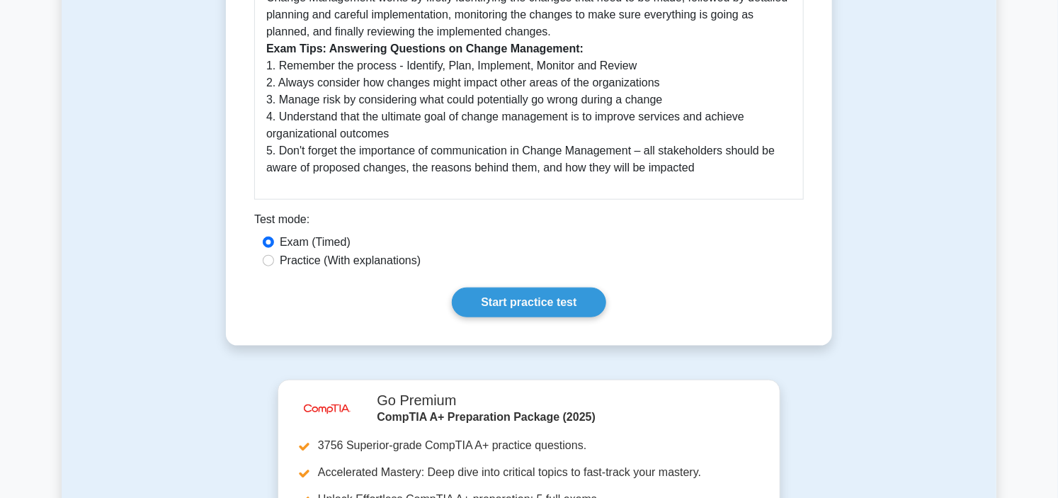
scroll to position [629, 0]
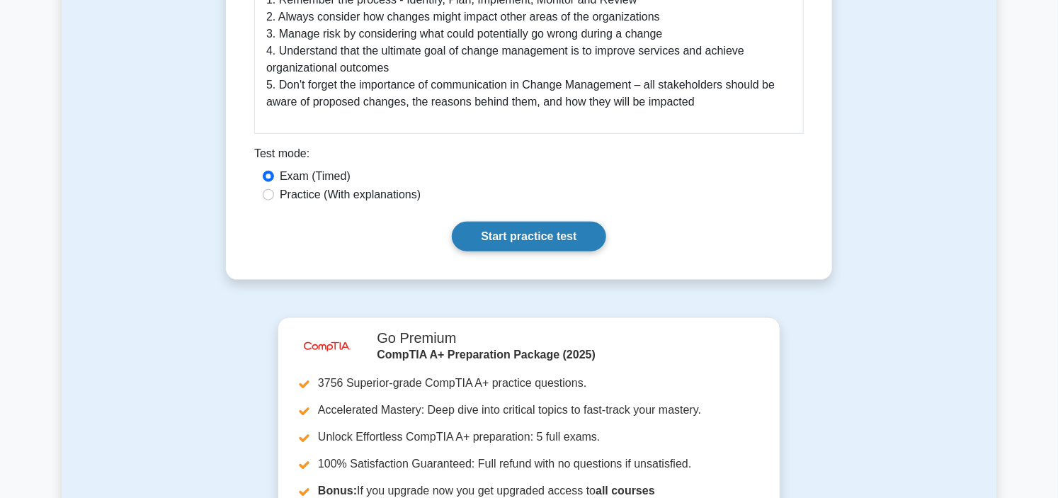
click at [545, 235] on link "Start practice test" at bounding box center [529, 237] width 154 height 30
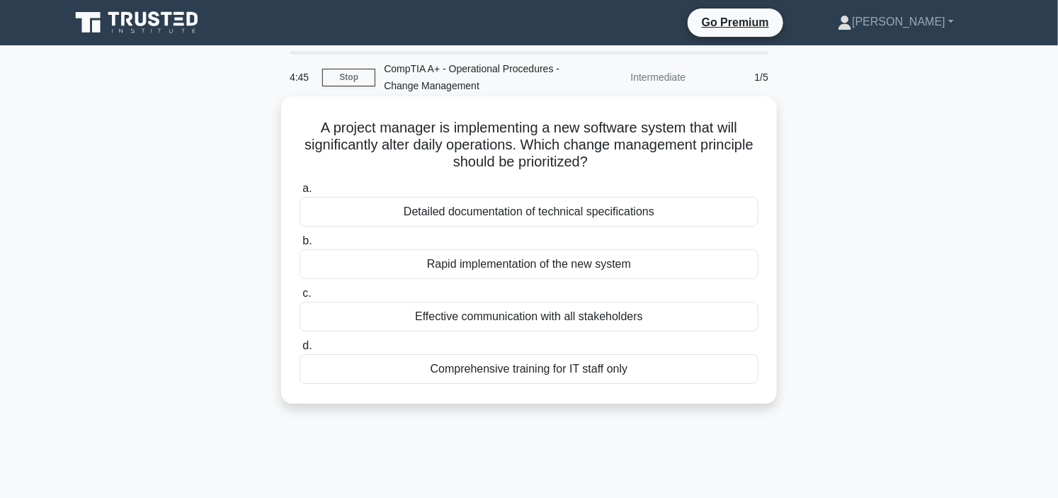
click at [531, 314] on div "Effective communication with all stakeholders" at bounding box center [529, 317] width 459 height 30
click at [300, 298] on input "c. Effective communication with all stakeholders" at bounding box center [300, 293] width 0 height 9
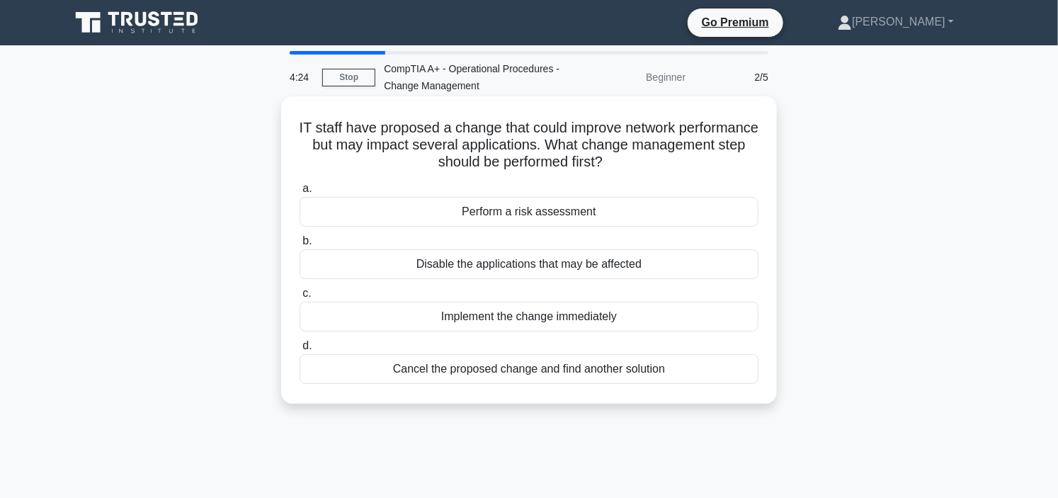
click at [540, 215] on div "Perform a risk assessment" at bounding box center [529, 212] width 459 height 30
click at [300, 193] on input "a. Perform a risk assessment" at bounding box center [300, 188] width 0 height 9
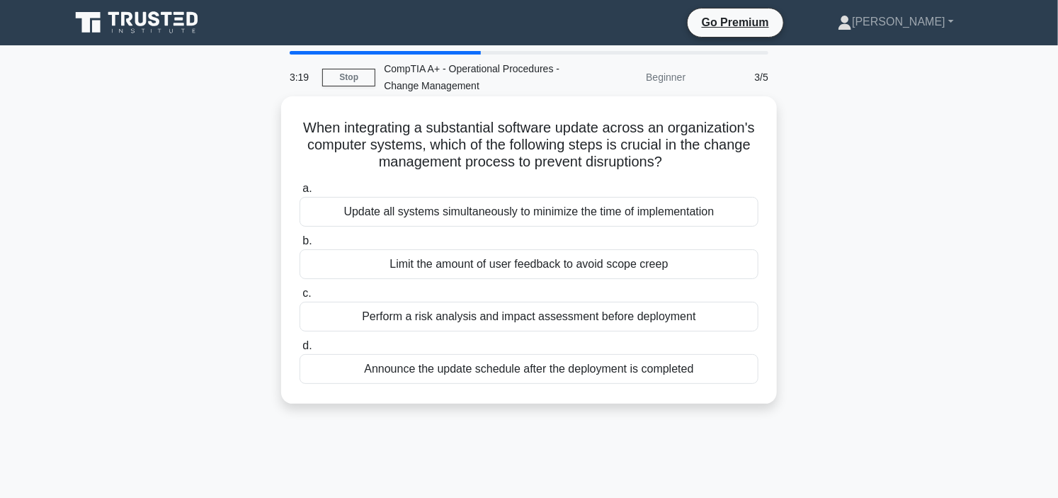
click at [504, 312] on div "Perform a risk analysis and impact assessment before deployment" at bounding box center [529, 317] width 459 height 30
click at [300, 298] on input "c. Perform a risk analysis and impact assessment before deployment" at bounding box center [300, 293] width 0 height 9
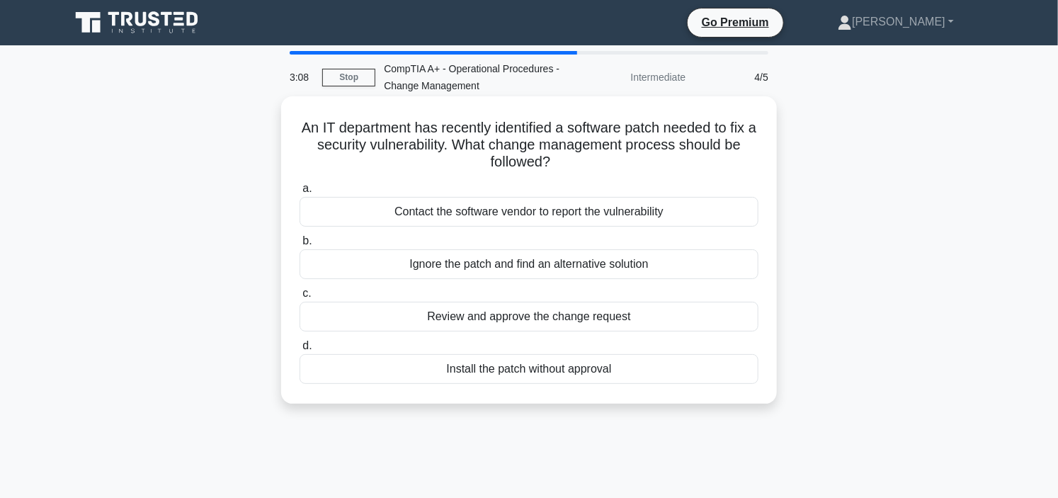
click at [514, 210] on div "Contact the software vendor to report the vulnerability" at bounding box center [529, 212] width 459 height 30
click at [300, 193] on input "a. Contact the software vendor to report the vulnerability" at bounding box center [300, 188] width 0 height 9
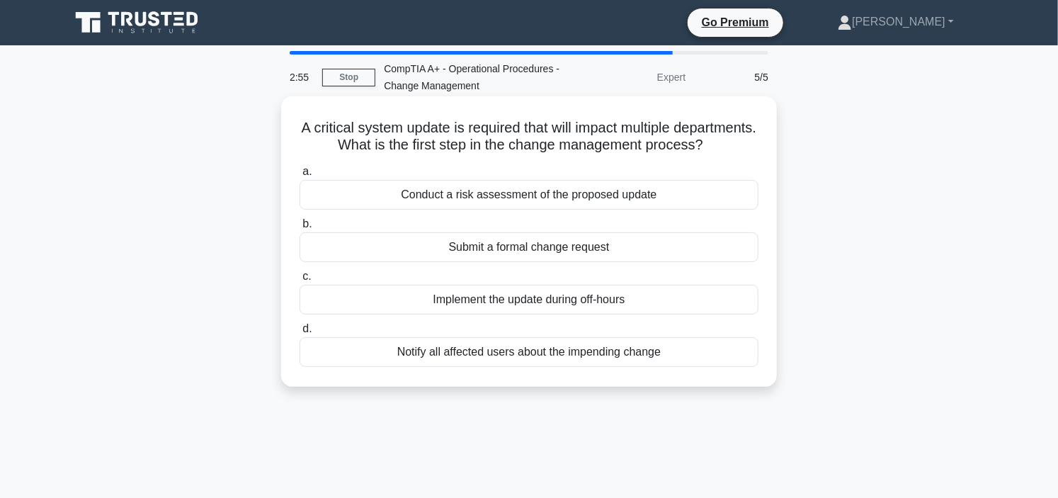
click at [536, 367] on div "Notify all affected users about the impending change" at bounding box center [529, 352] width 459 height 30
click at [300, 334] on input "d. Notify all affected users about the impending change" at bounding box center [300, 328] width 0 height 9
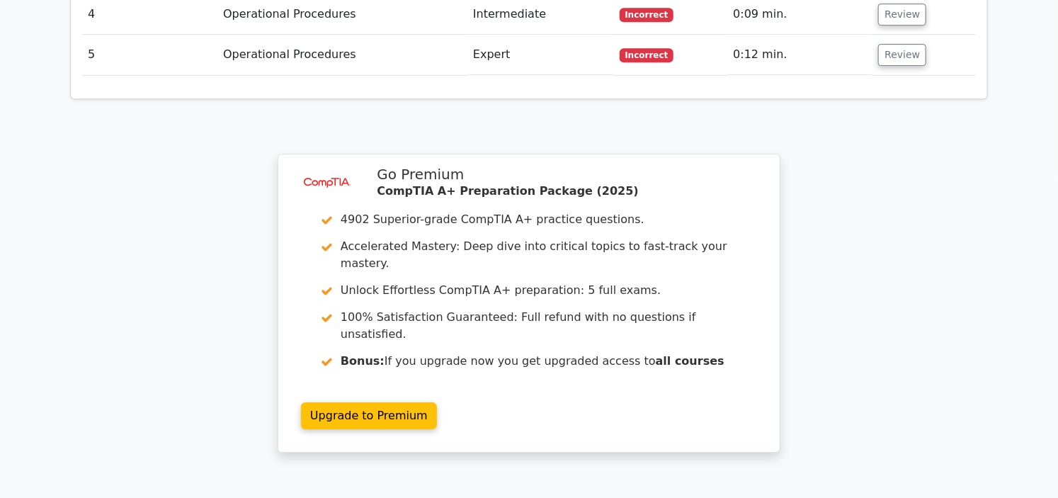
scroll to position [1574, 0]
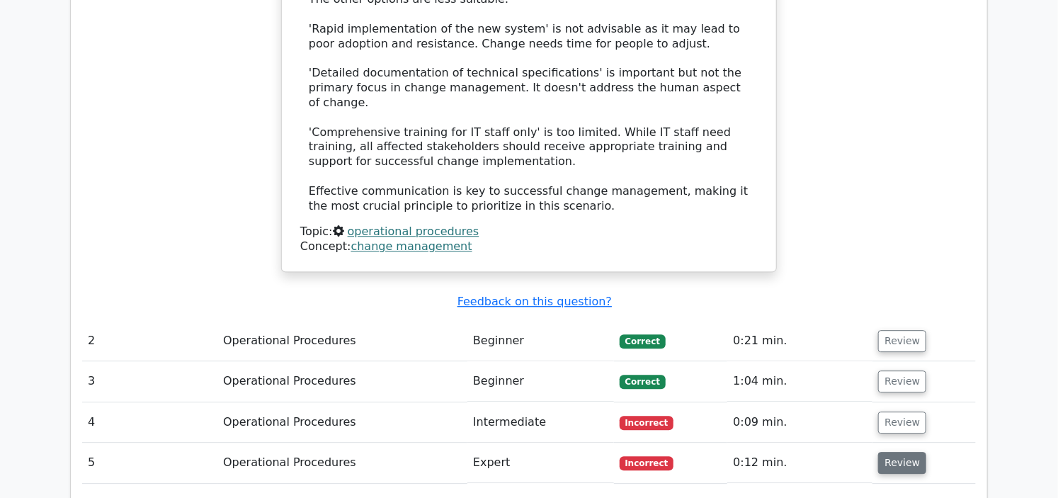
click at [912, 452] on button "Review" at bounding box center [902, 463] width 48 height 22
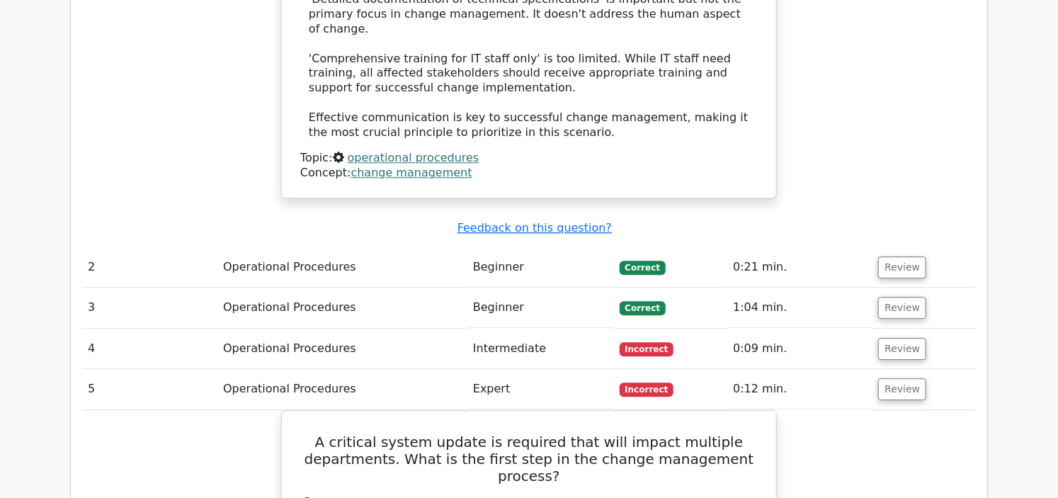
scroll to position [1652, 0]
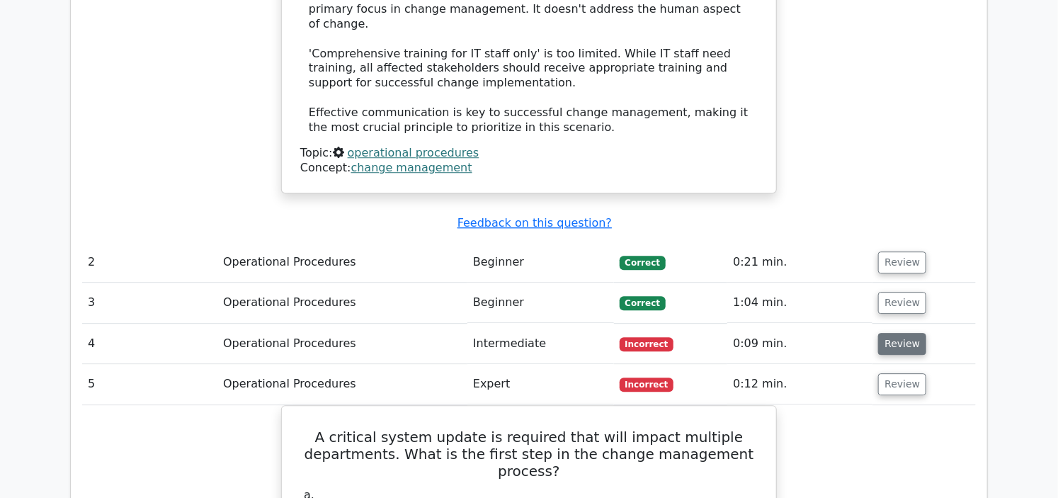
click at [888, 333] on button "Review" at bounding box center [902, 344] width 48 height 22
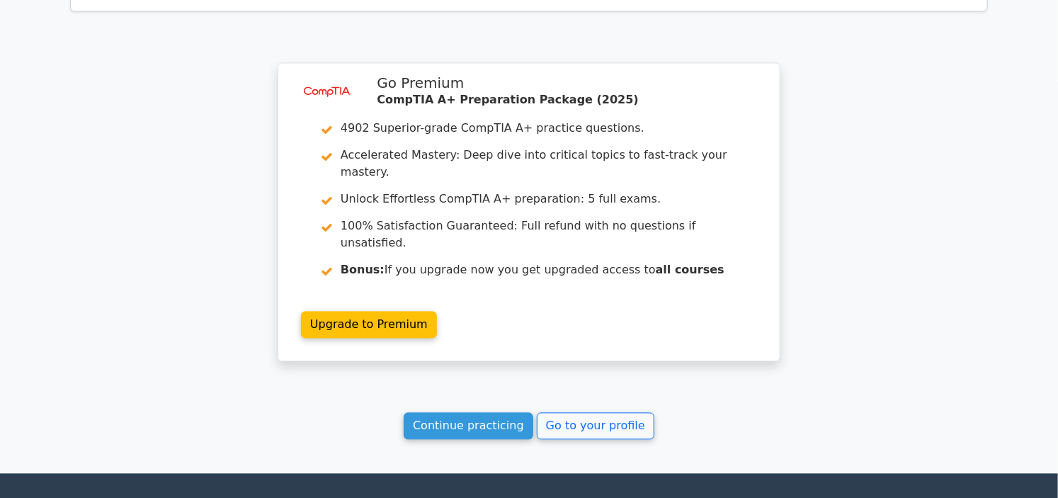
scroll to position [3536, 0]
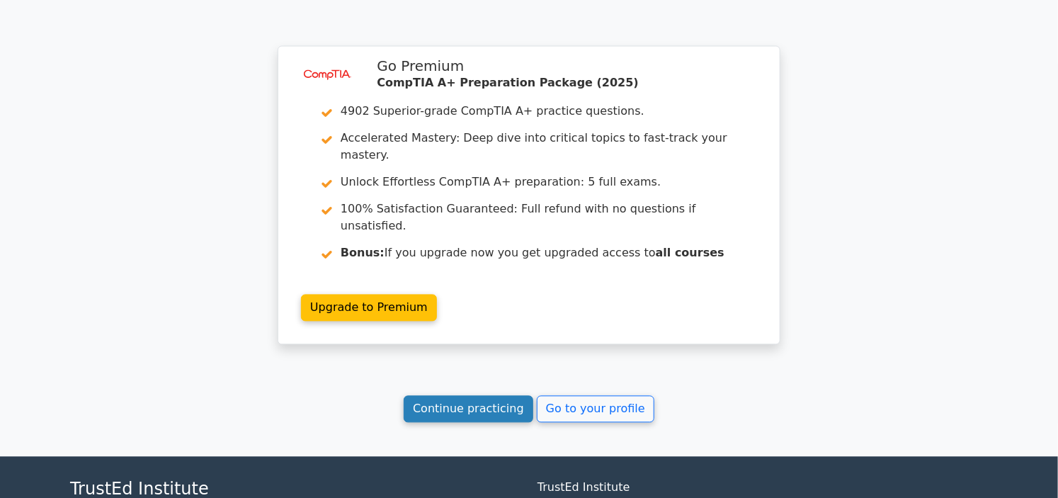
click at [485, 396] on link "Continue practicing" at bounding box center [469, 409] width 130 height 27
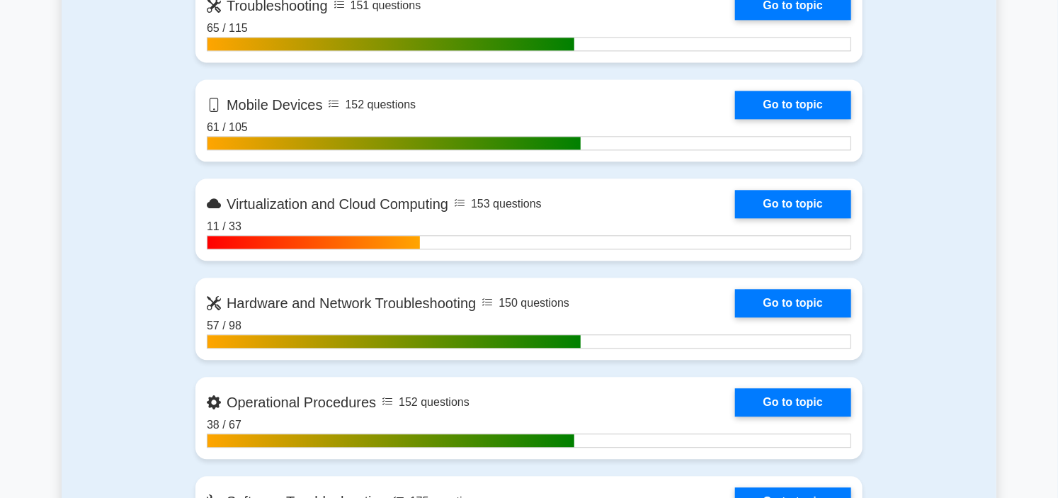
scroll to position [1495, 0]
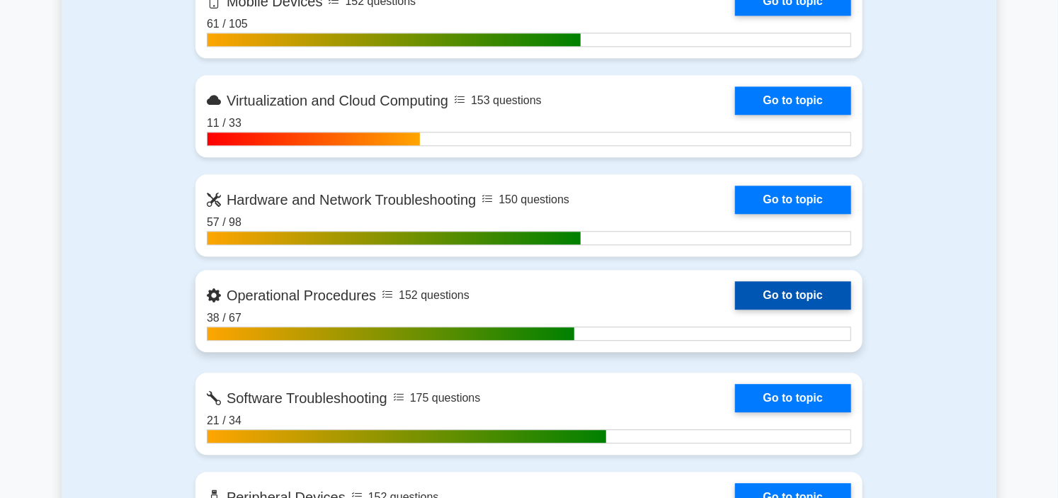
click at [735, 300] on link "Go to topic" at bounding box center [793, 295] width 116 height 28
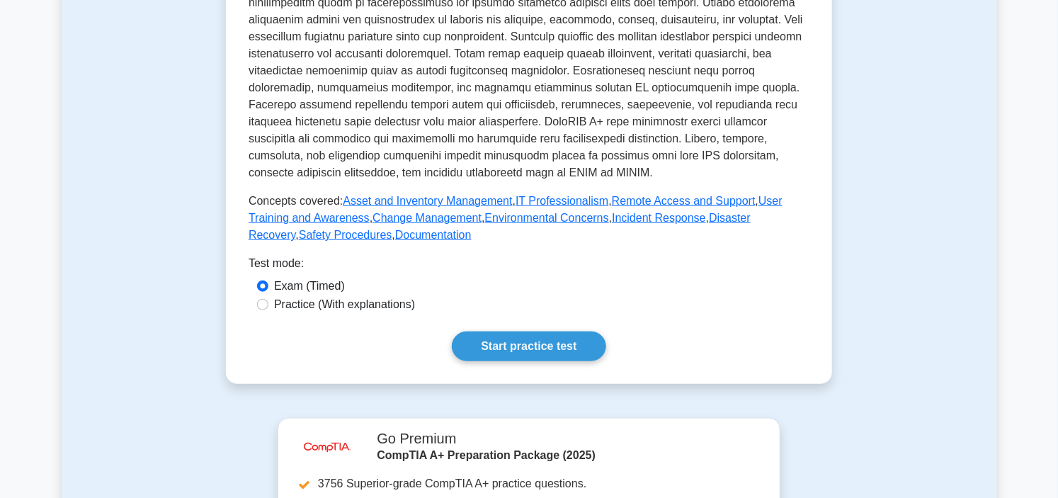
scroll to position [472, 0]
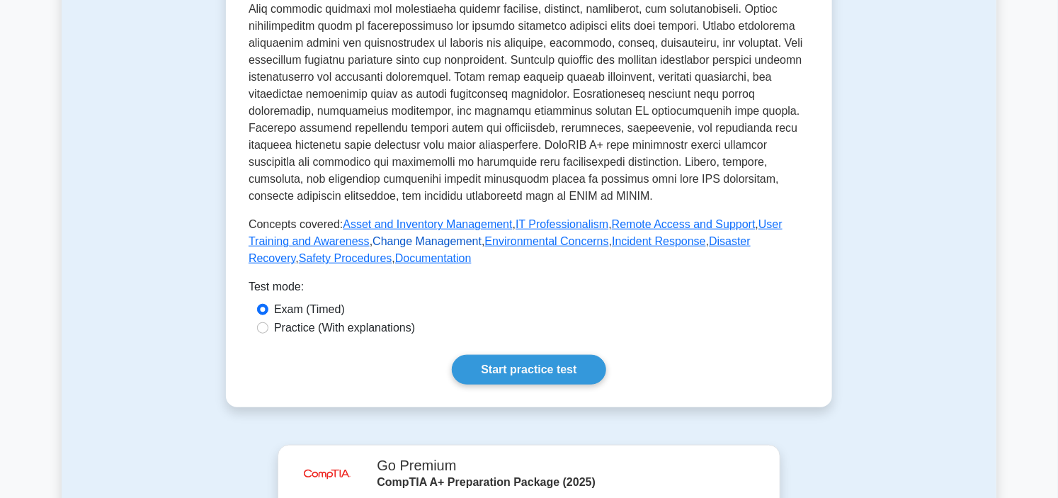
click at [385, 239] on link "Change Management" at bounding box center [427, 241] width 109 height 12
click at [513, 239] on link "Environmental Concerns" at bounding box center [547, 241] width 124 height 12
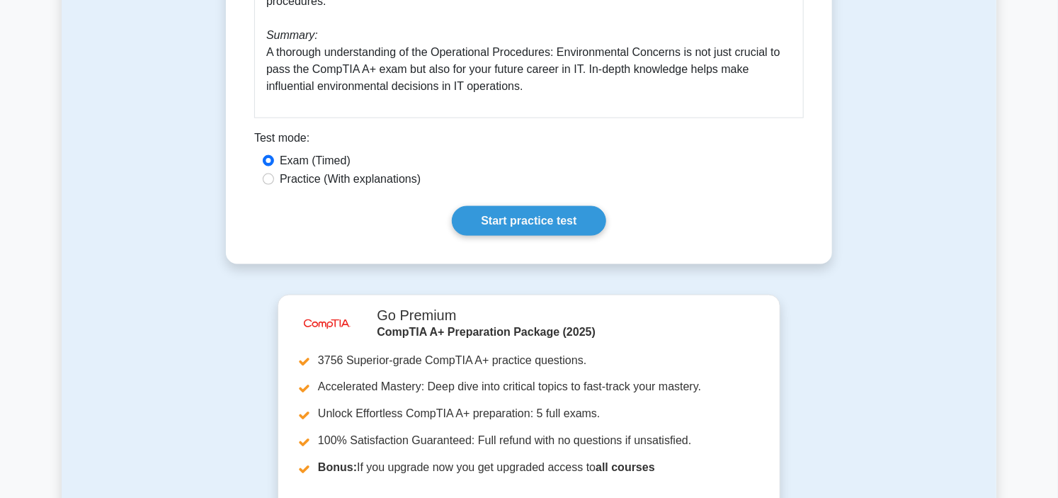
scroll to position [787, 0]
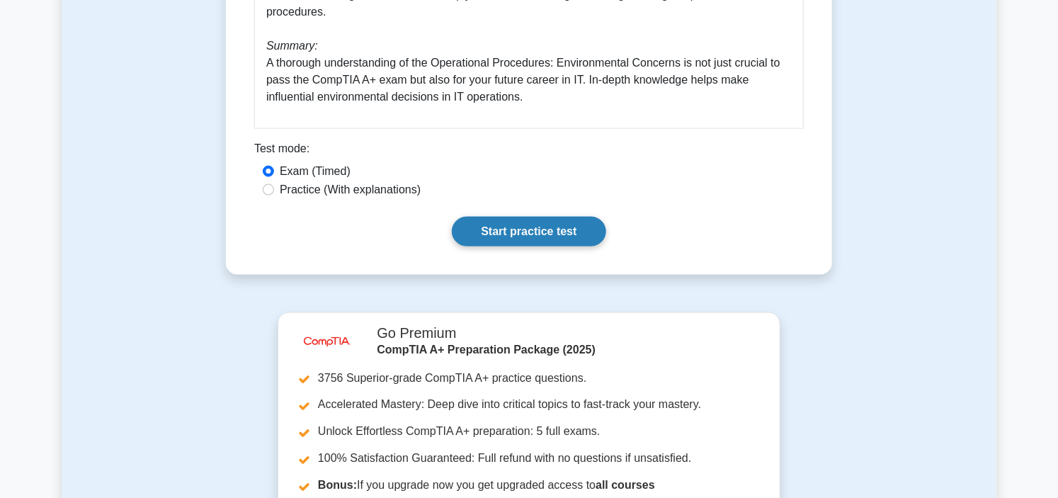
click at [565, 234] on link "Start practice test" at bounding box center [529, 232] width 154 height 30
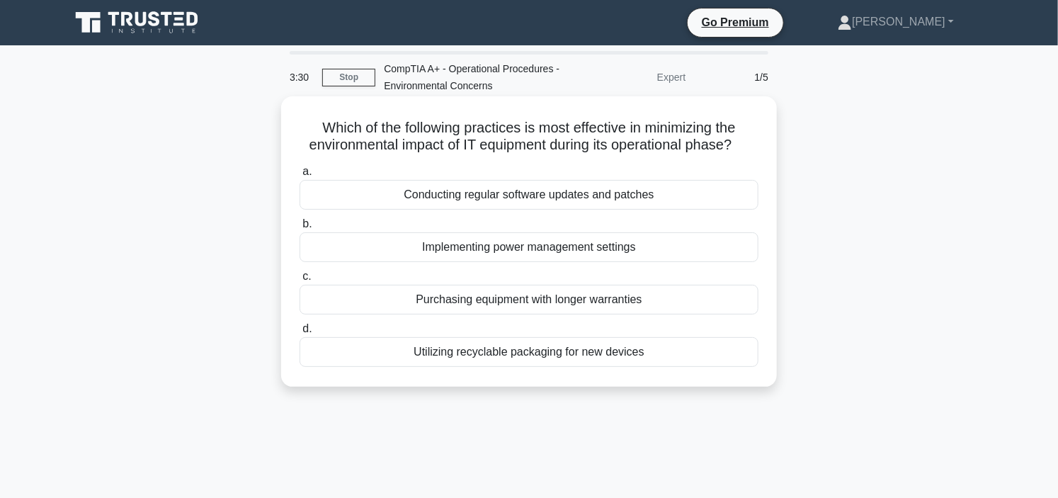
click at [535, 349] on div "Utilizing recyclable packaging for new devices" at bounding box center [529, 352] width 459 height 30
click at [300, 334] on input "d. Utilizing recyclable packaging for new devices" at bounding box center [300, 328] width 0 height 9
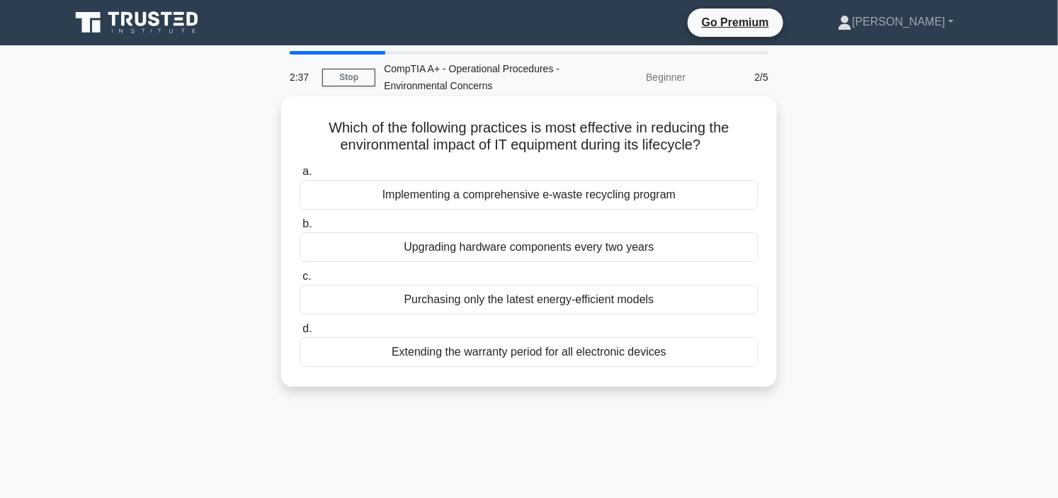
click at [543, 358] on div "Extending the warranty period for all electronic devices" at bounding box center [529, 352] width 459 height 30
click at [300, 334] on input "d. Extending the warranty period for all electronic devices" at bounding box center [300, 328] width 0 height 9
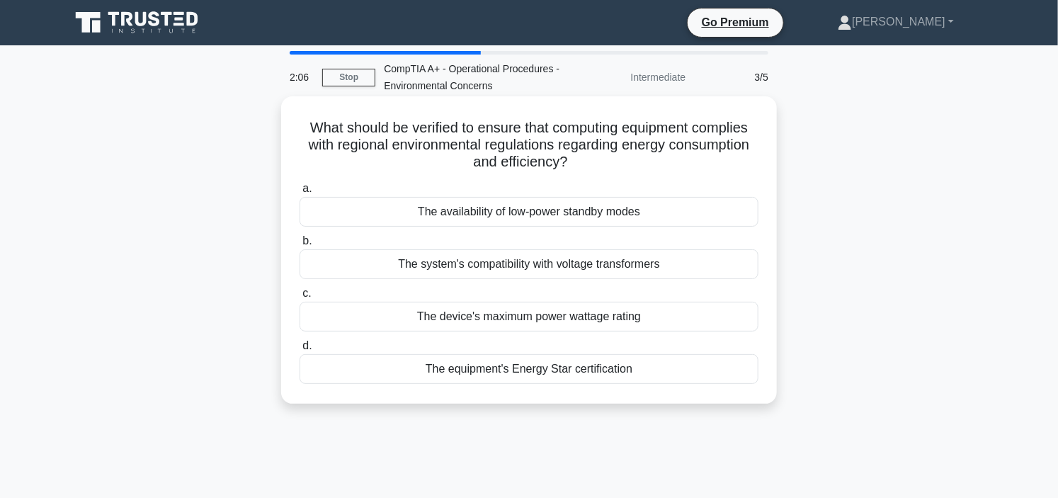
click at [548, 320] on div "The device's maximum power wattage rating" at bounding box center [529, 317] width 459 height 30
click at [300, 298] on input "c. The device's maximum power wattage rating" at bounding box center [300, 293] width 0 height 9
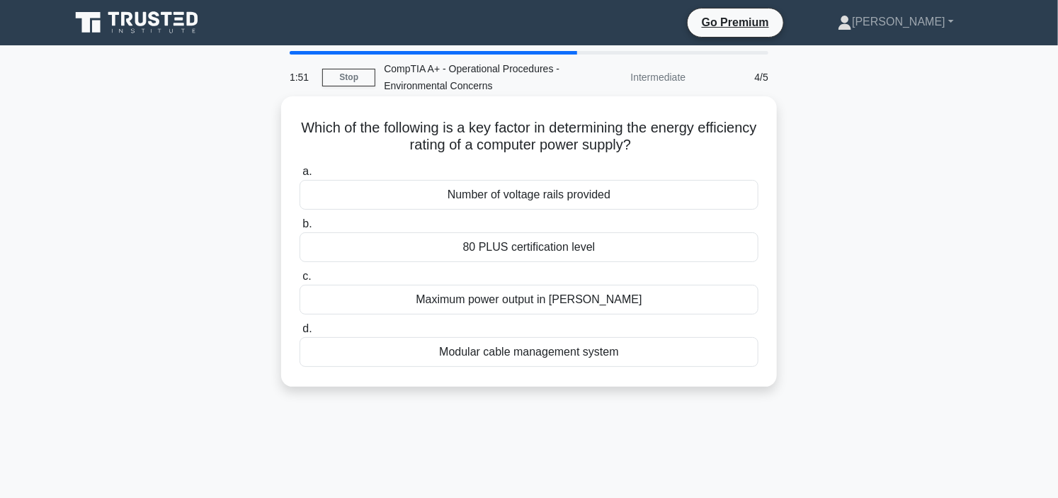
click at [536, 195] on div "Number of voltage rails provided" at bounding box center [529, 195] width 459 height 30
click at [300, 176] on input "a. Number of voltage rails provided" at bounding box center [300, 171] width 0 height 9
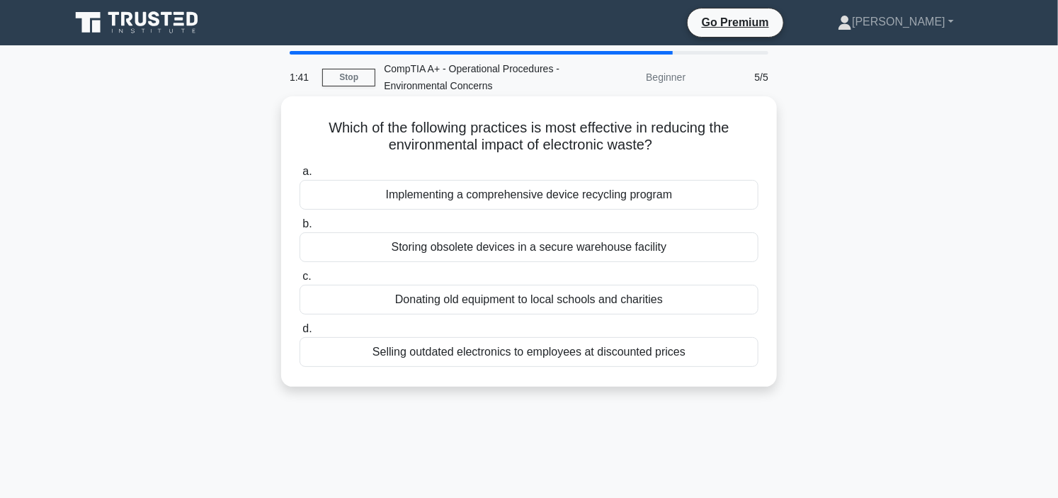
click at [567, 188] on div "Implementing a comprehensive device recycling program" at bounding box center [529, 195] width 459 height 30
click at [300, 176] on input "a. Implementing a comprehensive device recycling program" at bounding box center [300, 171] width 0 height 9
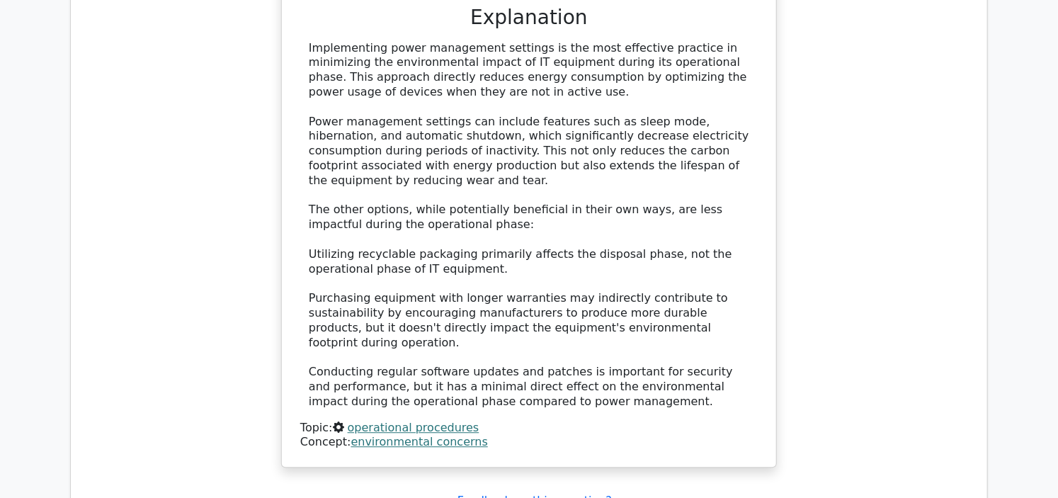
scroll to position [1574, 0]
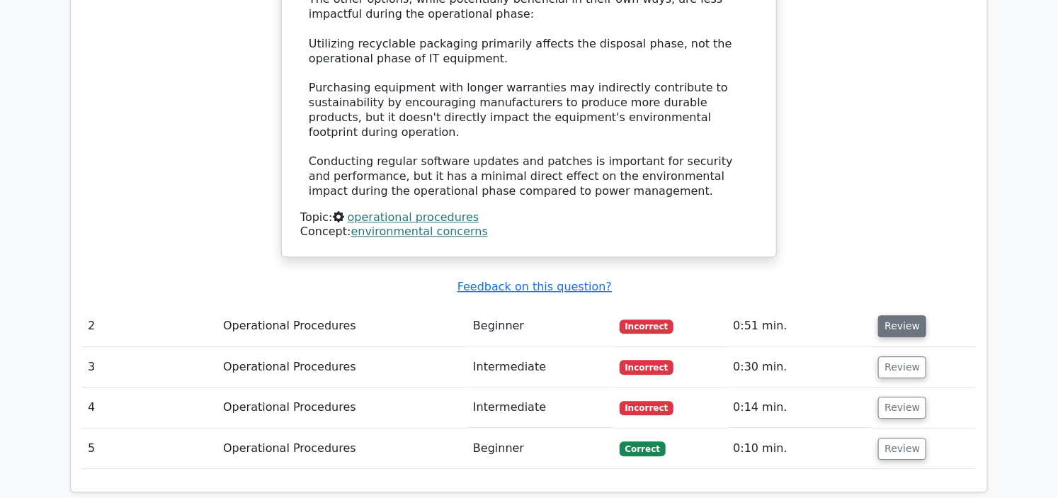
click at [905, 315] on button "Review" at bounding box center [902, 326] width 48 height 22
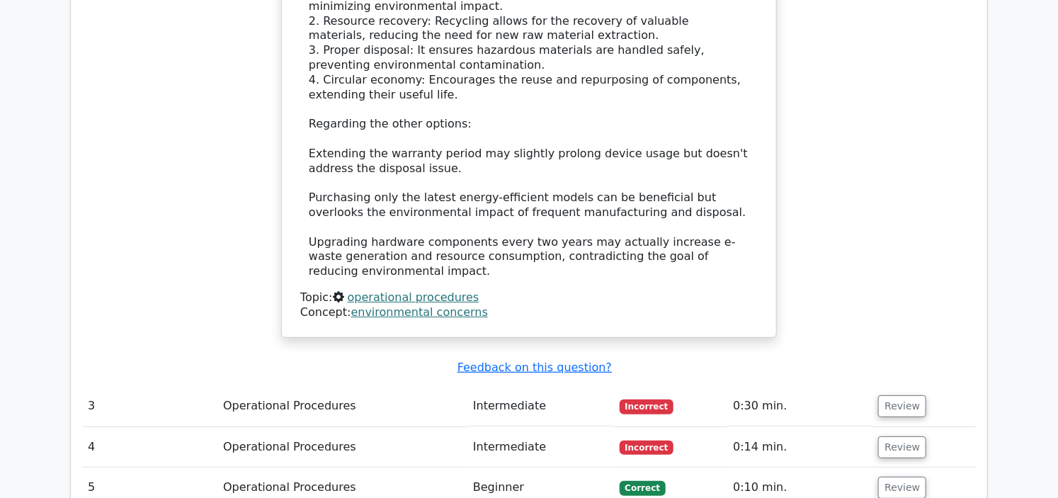
scroll to position [2439, 0]
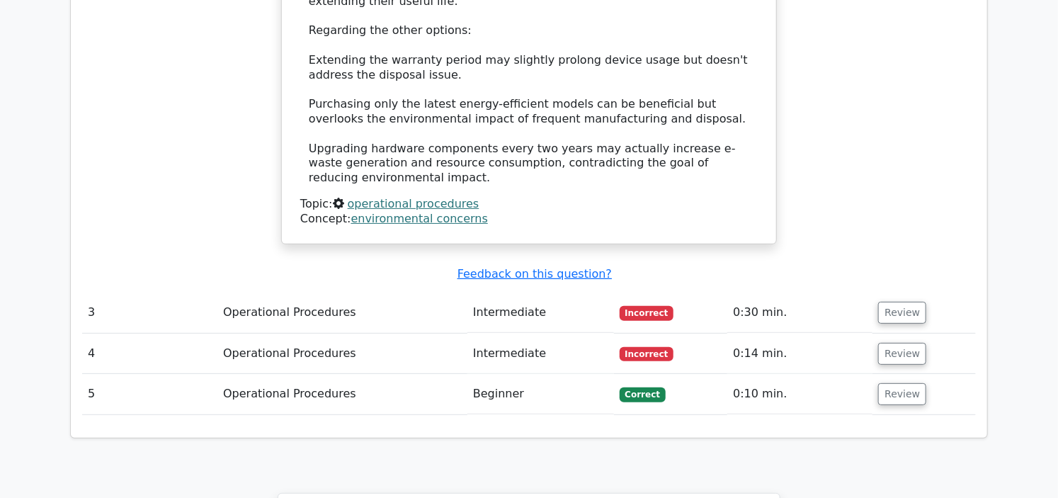
click at [882, 293] on td "Review" at bounding box center [924, 313] width 103 height 40
click at [888, 302] on button "Review" at bounding box center [902, 313] width 48 height 22
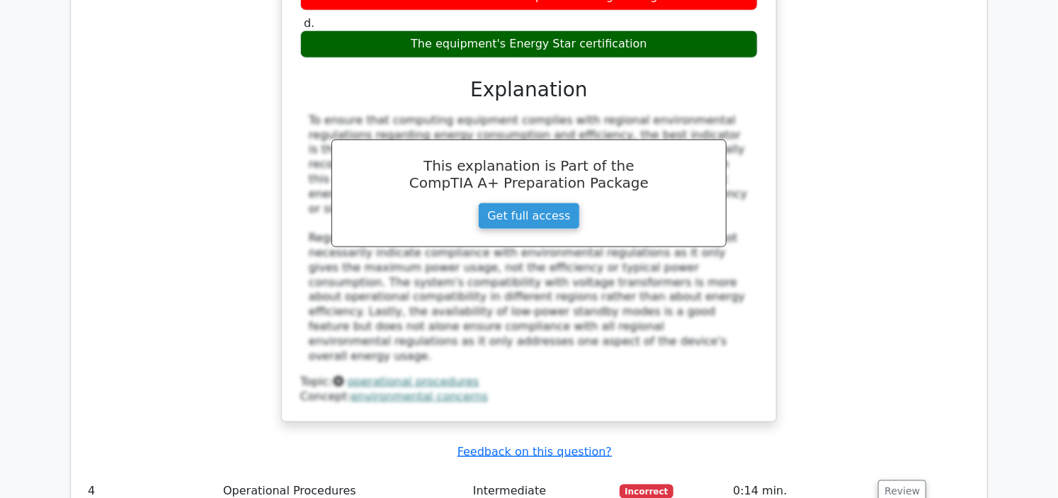
scroll to position [2990, 0]
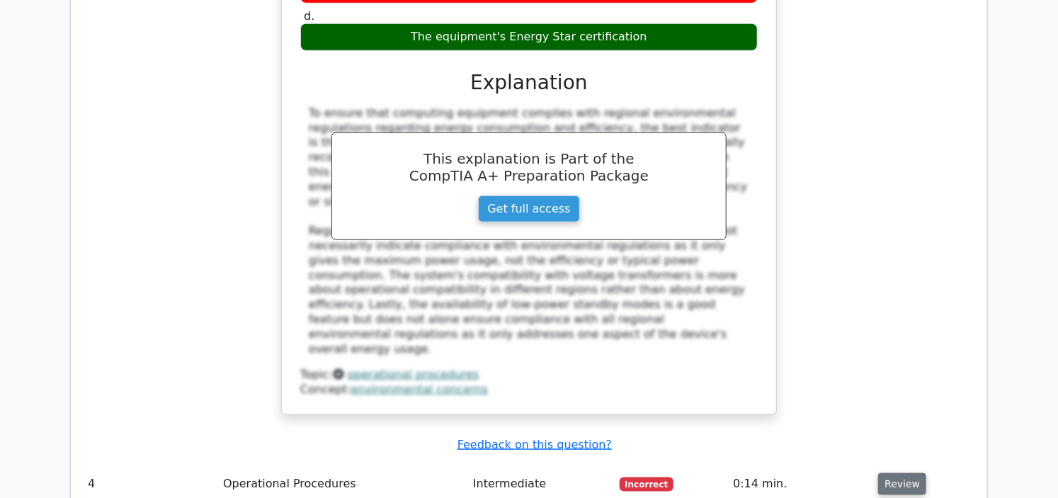
click at [889, 473] on button "Review" at bounding box center [902, 484] width 48 height 22
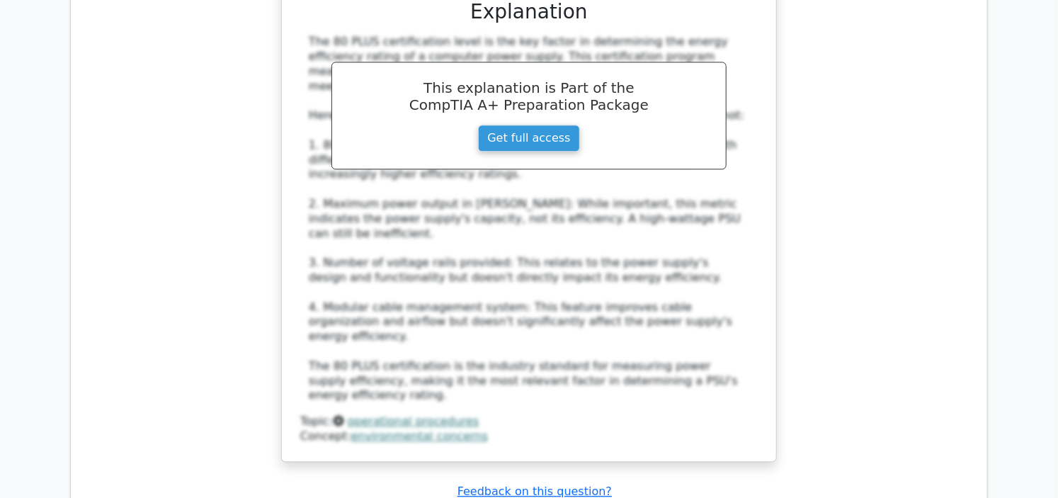
scroll to position [3856, 0]
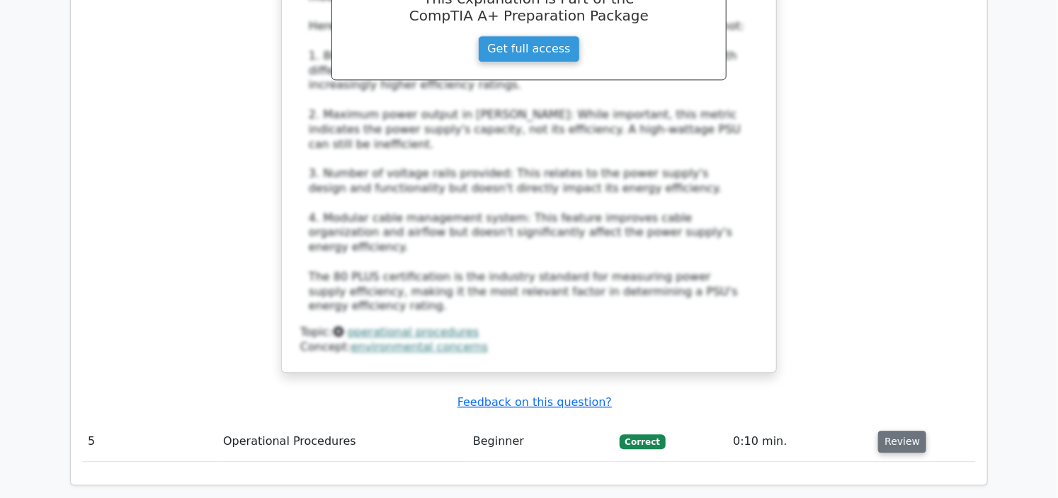
drag, startPoint x: 914, startPoint y: 271, endPoint x: 905, endPoint y: 273, distance: 8.8
click at [905, 431] on button "Review" at bounding box center [902, 442] width 48 height 22
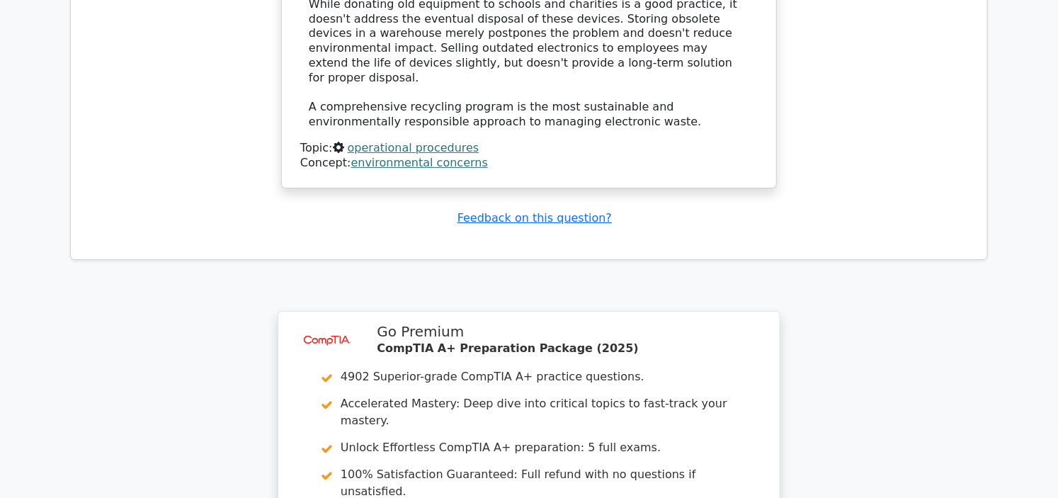
scroll to position [4969, 0]
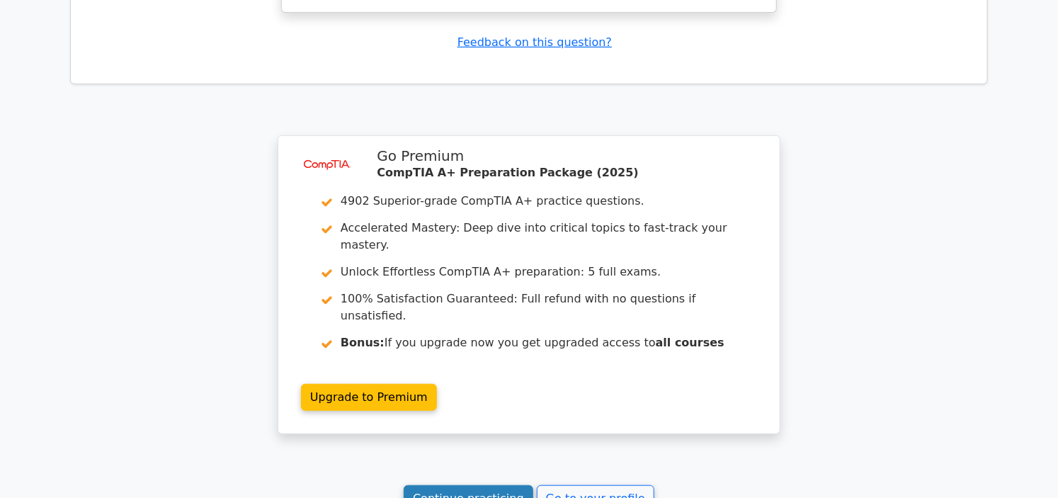
click at [497, 485] on link "Continue practicing" at bounding box center [469, 498] width 130 height 27
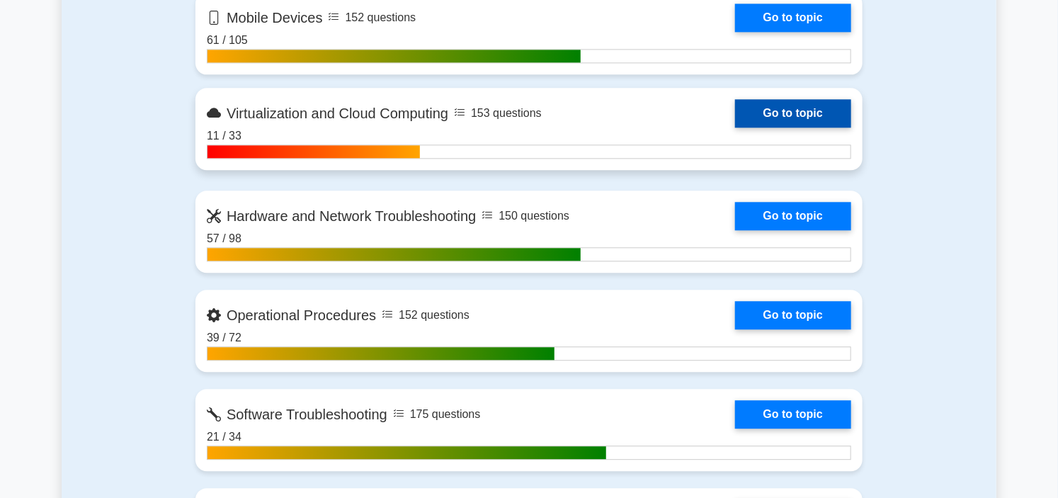
scroll to position [1495, 0]
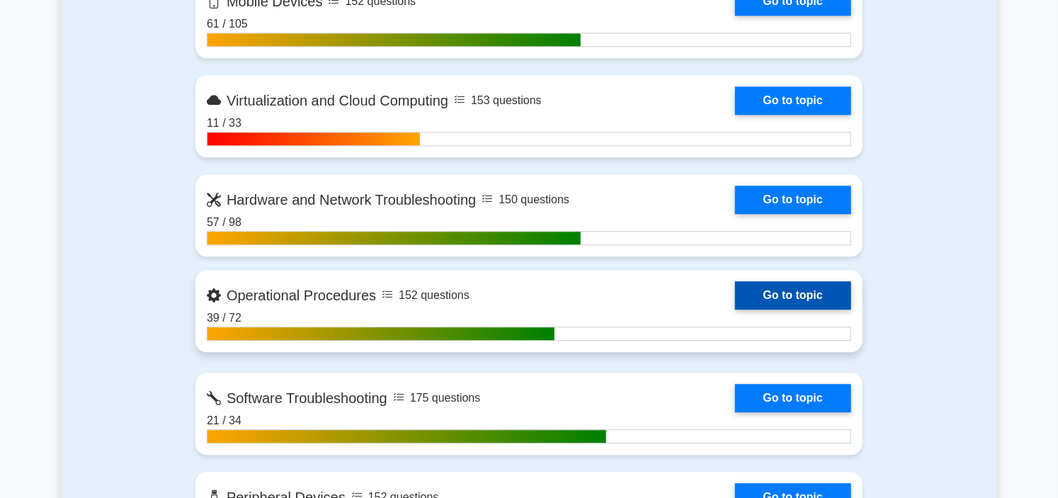
click at [735, 293] on link "Go to topic" at bounding box center [793, 295] width 116 height 28
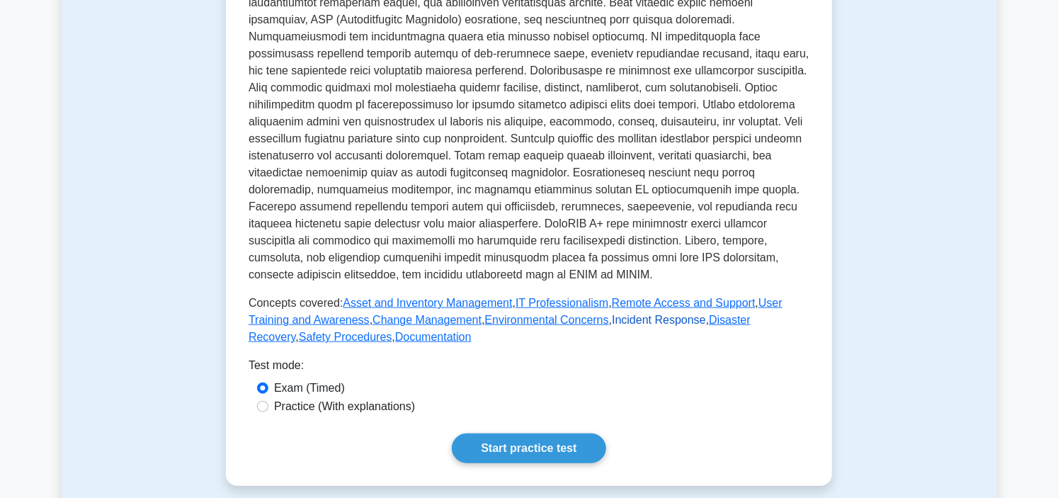
click at [612, 320] on link "Incident Response" at bounding box center [659, 320] width 94 height 12
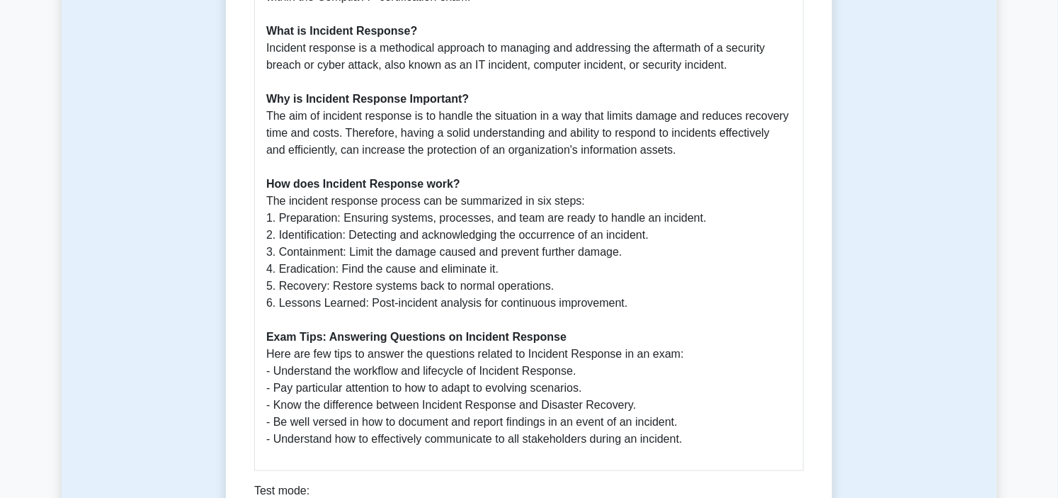
scroll to position [708, 0]
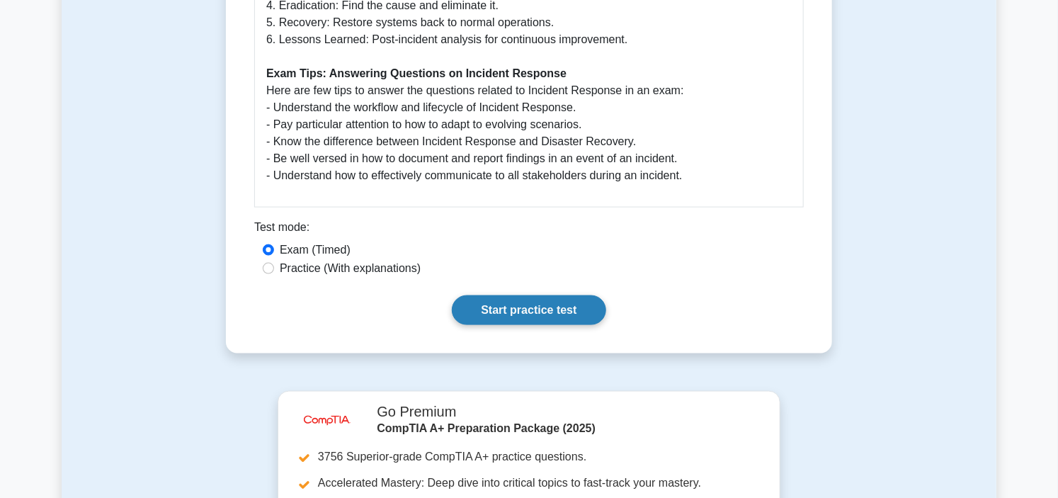
click at [563, 305] on link "Start practice test" at bounding box center [529, 310] width 154 height 30
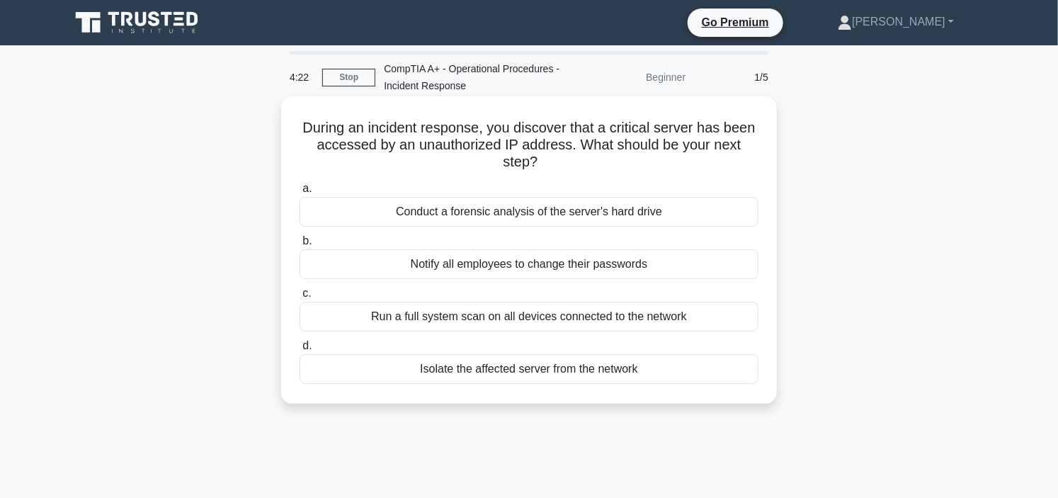
click at [575, 214] on div "Conduct a forensic analysis of the server's hard drive" at bounding box center [529, 212] width 459 height 30
click at [300, 193] on input "a. Conduct a forensic analysis of the server's hard drive" at bounding box center [300, 188] width 0 height 9
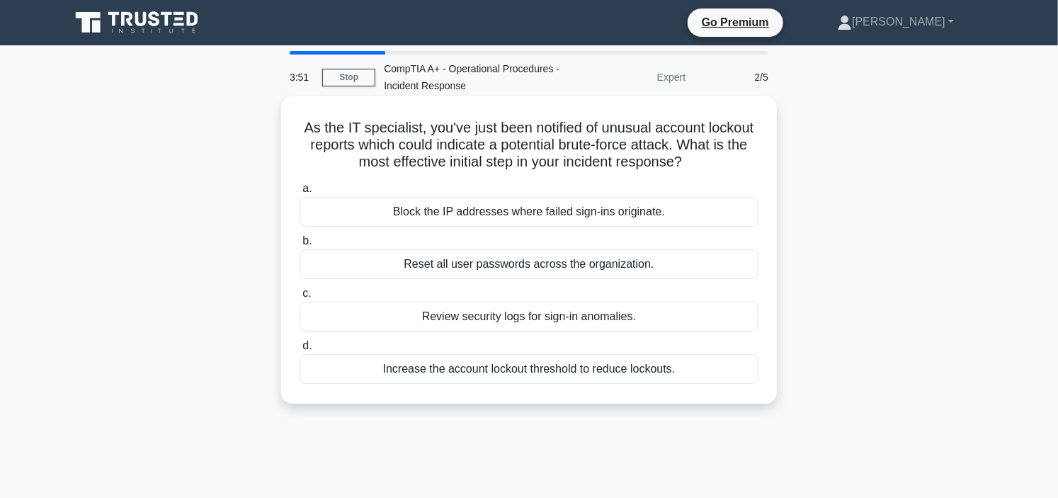
click at [537, 371] on div "Increase the account lockout threshold to reduce lockouts." at bounding box center [529, 369] width 459 height 30
click at [300, 351] on input "d. Increase the account lockout threshold to reduce lockouts." at bounding box center [300, 345] width 0 height 9
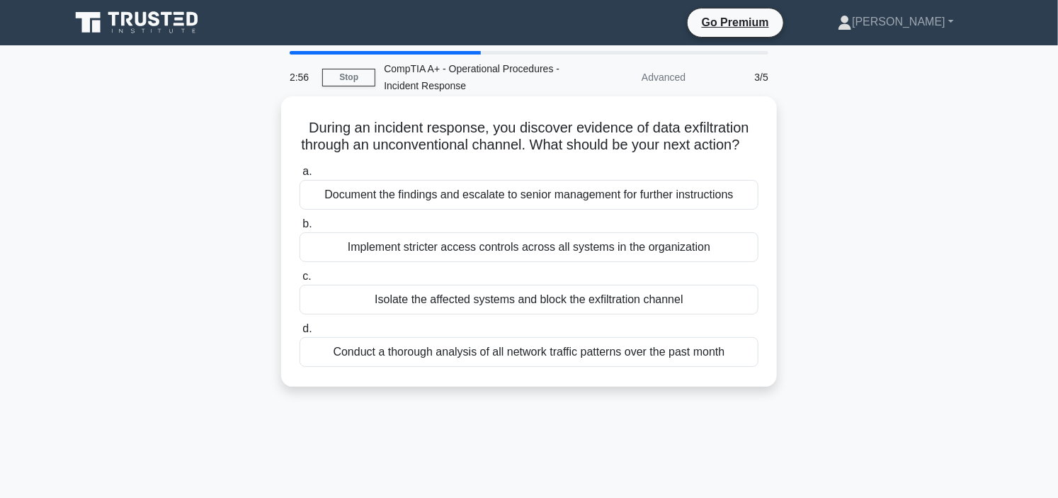
click at [507, 210] on div "Document the findings and escalate to senior management for further instructions" at bounding box center [529, 195] width 459 height 30
click at [300, 176] on input "a. Document the findings and escalate to senior management for further instruct…" at bounding box center [300, 171] width 0 height 9
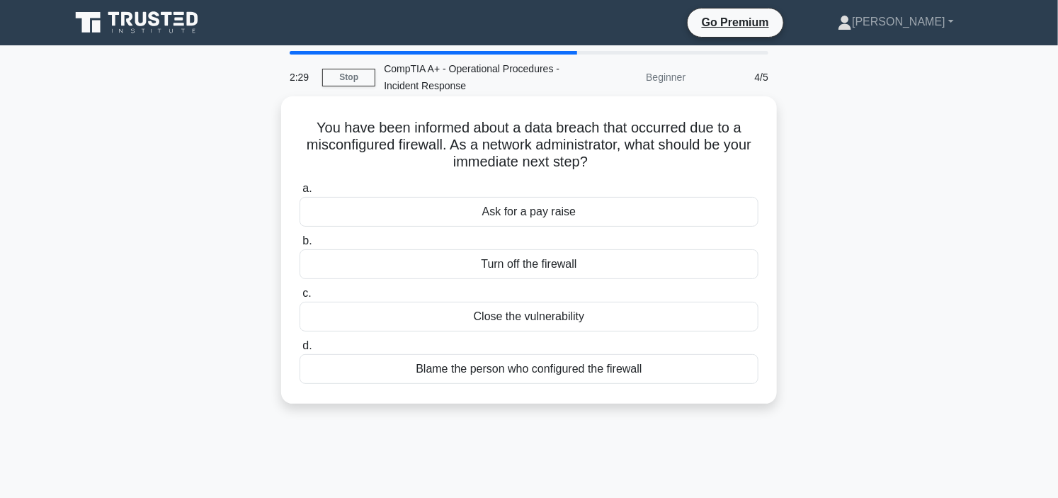
click at [543, 266] on div "Turn off the firewall" at bounding box center [529, 264] width 459 height 30
click at [602, 264] on div "Turn off the firewall" at bounding box center [529, 264] width 459 height 30
click at [300, 246] on input "b. Turn off the firewall" at bounding box center [300, 241] width 0 height 9
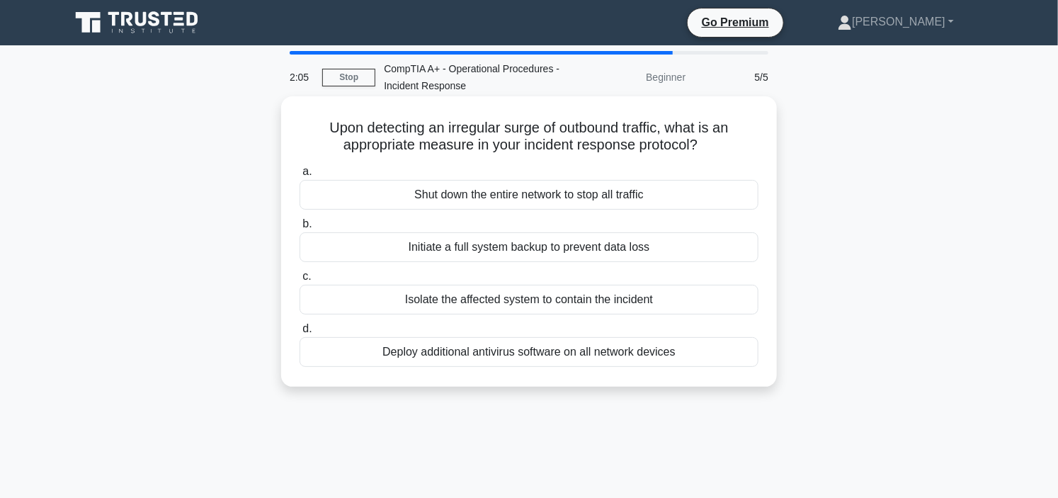
click at [538, 243] on div "Initiate a full system backup to prevent data loss" at bounding box center [529, 247] width 459 height 30
click at [300, 229] on input "b. Initiate a full system backup to prevent data loss" at bounding box center [300, 224] width 0 height 9
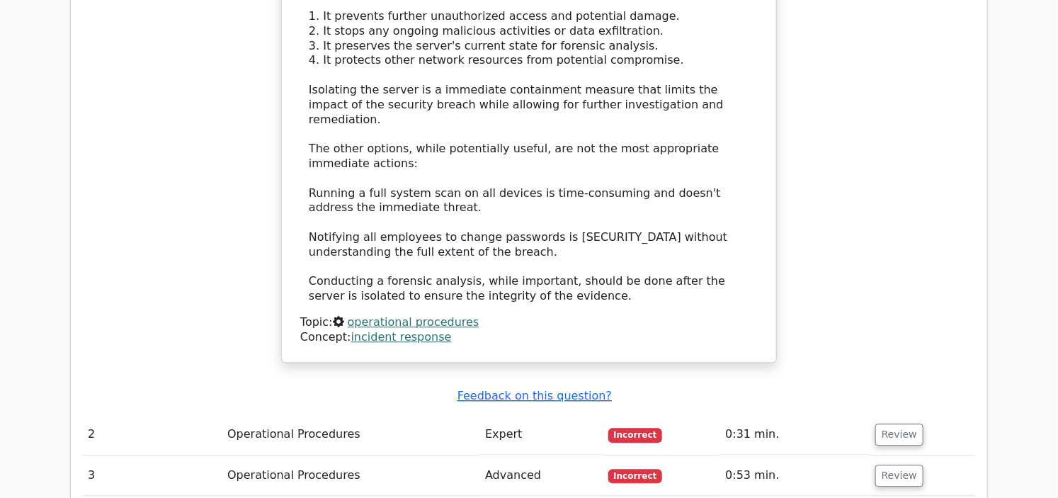
scroll to position [1574, 0]
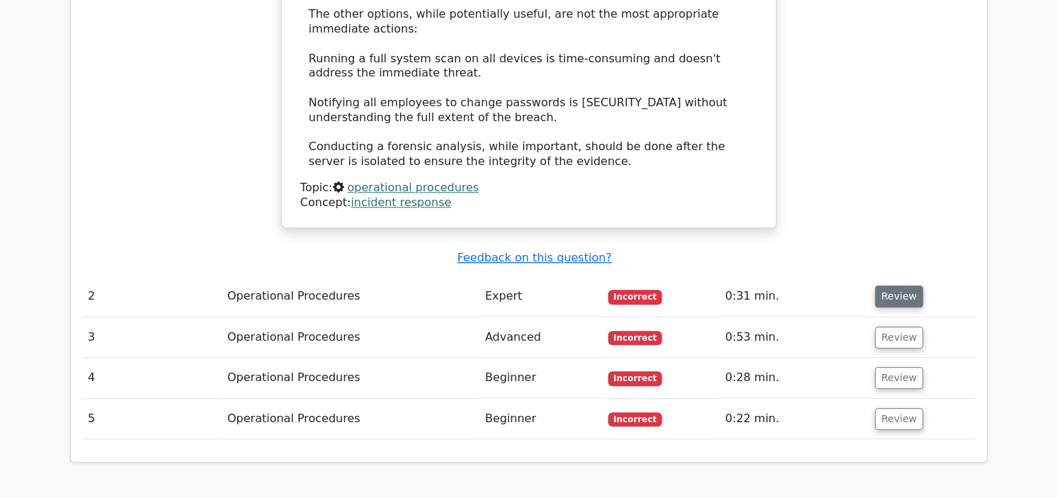
click at [881, 285] on button "Review" at bounding box center [899, 296] width 48 height 22
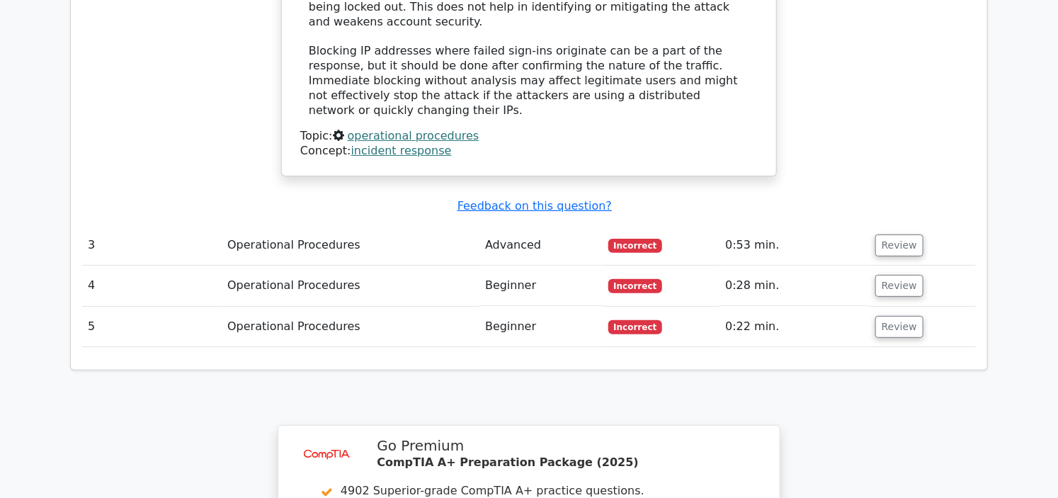
scroll to position [2439, 0]
click at [893, 224] on td "Review" at bounding box center [923, 244] width 106 height 40
click at [894, 233] on button "Review" at bounding box center [899, 244] width 48 height 22
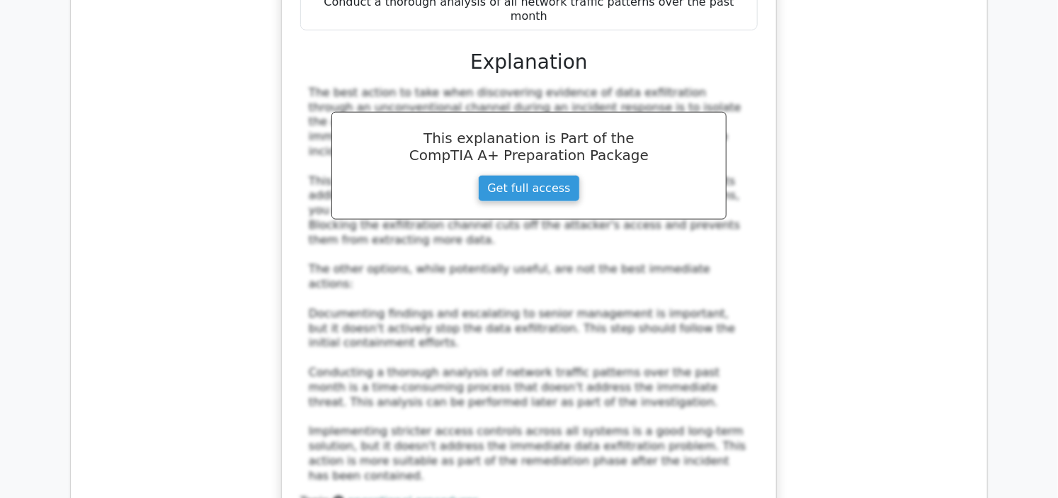
scroll to position [2990, 0]
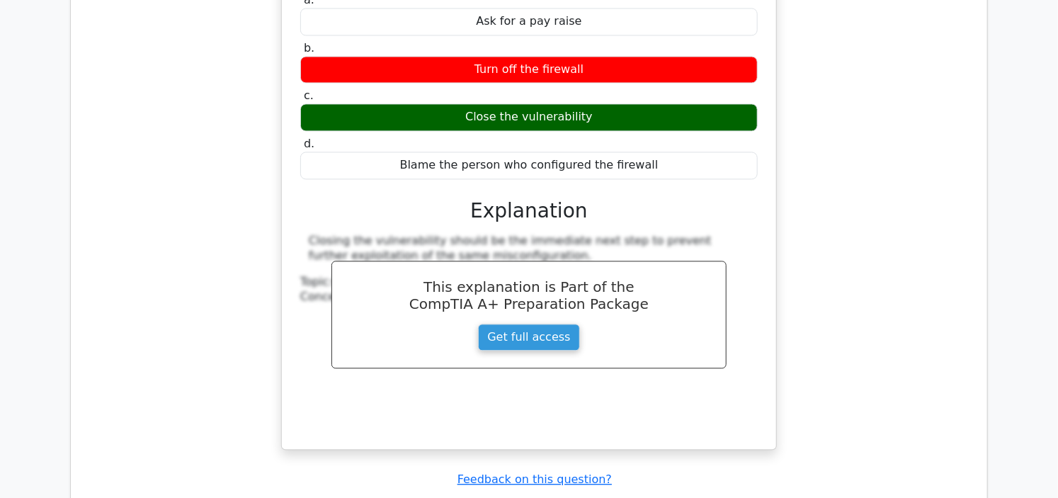
scroll to position [3699, 0]
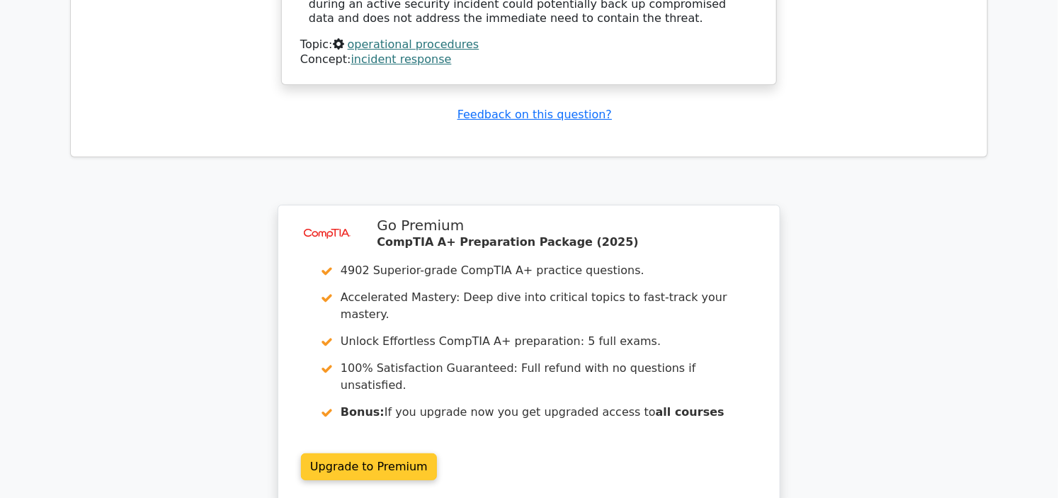
scroll to position [4763, 0]
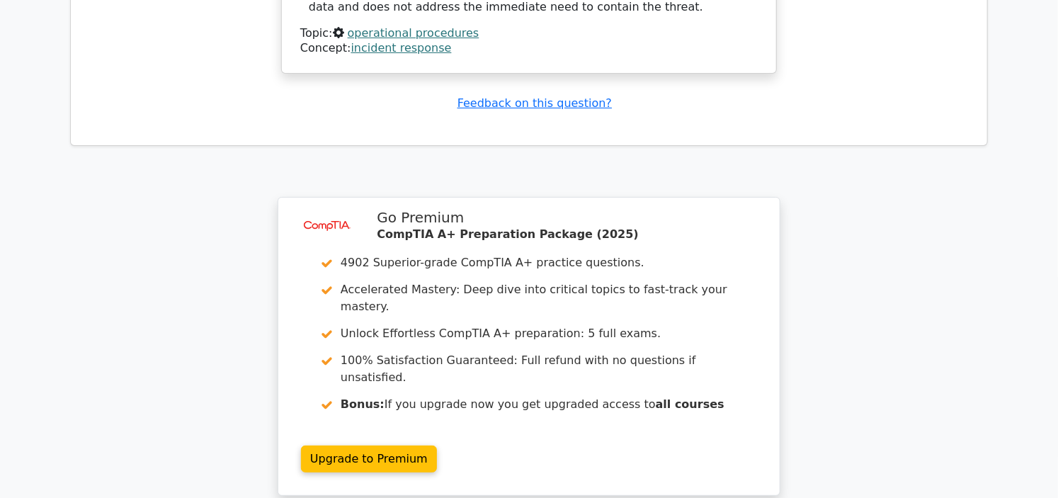
drag, startPoint x: 479, startPoint y: 273, endPoint x: 487, endPoint y: 266, distance: 11.0
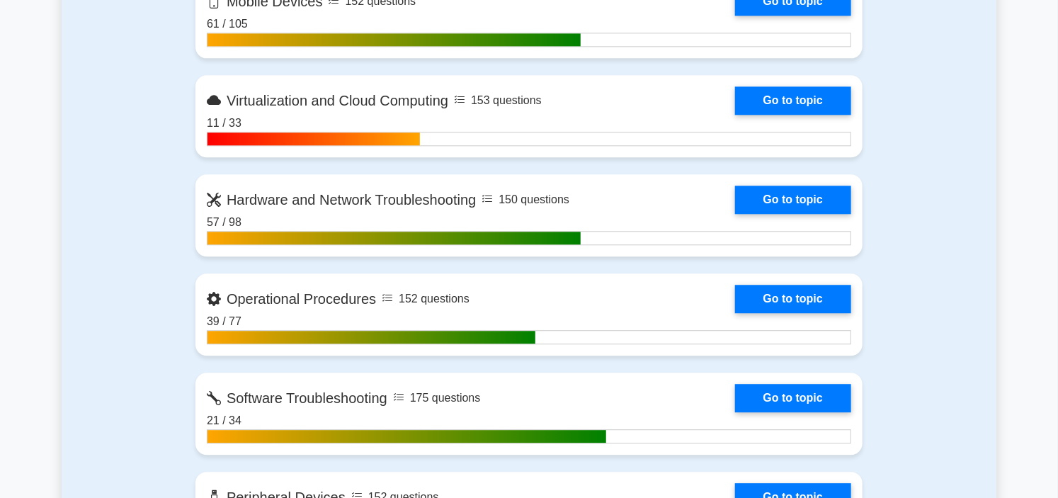
scroll to position [1574, 0]
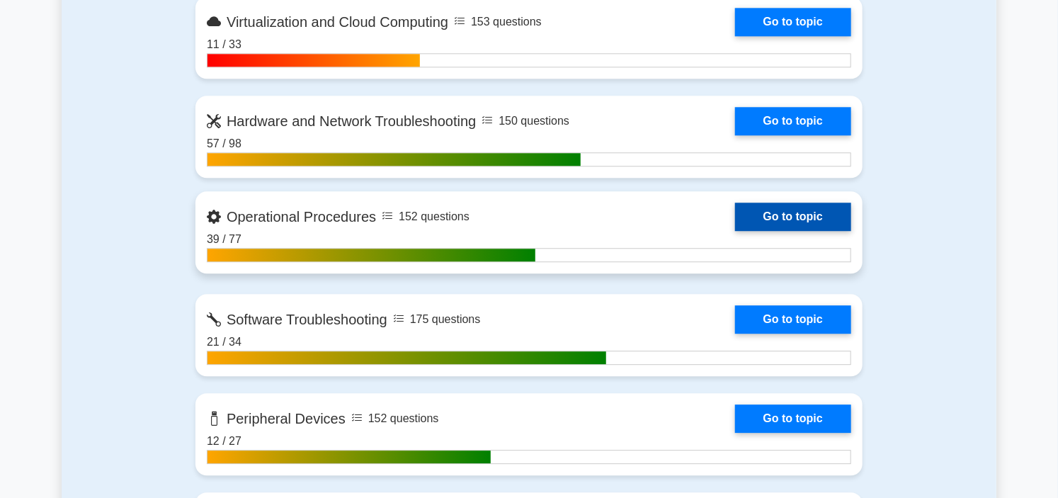
click at [735, 220] on link "Go to topic" at bounding box center [793, 217] width 116 height 28
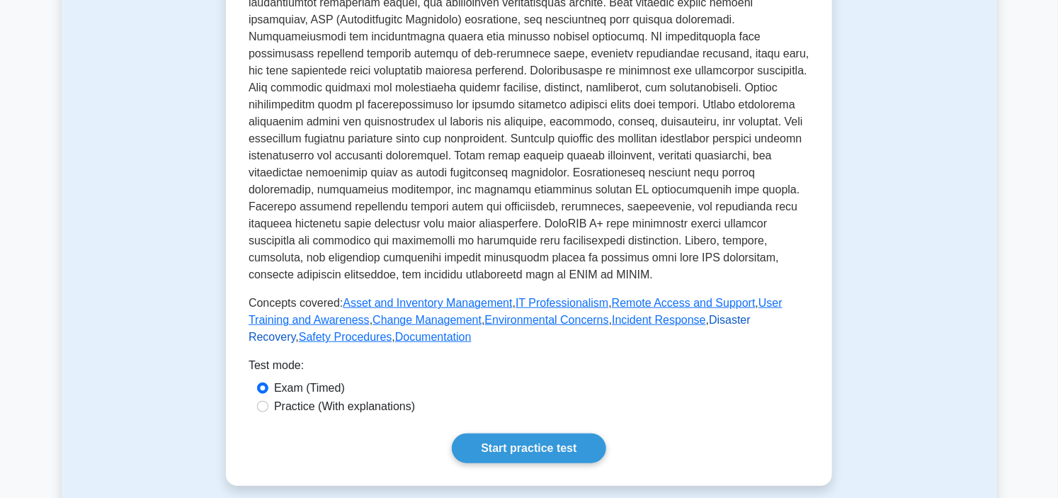
click at [687, 319] on link "Disaster Recovery" at bounding box center [500, 328] width 502 height 29
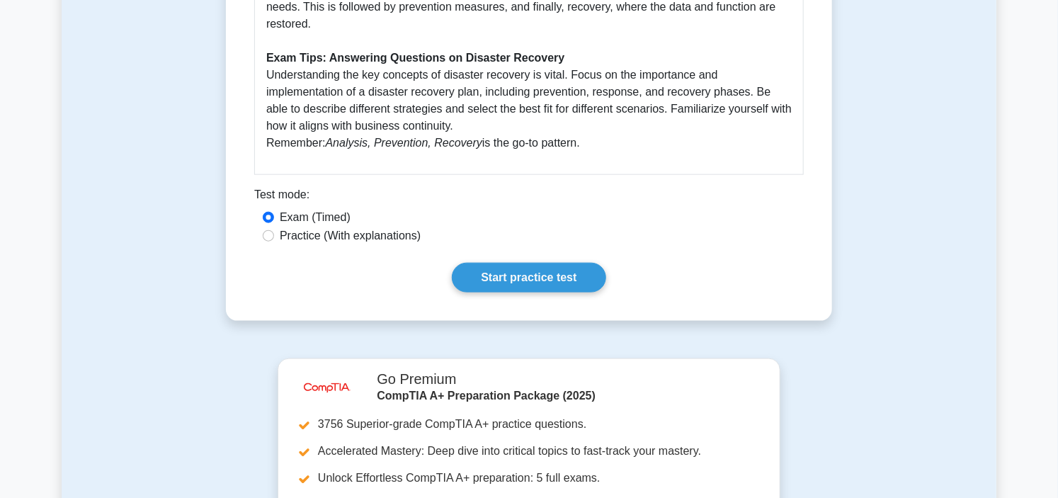
scroll to position [629, 0]
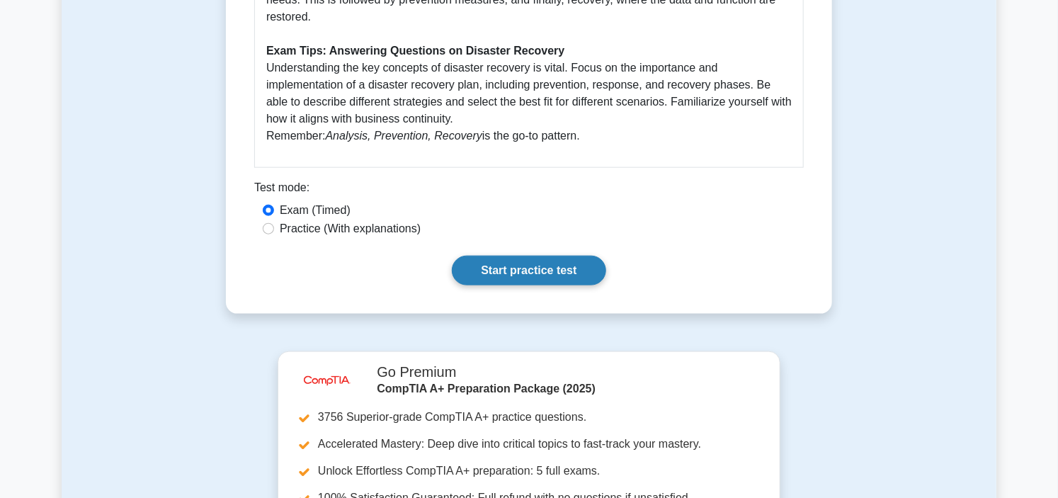
click at [547, 263] on link "Start practice test" at bounding box center [529, 271] width 154 height 30
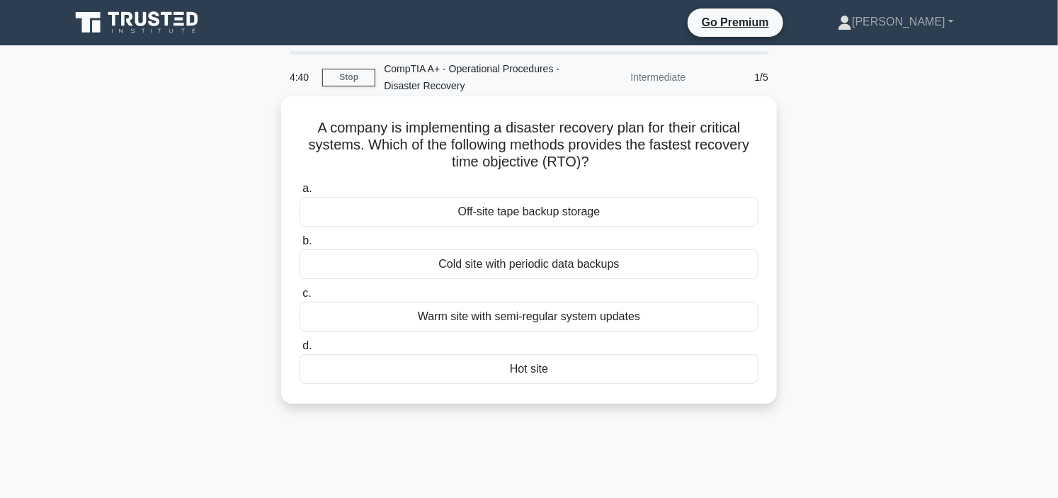
click at [624, 373] on div "Hot site" at bounding box center [529, 369] width 459 height 30
click at [300, 351] on input "d. Hot site" at bounding box center [300, 345] width 0 height 9
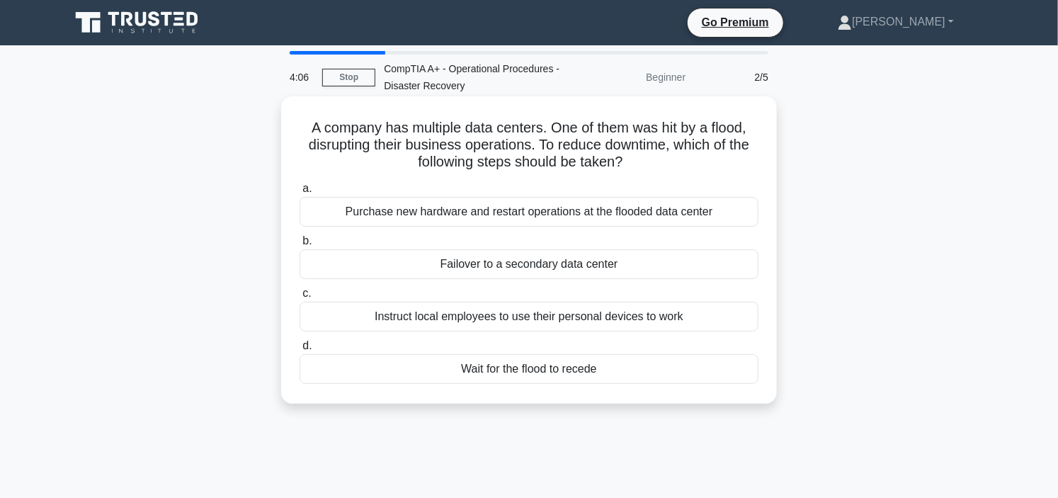
click at [590, 313] on div "Instruct local employees to use their personal devices to work" at bounding box center [529, 317] width 459 height 30
click at [300, 298] on input "c. Instruct local employees to use their personal devices to work" at bounding box center [300, 293] width 0 height 9
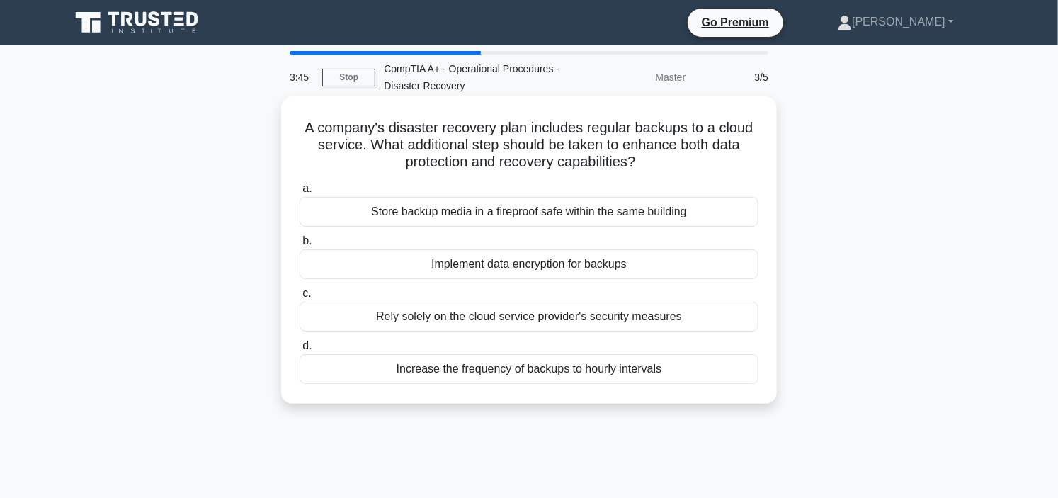
click at [637, 266] on div "Implement data encryption for backups" at bounding box center [529, 264] width 459 height 30
click at [300, 246] on input "b. Implement data encryption for backups" at bounding box center [300, 241] width 0 height 9
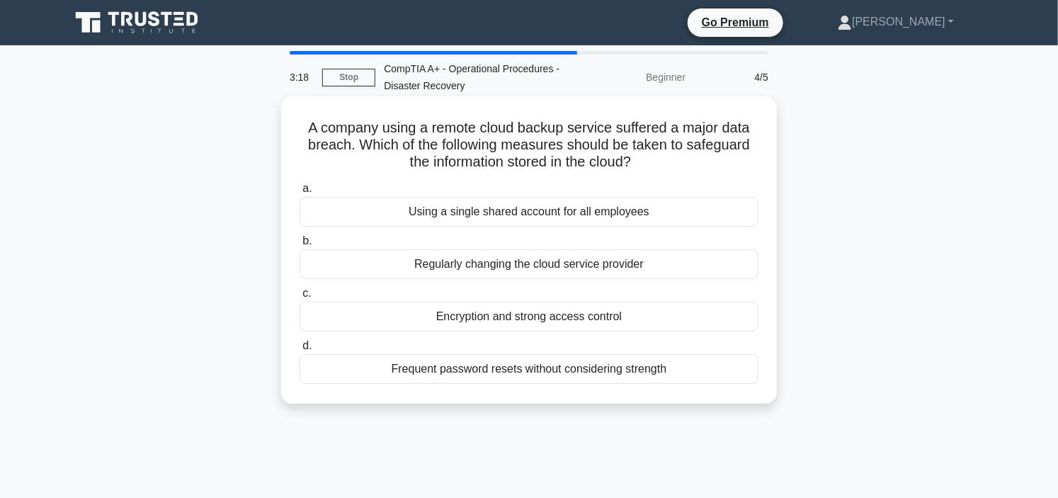
click at [533, 320] on div "Encryption and strong access control" at bounding box center [529, 317] width 459 height 30
click at [300, 298] on input "c. Encryption and strong access control" at bounding box center [300, 293] width 0 height 9
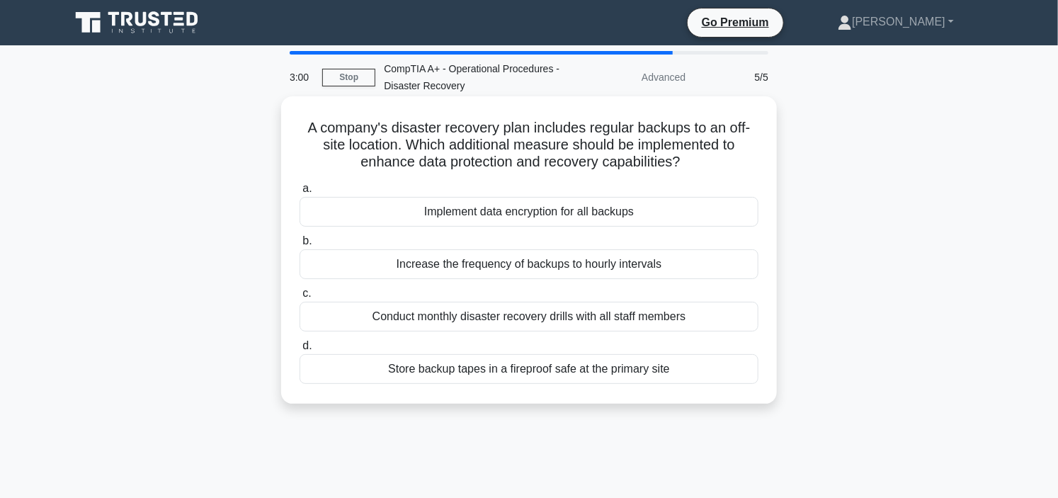
click at [542, 259] on div "Increase the frequency of backups to hourly intervals" at bounding box center [529, 264] width 459 height 30
click at [300, 246] on input "b. Increase the frequency of backups to hourly intervals" at bounding box center [300, 241] width 0 height 9
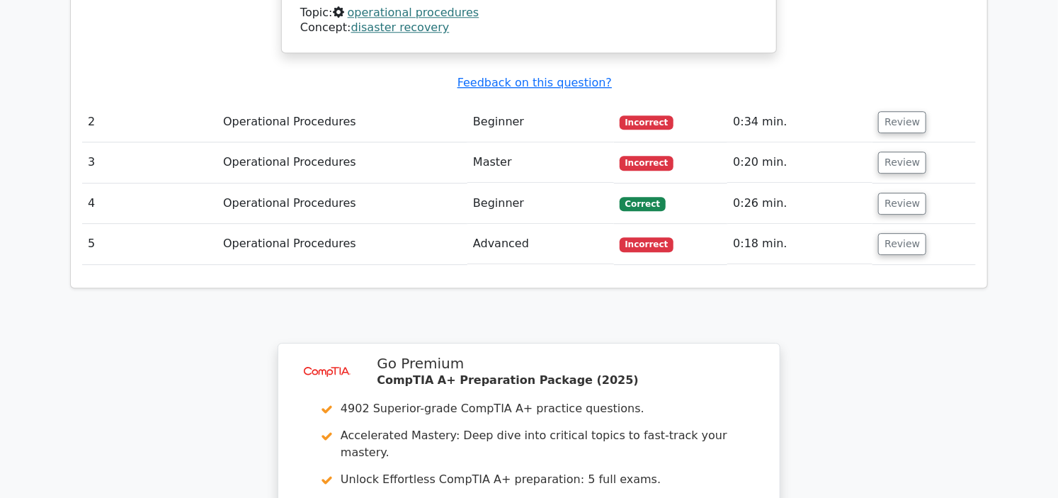
scroll to position [1574, 0]
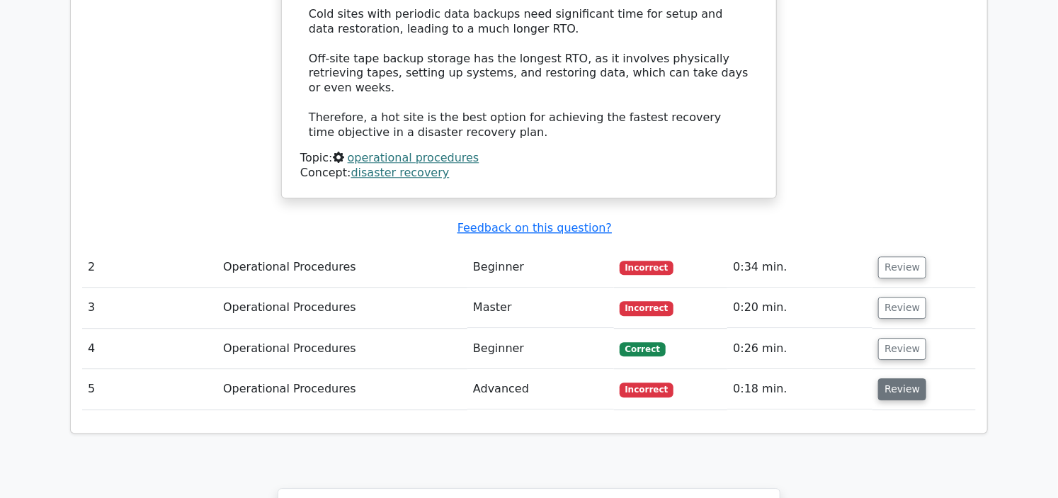
click at [905, 378] on button "Review" at bounding box center [902, 389] width 48 height 22
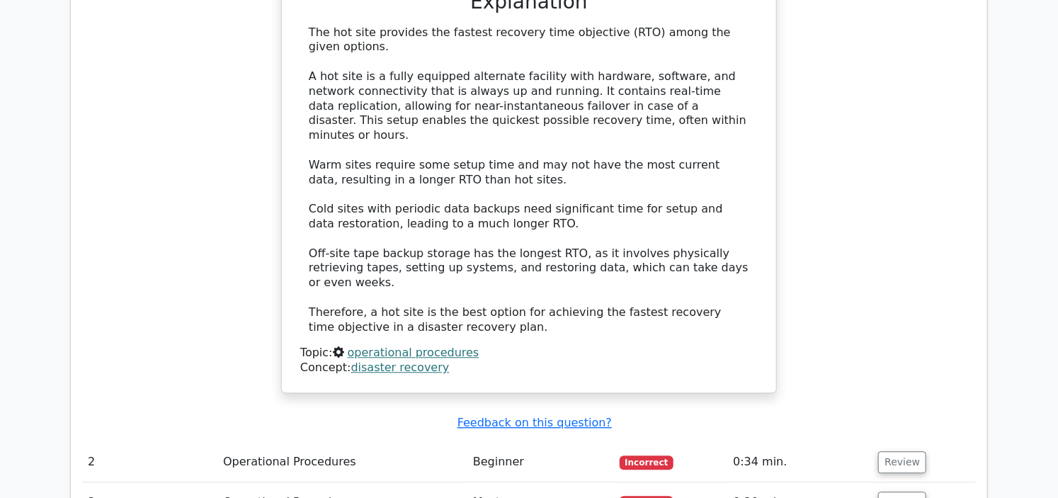
scroll to position [1495, 0]
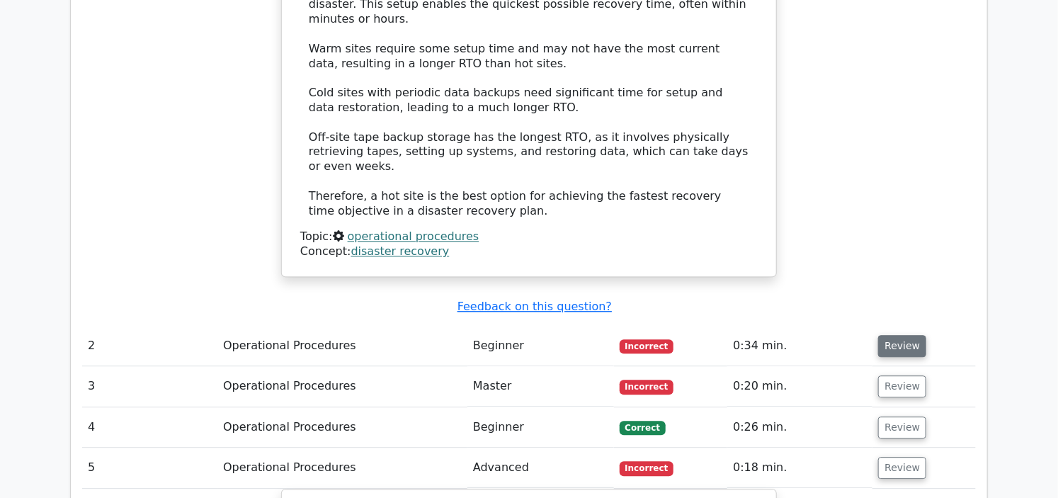
click at [887, 335] on button "Review" at bounding box center [902, 346] width 48 height 22
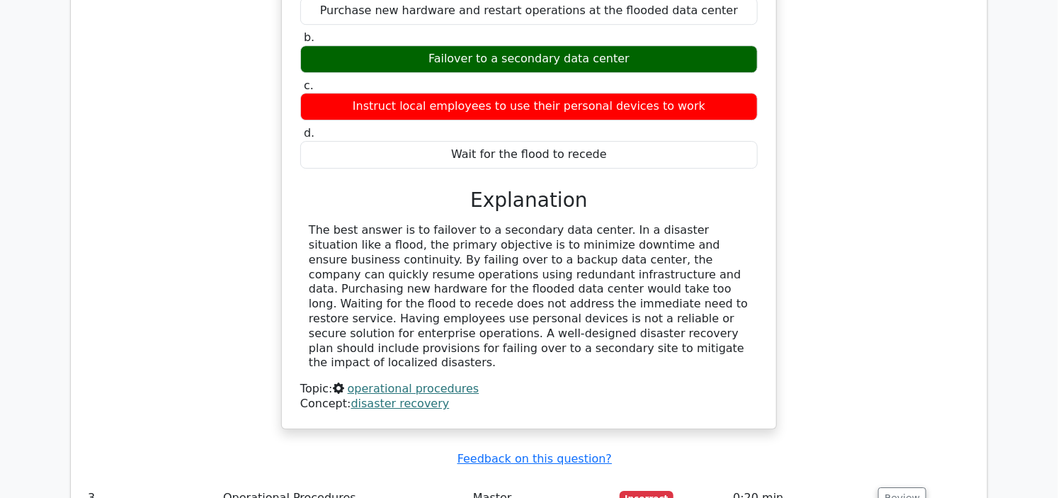
scroll to position [2125, 0]
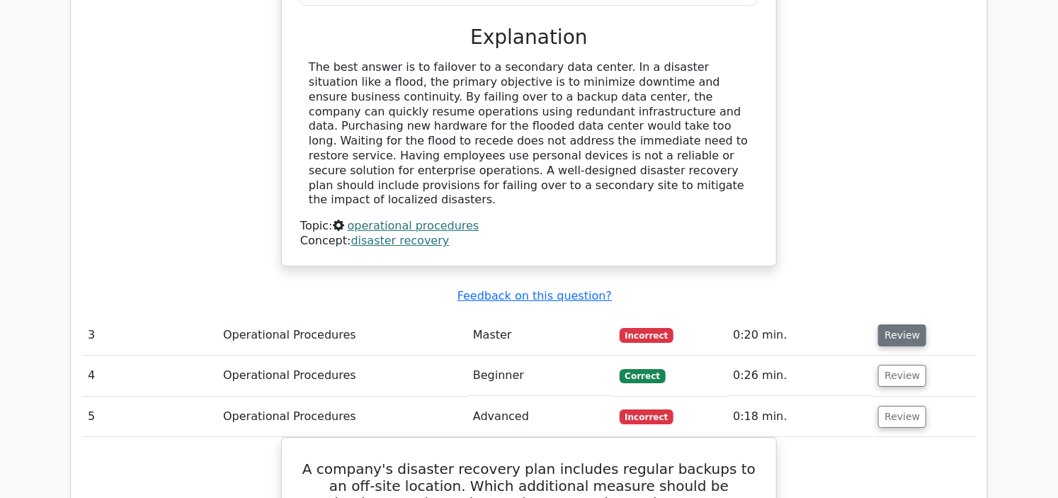
click at [904, 324] on button "Review" at bounding box center [902, 335] width 48 height 22
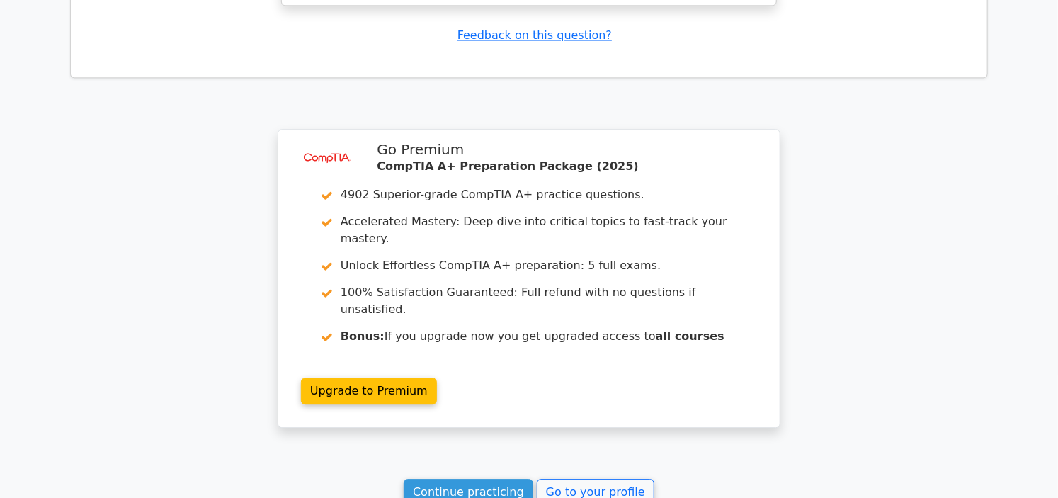
scroll to position [4011, 0]
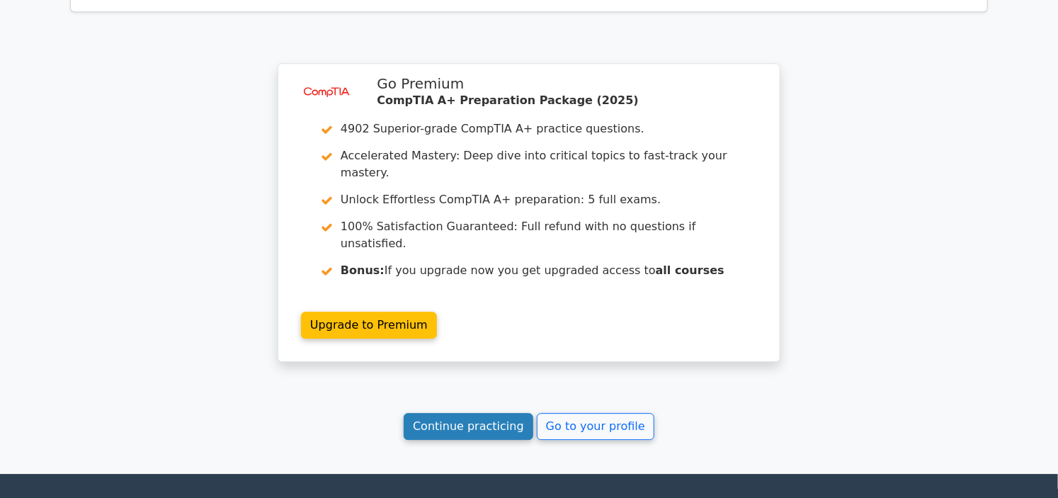
click at [449, 413] on link "Continue practicing" at bounding box center [469, 426] width 130 height 27
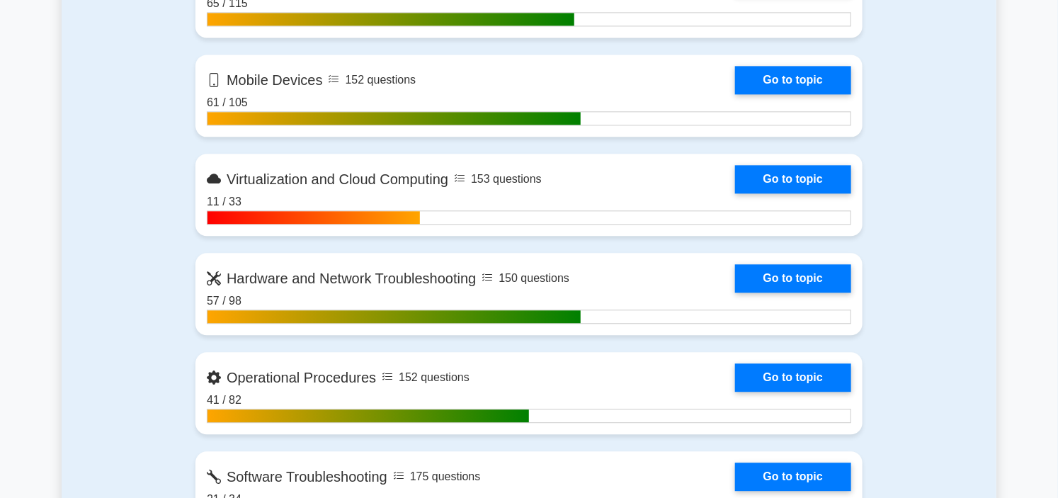
scroll to position [1495, 0]
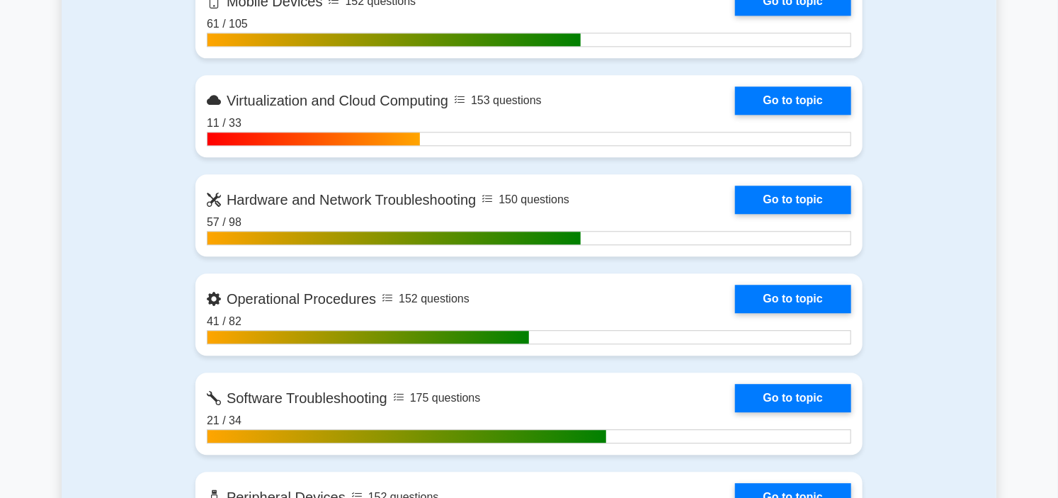
click at [735, 288] on link "Go to topic" at bounding box center [793, 299] width 116 height 28
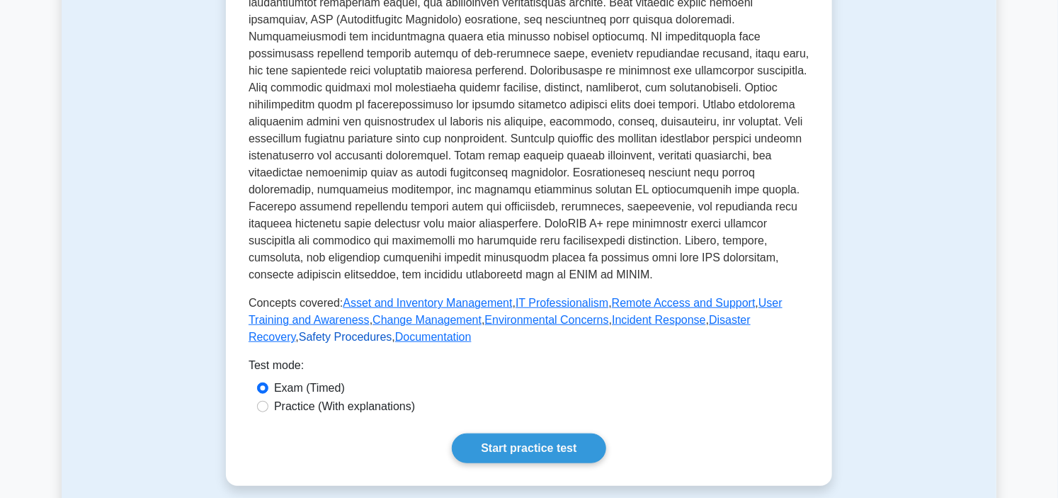
click at [392, 331] on link "Safety Procedures" at bounding box center [345, 337] width 93 height 12
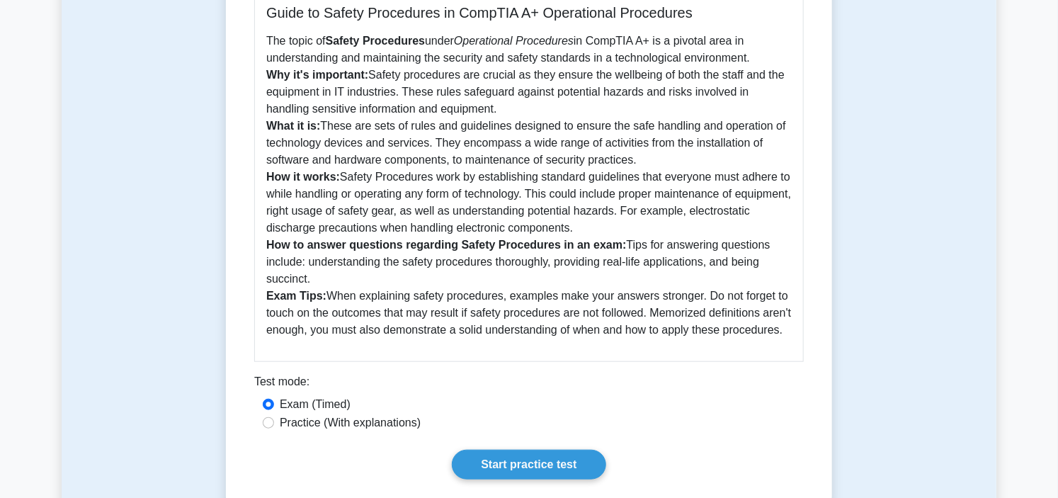
scroll to position [708, 0]
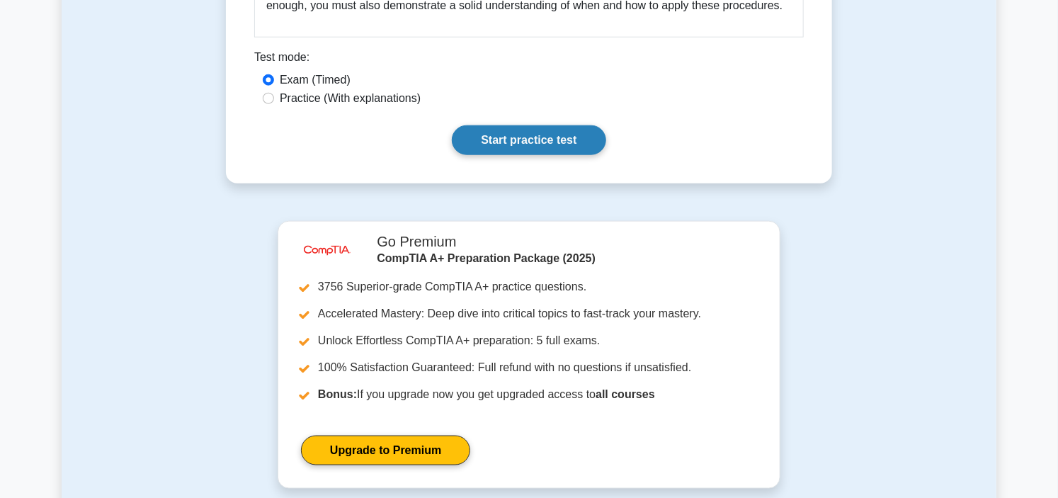
click at [518, 150] on link "Start practice test" at bounding box center [529, 140] width 154 height 30
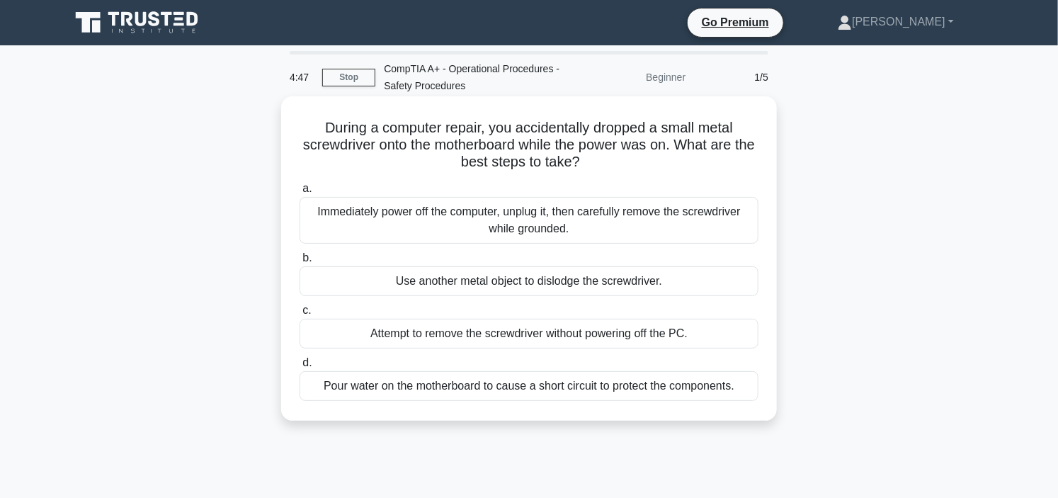
click at [487, 218] on div "Immediately power off the computer, unplug it, then carefully remove the screwd…" at bounding box center [529, 220] width 459 height 47
click at [300, 193] on input "a. Immediately power off the computer, unplug it, then carefully remove the scr…" at bounding box center [300, 188] width 0 height 9
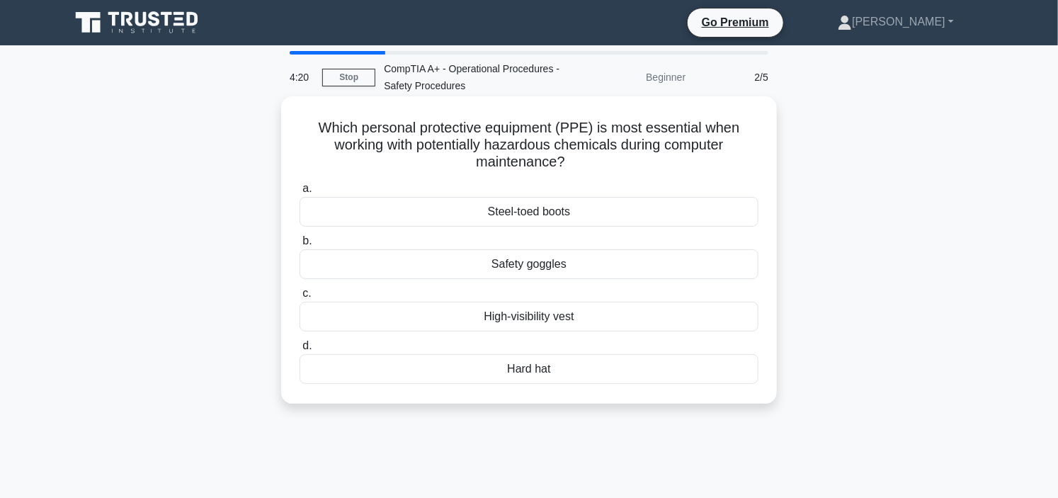
click at [592, 266] on div "Safety goggles" at bounding box center [529, 264] width 459 height 30
click at [300, 246] on input "b. Safety goggles" at bounding box center [300, 241] width 0 height 9
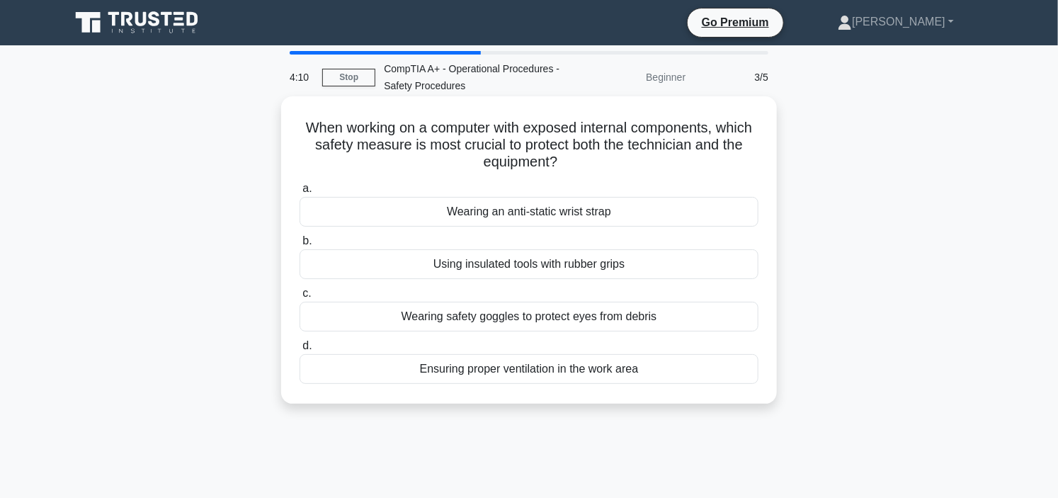
click at [613, 216] on div "Wearing an anti-static wrist strap" at bounding box center [529, 212] width 459 height 30
click at [300, 193] on input "a. Wearing an anti-static wrist strap" at bounding box center [300, 188] width 0 height 9
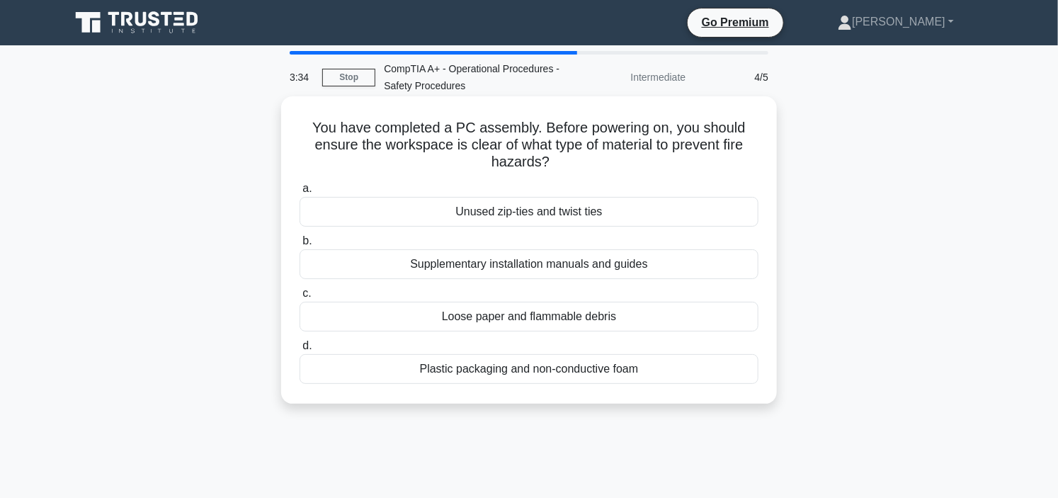
click at [533, 316] on div "Loose paper and flammable debris" at bounding box center [529, 317] width 459 height 30
click at [300, 298] on input "c. Loose paper and flammable debris" at bounding box center [300, 293] width 0 height 9
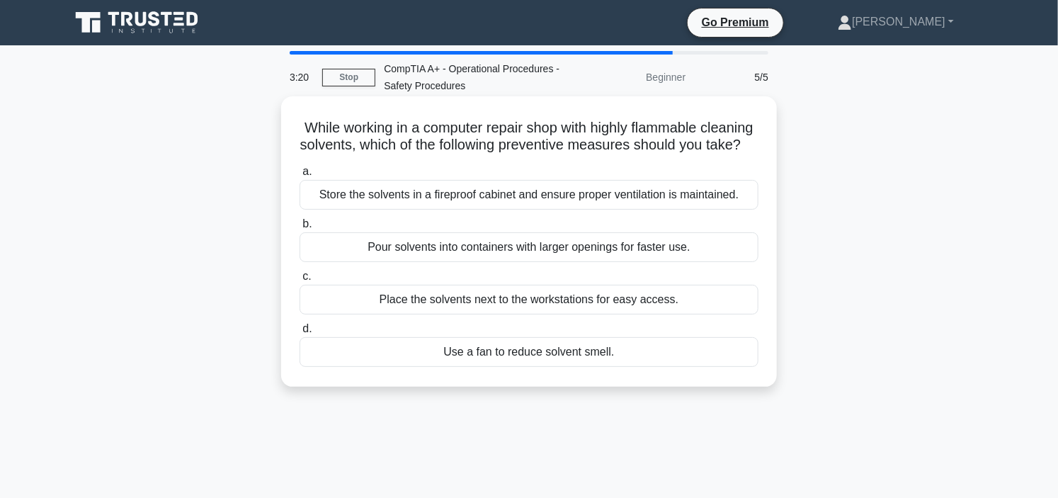
click at [652, 201] on div "Store the solvents in a fireproof cabinet and ensure proper ventilation is main…" at bounding box center [529, 195] width 459 height 30
click at [300, 176] on input "a. Store the solvents in a fireproof cabinet and ensure proper ventilation is m…" at bounding box center [300, 171] width 0 height 9
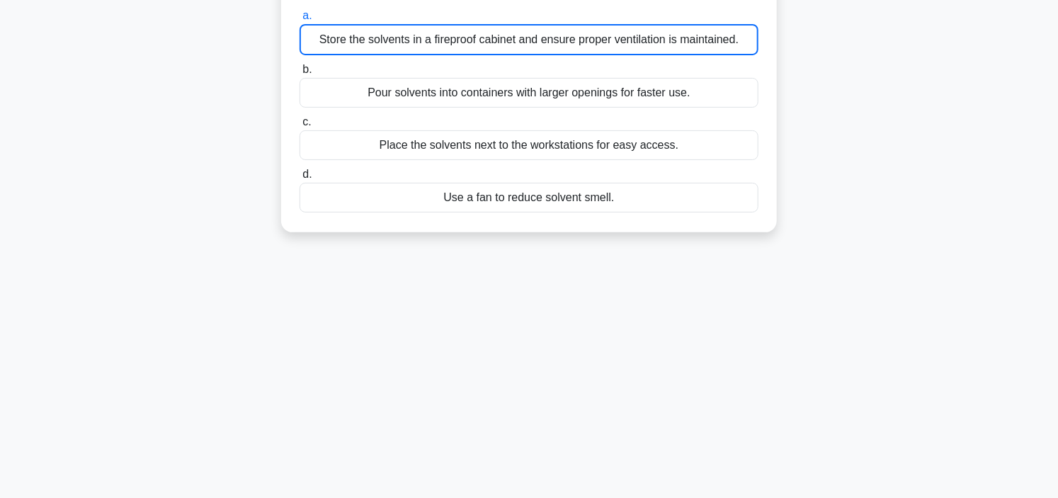
scroll to position [157, 0]
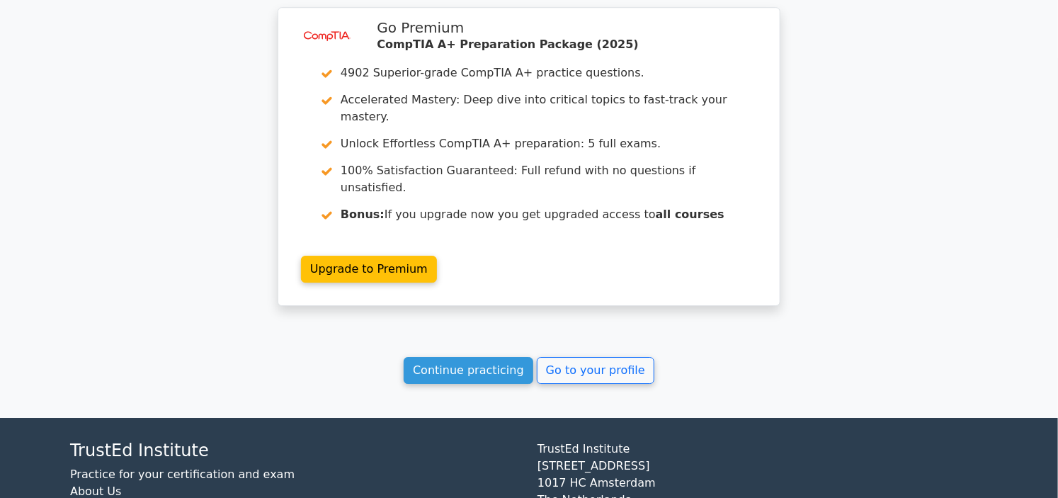
scroll to position [1927, 0]
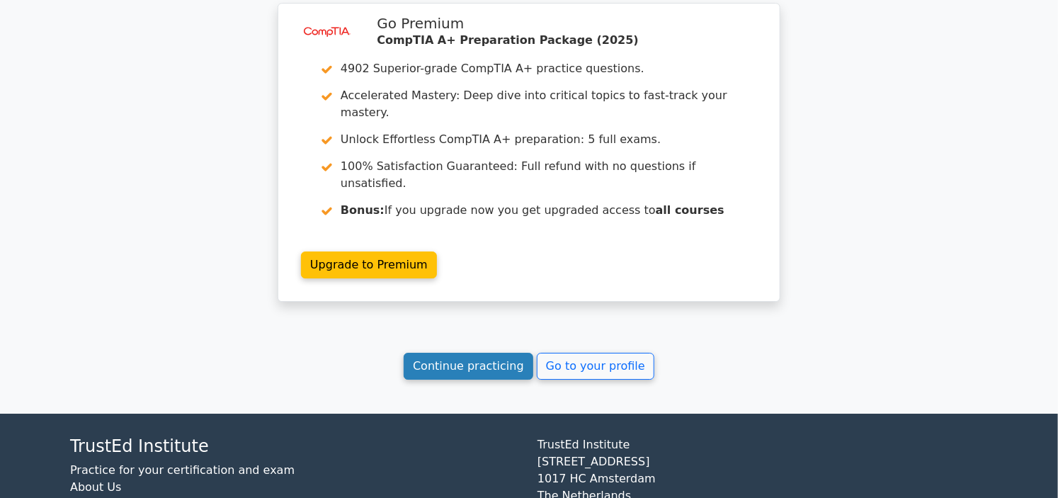
click at [485, 353] on link "Continue practicing" at bounding box center [469, 366] width 130 height 27
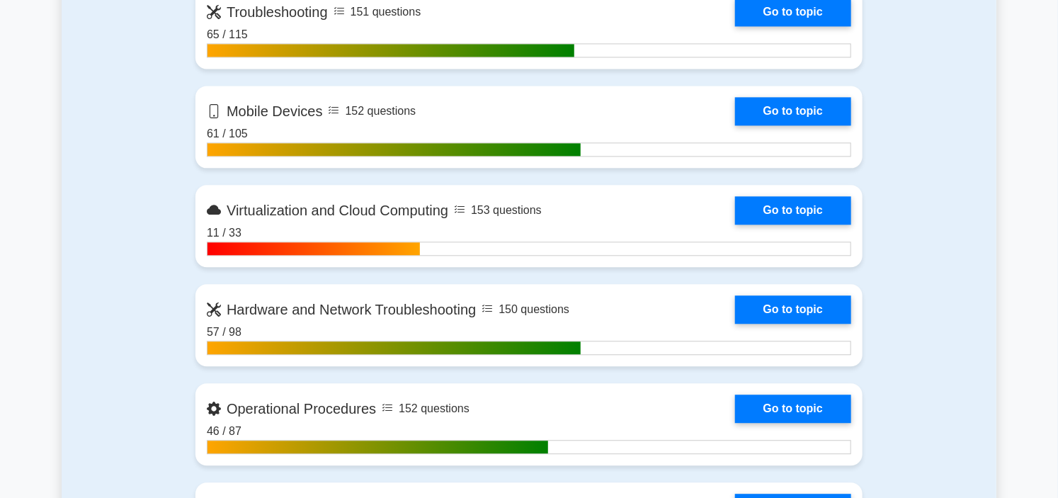
scroll to position [1495, 0]
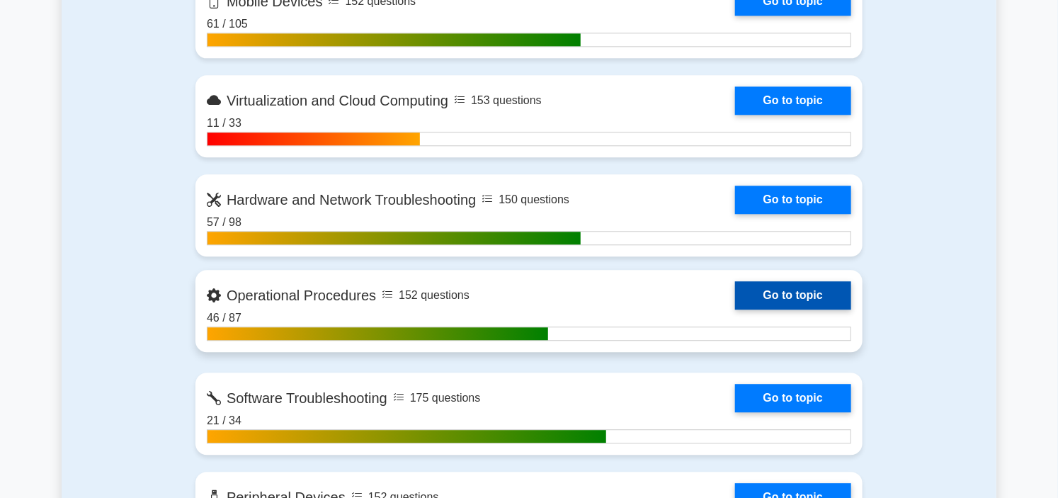
drag, startPoint x: 0, startPoint y: 0, endPoint x: 485, endPoint y: 286, distance: 563.3
click at [735, 286] on link "Go to topic" at bounding box center [793, 295] width 116 height 28
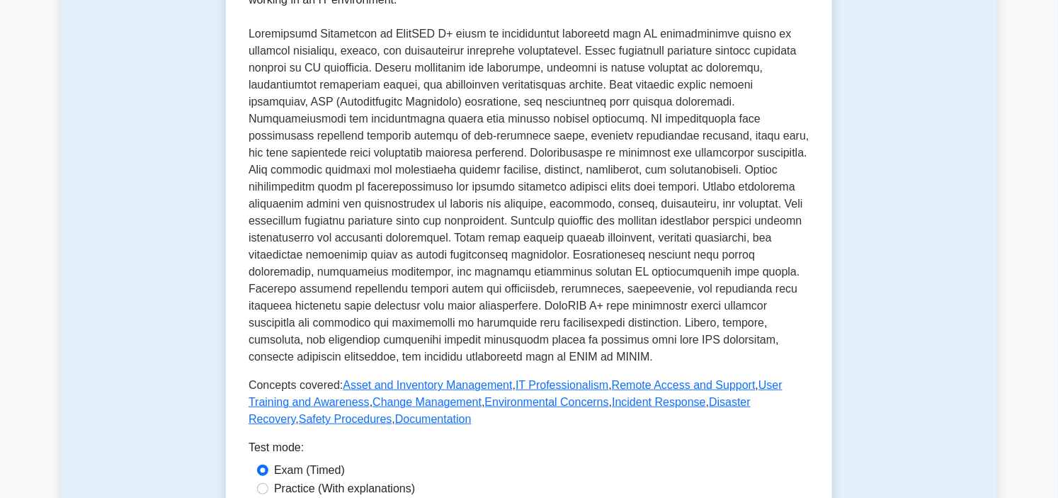
scroll to position [550, 0]
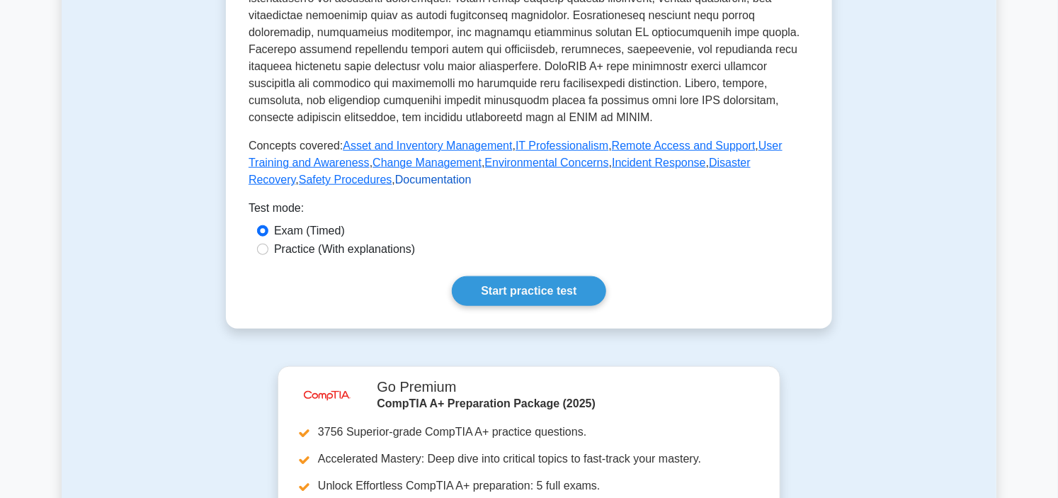
click at [395, 177] on link "Documentation" at bounding box center [433, 180] width 76 height 12
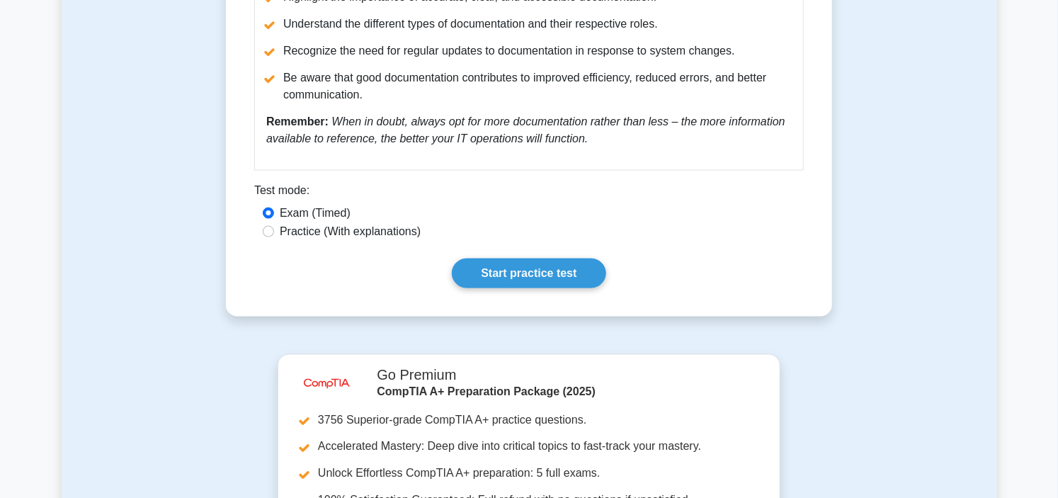
scroll to position [708, 0]
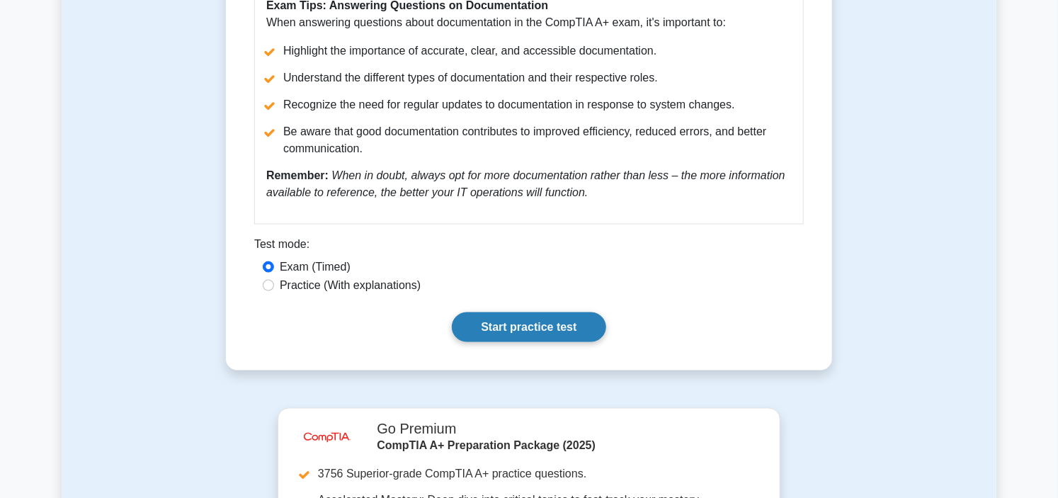
click at [509, 331] on link "Start practice test" at bounding box center [529, 327] width 154 height 30
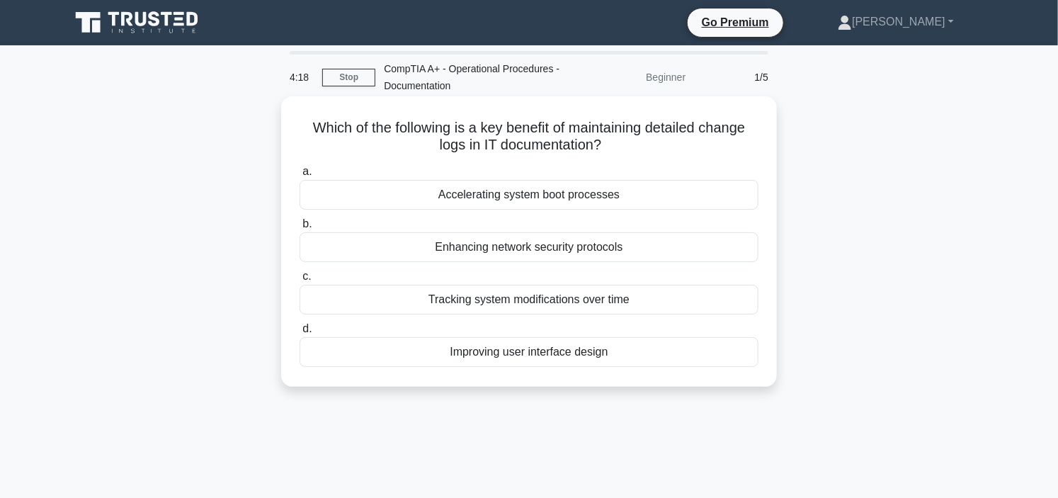
click at [541, 301] on div "Tracking system modifications over time" at bounding box center [529, 300] width 459 height 30
click at [300, 281] on input "c. Tracking system modifications over time" at bounding box center [300, 276] width 0 height 9
click at [523, 194] on div "Ensures consistency across all documents" at bounding box center [529, 195] width 459 height 30
click at [300, 176] on input "a. Ensures consistency across all documents" at bounding box center [300, 171] width 0 height 9
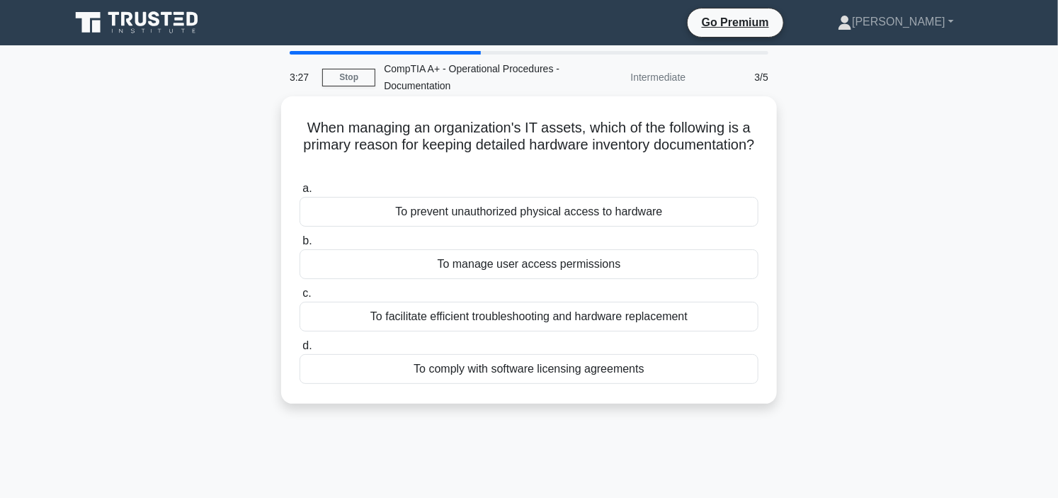
click at [628, 265] on div "To manage user access permissions" at bounding box center [529, 264] width 459 height 30
click at [300, 246] on input "b. To manage user access permissions" at bounding box center [300, 241] width 0 height 9
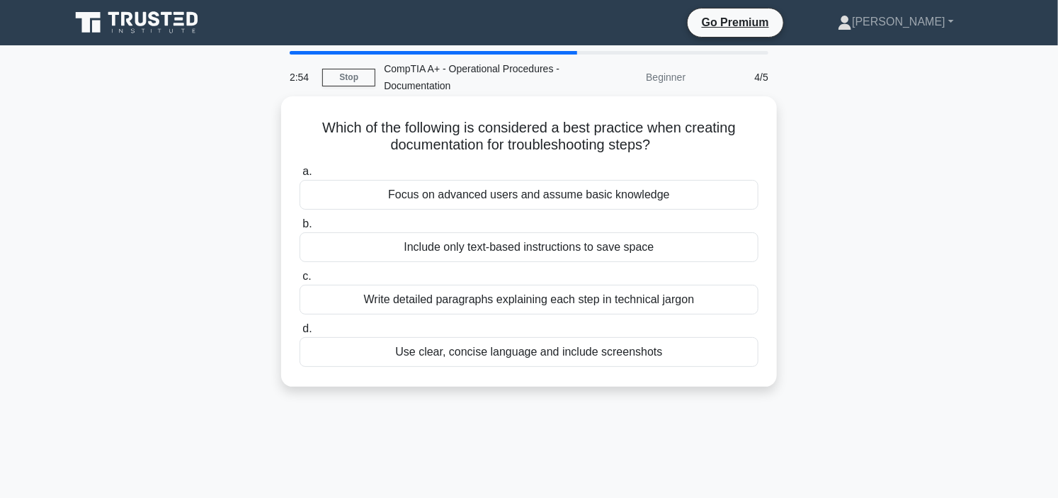
click at [550, 352] on div "Use clear, concise language and include screenshots" at bounding box center [529, 352] width 459 height 30
click at [300, 334] on input "d. Use clear, concise language and include screenshots" at bounding box center [300, 328] width 0 height 9
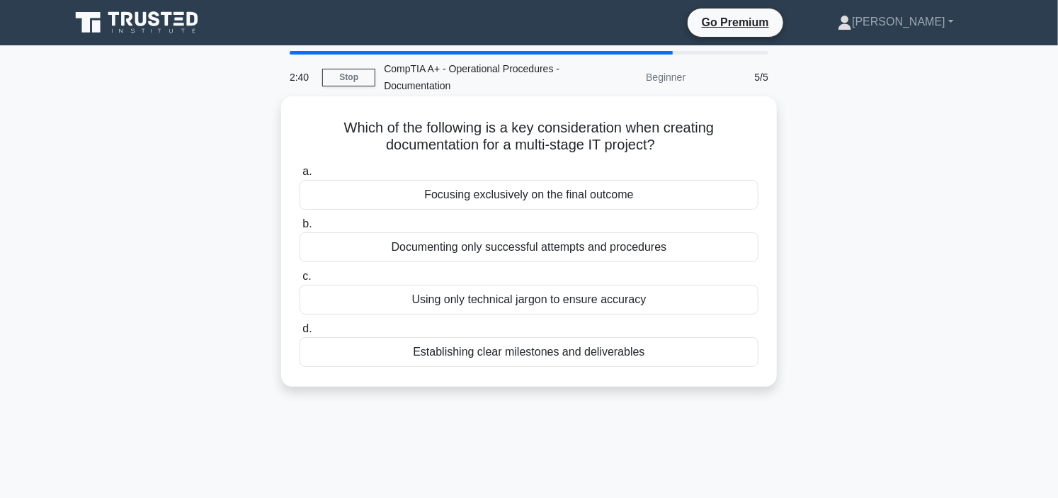
click at [547, 351] on div "Establishing clear milestones and deliverables" at bounding box center [529, 352] width 459 height 30
click at [300, 334] on input "d. Establishing clear milestones and deliverables" at bounding box center [300, 328] width 0 height 9
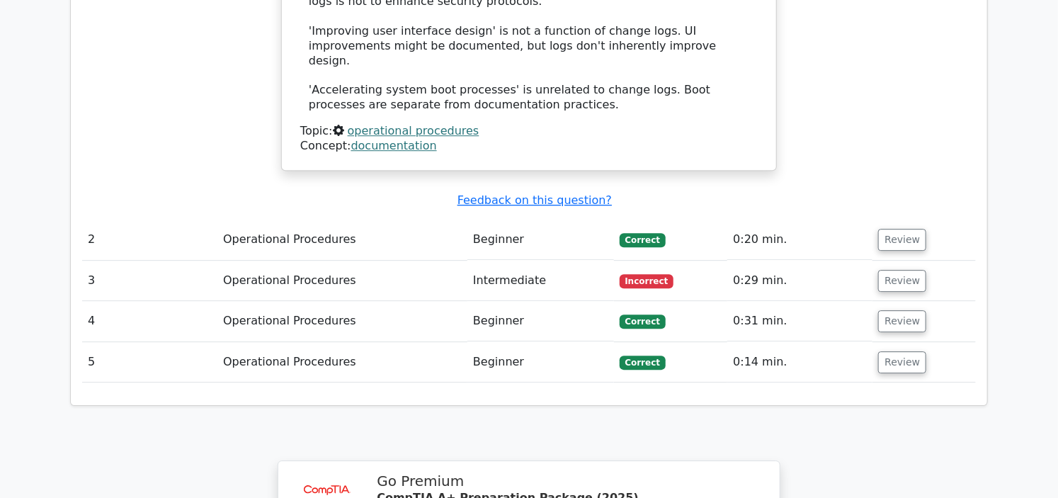
scroll to position [1731, 0]
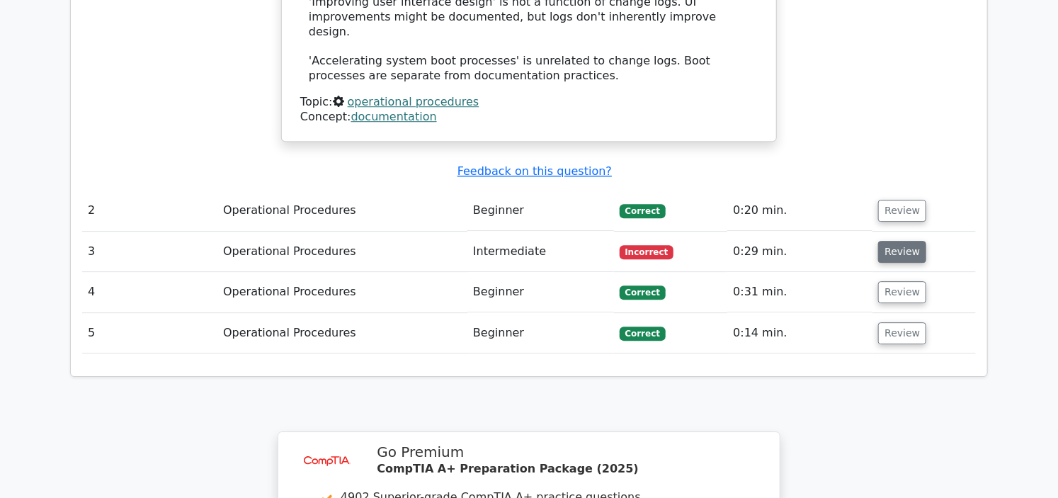
click at [886, 241] on button "Review" at bounding box center [902, 252] width 48 height 22
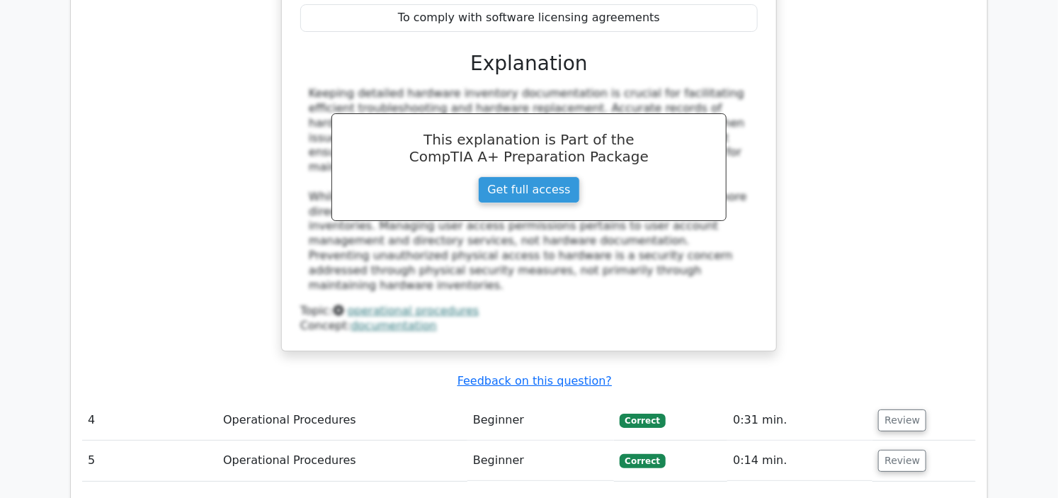
scroll to position [2282, 0]
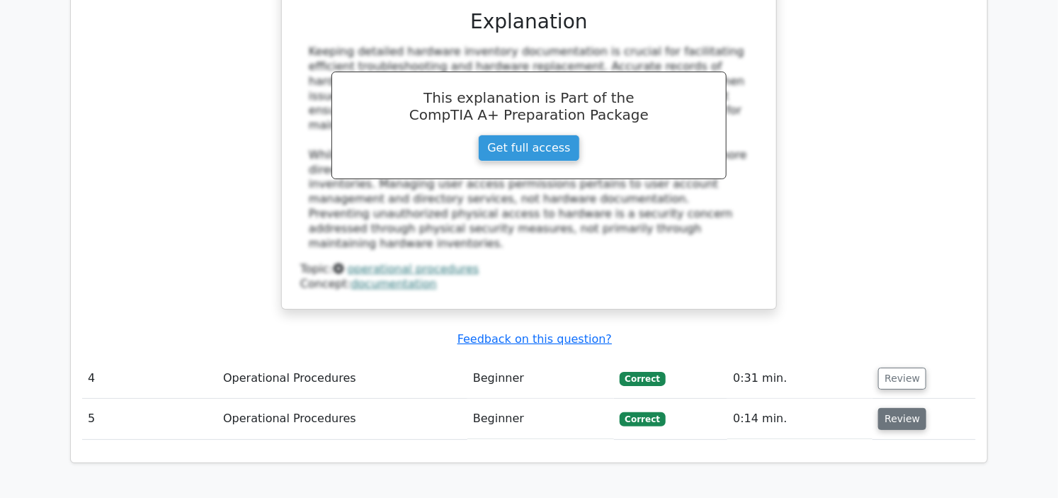
click at [897, 408] on button "Review" at bounding box center [902, 419] width 48 height 22
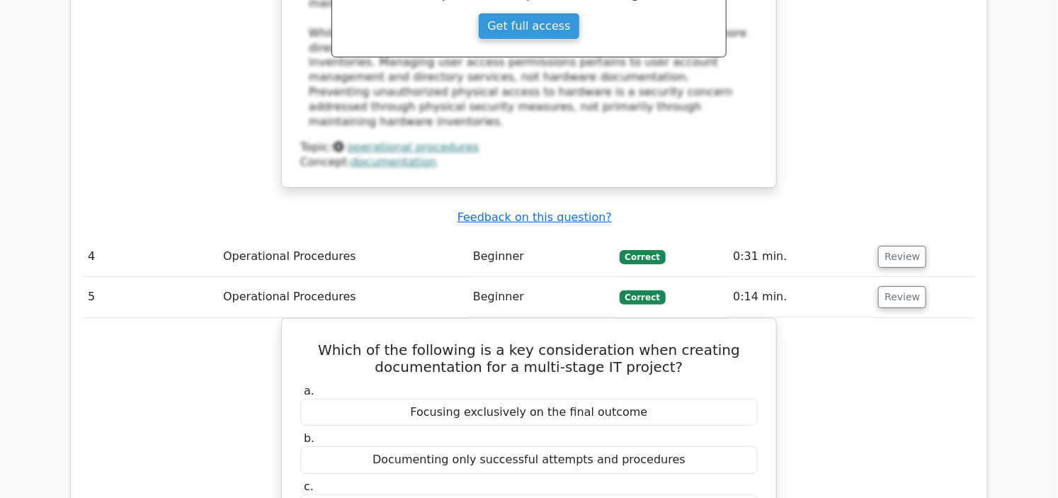
scroll to position [2361, 0]
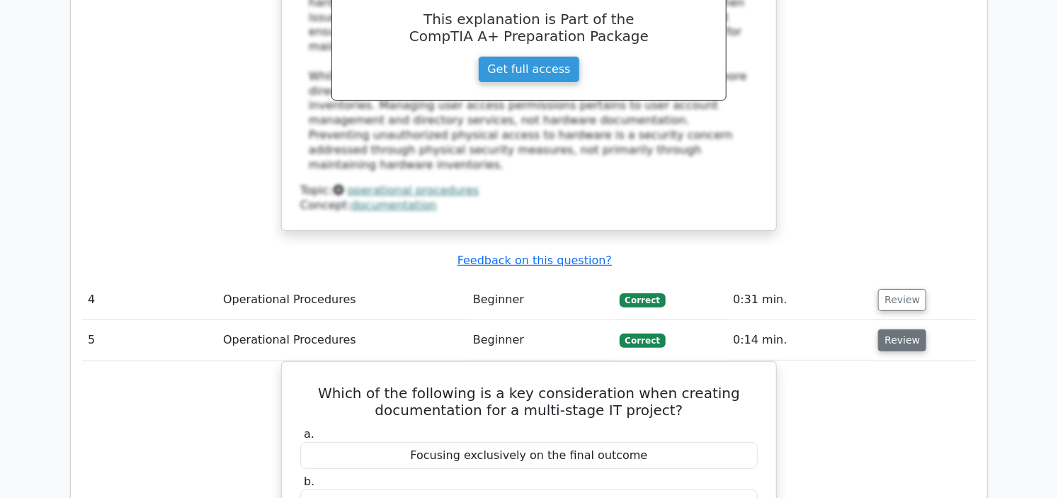
click at [891, 329] on button "Review" at bounding box center [902, 340] width 48 height 22
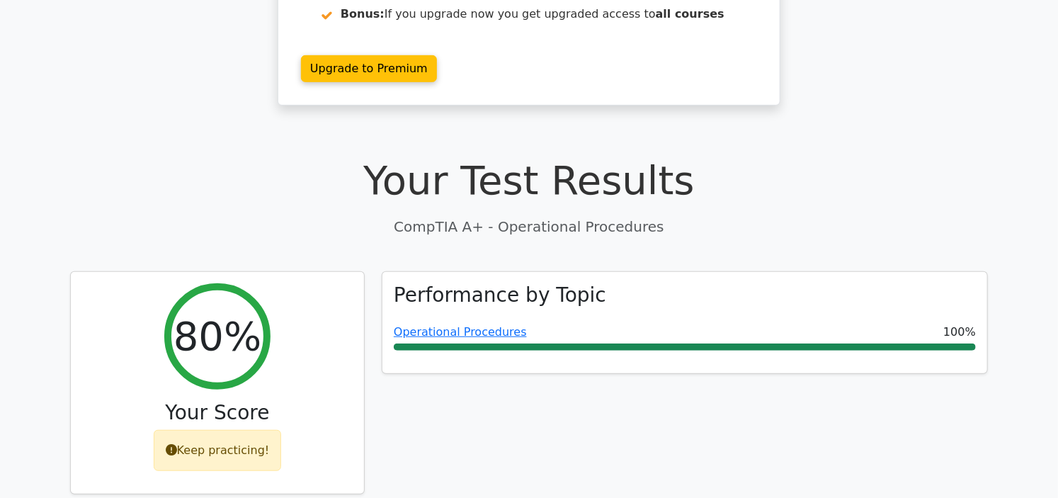
scroll to position [236, 0]
